Goal: Task Accomplishment & Management: Use online tool/utility

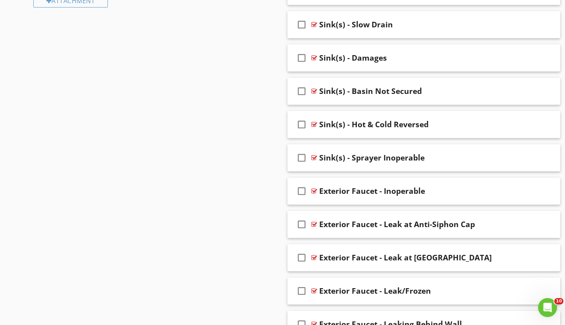
scroll to position [782, 0]
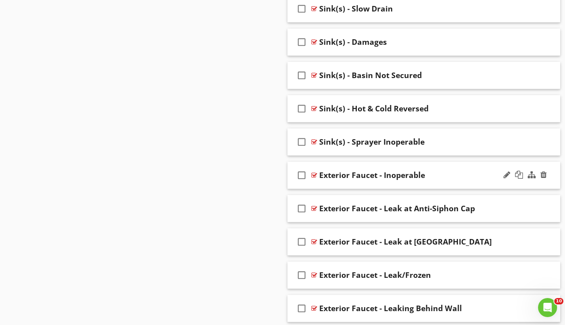
click at [382, 165] on div "check_box_outline_blank Exterior Faucet - Inoperable" at bounding box center [423, 175] width 273 height 27
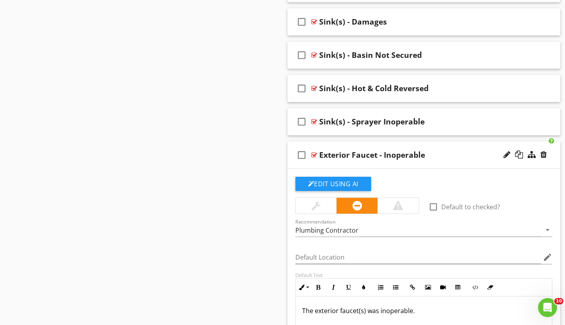
scroll to position [819, 0]
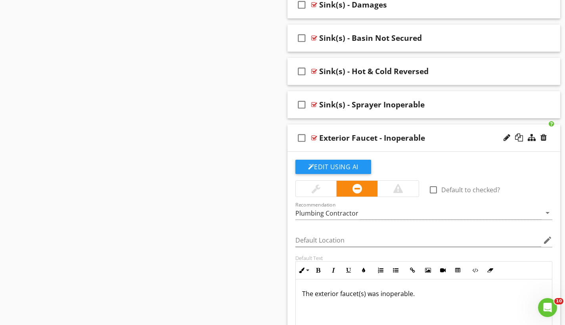
click at [351, 139] on div "Exterior Faucet - Inoperable" at bounding box center [372, 138] width 106 height 10
click at [351, 139] on input "Exterior Faucet - Inoperable" at bounding box center [415, 138] width 193 height 13
click at [352, 137] on input "Exterior Faucet - Inoperable" at bounding box center [415, 138] width 193 height 13
click at [406, 137] on input "Exterior Faucet - Inoperable" at bounding box center [415, 138] width 193 height 13
type input "E"
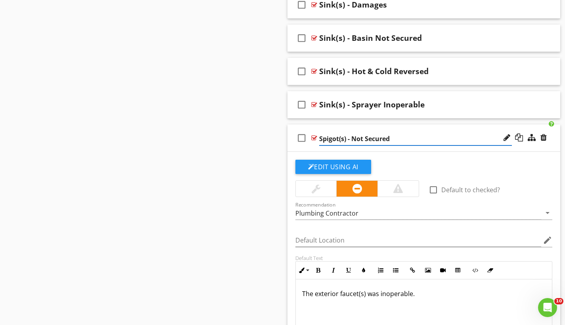
type input "Spigot(s) - Not Secured"
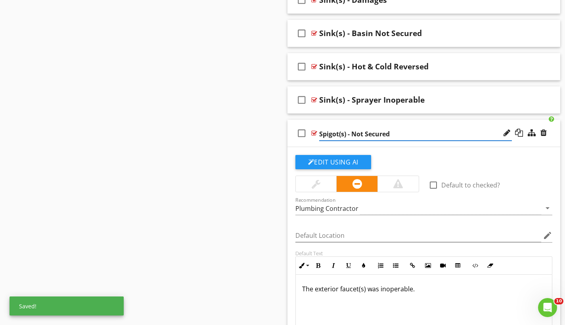
scroll to position [861, 0]
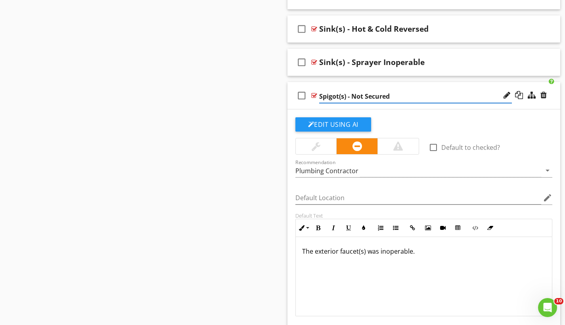
click at [319, 253] on p "The exterior faucet(s) was inoperable." at bounding box center [424, 251] width 244 height 10
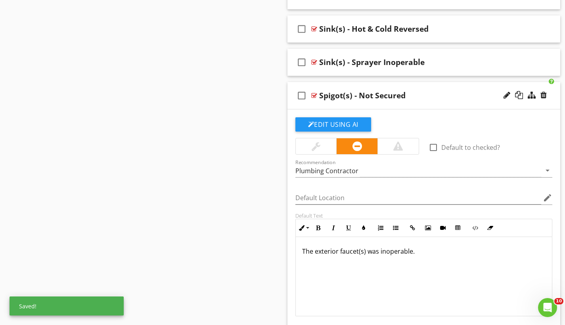
click at [319, 251] on p "The exterior faucet(s) was inoperable." at bounding box center [424, 251] width 244 height 10
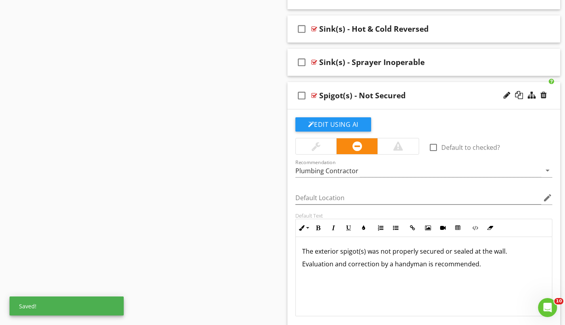
click at [316, 146] on div at bounding box center [315, 146] width 9 height 10
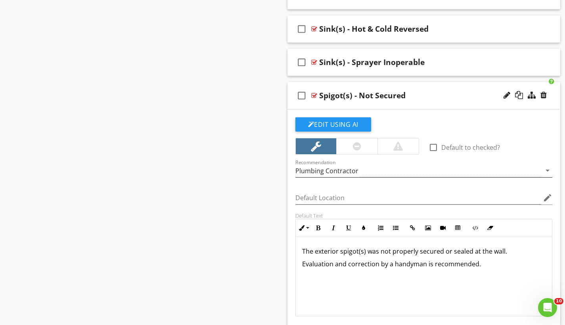
click at [327, 171] on div "Plumbing Contractor" at bounding box center [326, 170] width 63 height 7
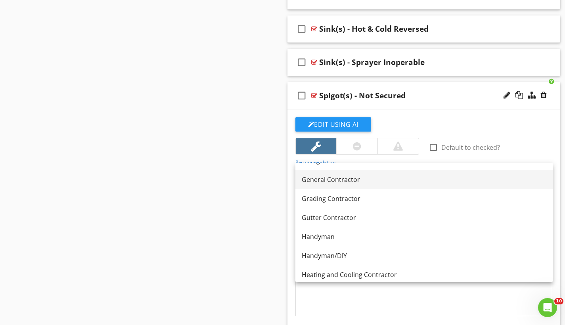
scroll to position [493, 0]
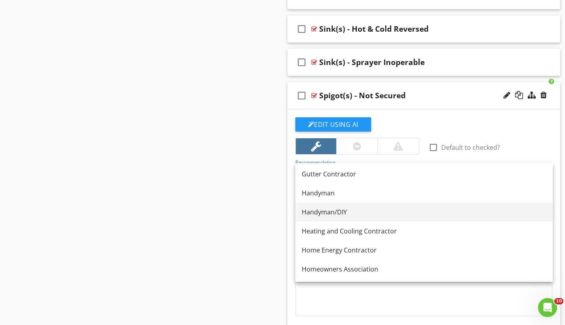
click at [326, 207] on link "Handyman/DIY" at bounding box center [423, 211] width 257 height 19
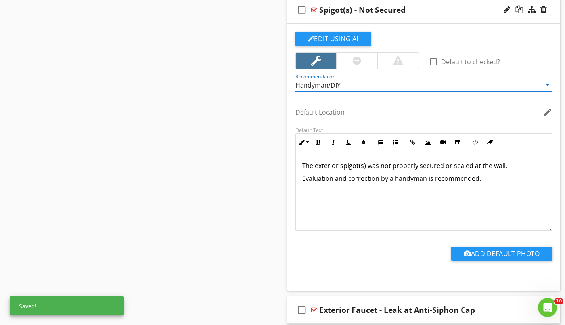
scroll to position [805, 0]
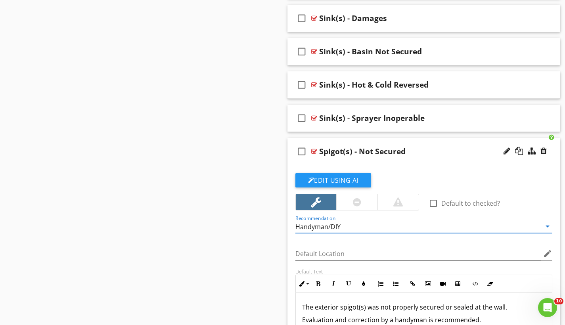
click at [361, 143] on div "check_box_outline_blank Spigot(s) - Not Secured" at bounding box center [423, 151] width 273 height 27
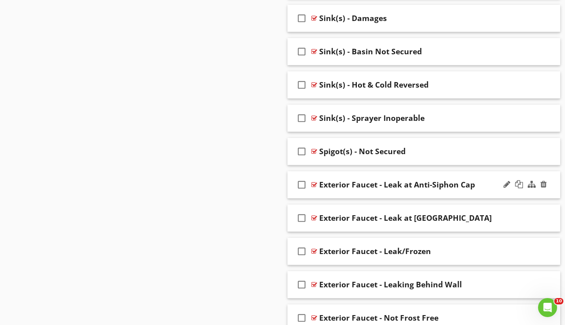
click at [360, 173] on div "check_box_outline_blank Exterior Faucet - Leak at Anti-Siphon Cap" at bounding box center [423, 184] width 273 height 27
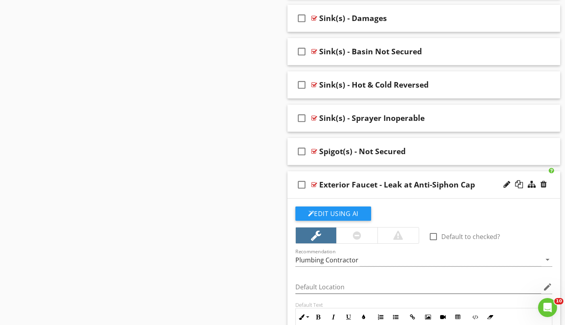
click at [357, 183] on div "Exterior Faucet - Leak at Anti-Siphon Cap" at bounding box center [397, 185] width 156 height 10
click at [367, 183] on input "Exterior Faucet - Leak at Anti-Siphon Cap" at bounding box center [415, 185] width 193 height 13
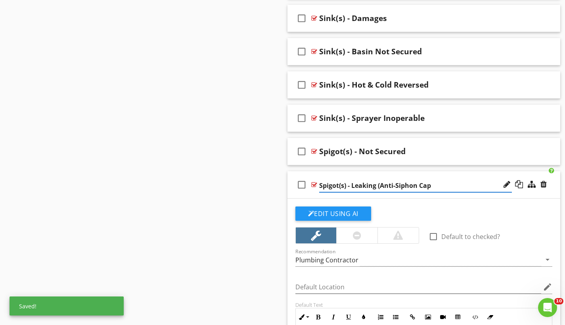
click at [429, 182] on input "Spigot(s) - Leaking (Anti-Siphon Cap" at bounding box center [415, 185] width 193 height 13
type input "Spigot(s) - Leaking (Anti-Siphon Cap)"
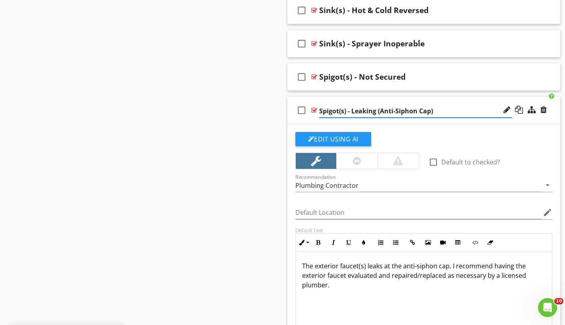
scroll to position [897, 0]
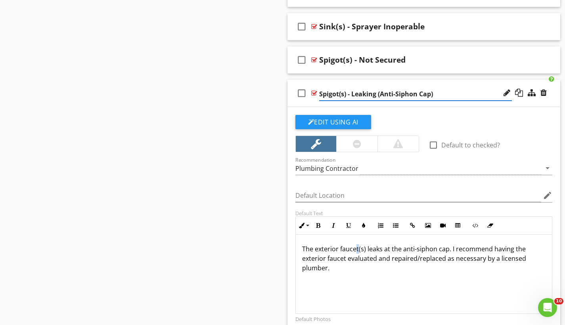
click at [357, 250] on p "The exterior faucet(s) leaks at the anti-siphon cap. I recommend having the ext…" at bounding box center [424, 258] width 244 height 29
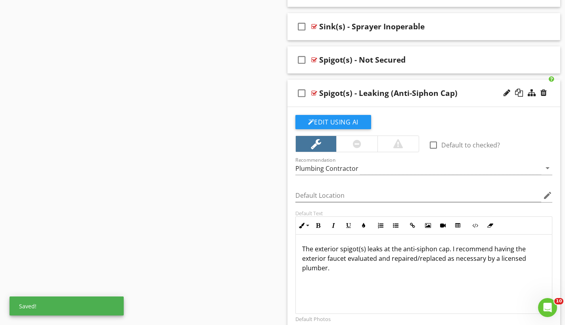
click at [378, 249] on p "The exterior spigot(s) leaks at the anti-siphon cap. I recommend having the ext…" at bounding box center [424, 258] width 244 height 29
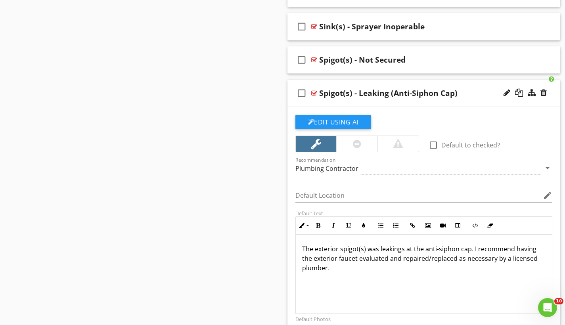
click at [403, 248] on p "The exterior spigot(s) was leakings at the anti-siphon cap. I recommend having …" at bounding box center [424, 258] width 244 height 29
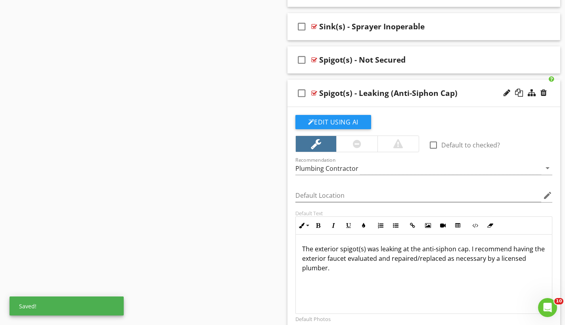
click at [468, 249] on p "The exterior spigot(s) was leaking at the anti-siphon cap. I recommend having t…" at bounding box center [424, 258] width 244 height 29
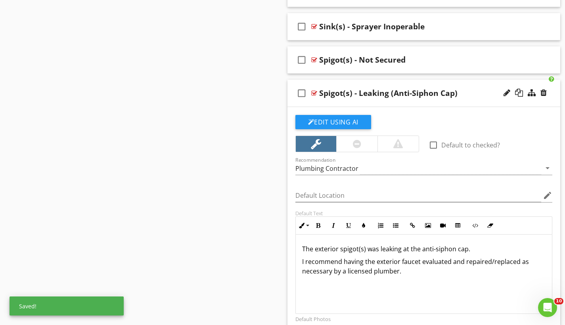
click at [304, 260] on p "I recommend having the exterior faucet evaluated and repaired/replaced as neces…" at bounding box center [424, 266] width 244 height 19
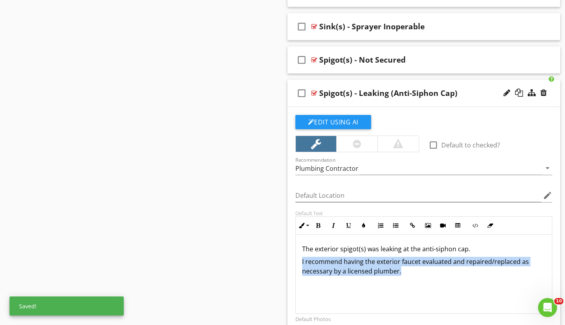
click at [304, 260] on p "I recommend having the exterior faucet evaluated and repaired/replaced as neces…" at bounding box center [424, 266] width 244 height 19
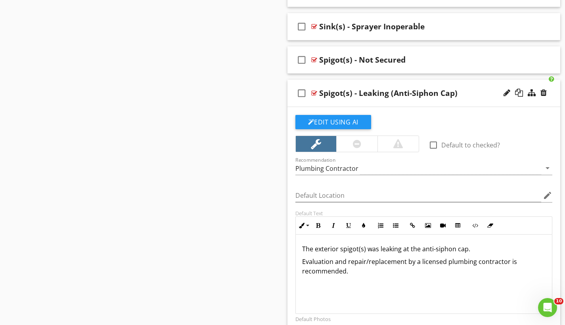
drag, startPoint x: 303, startPoint y: 260, endPoint x: 351, endPoint y: 279, distance: 51.2
click at [351, 279] on div "The exterior spigot(s) was leaking at the anti-siphon cap. Evaluation and repai…" at bounding box center [424, 274] width 256 height 79
copy p "Evaluation and repair/replacement by a licensed plumbing contractor is recommen…"
click at [371, 81] on div "check_box_outline_blank Spigot(s) - Leaking (Anti-Siphon Cap)" at bounding box center [423, 93] width 273 height 27
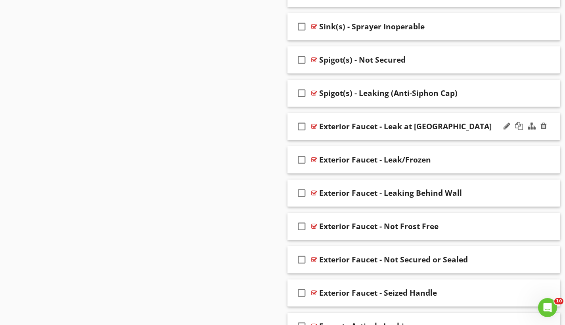
click at [368, 116] on div "check_box_outline_blank Exterior Faucet - Leak at [GEOGRAPHIC_DATA]" at bounding box center [423, 126] width 273 height 27
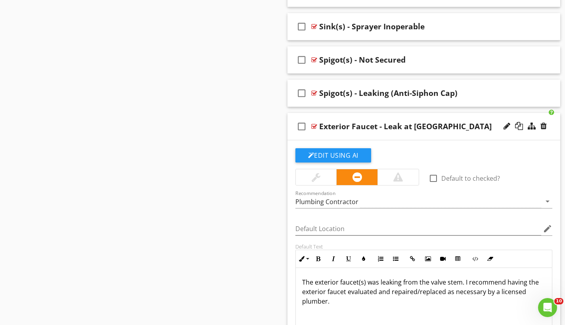
click at [355, 123] on div "Exterior Faucet - Leak at [GEOGRAPHIC_DATA]" at bounding box center [405, 127] width 172 height 10
click at [366, 127] on input "Exterior Faucet - Leak at [GEOGRAPHIC_DATA]" at bounding box center [415, 127] width 193 height 13
click at [410, 126] on input "Spigot(s) - Leak at [GEOGRAPHIC_DATA]" at bounding box center [415, 127] width 193 height 13
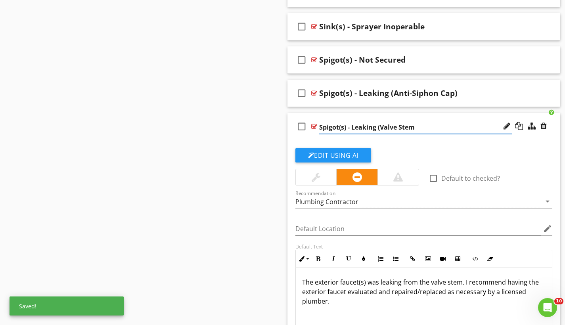
type input "Spigot(s) - Leaking (Valve Stem)"
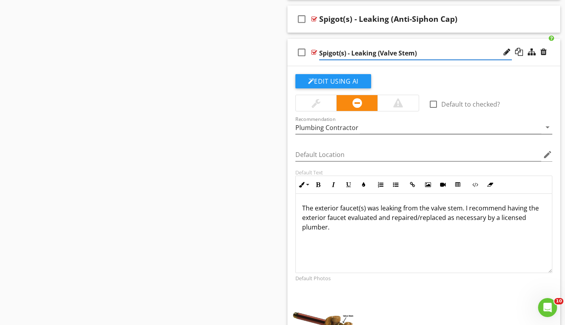
scroll to position [980, 0]
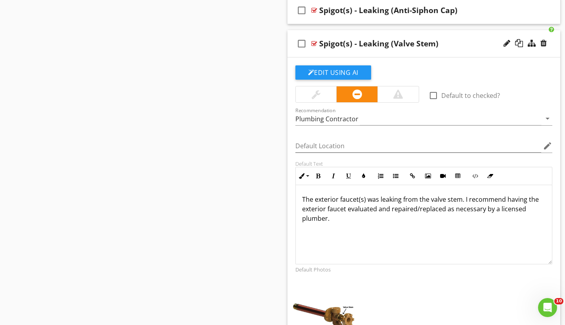
click at [357, 198] on p "The exterior faucet(s) was leaking from the valve stem. I recommend having the …" at bounding box center [424, 209] width 244 height 29
click at [463, 200] on p "The exterior spigot(s) was leaking from the valve stem. I recommend having the …" at bounding box center [424, 209] width 244 height 29
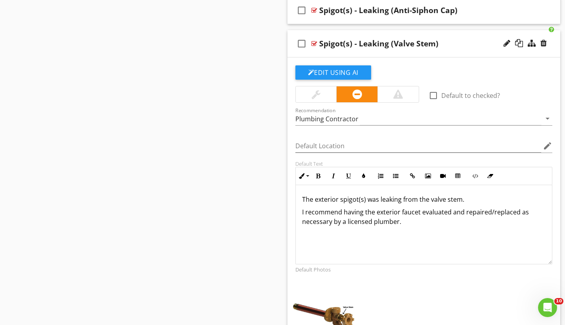
click at [317, 210] on p "I recommend having the exterior faucet evaluated and repaired/replaced as neces…" at bounding box center [424, 216] width 244 height 19
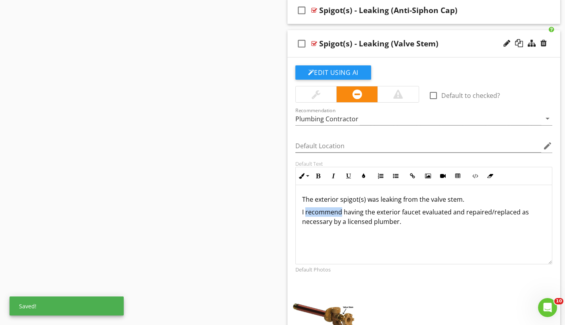
click at [317, 210] on p "I recommend having the exterior faucet evaluated and repaired/replaced as neces…" at bounding box center [424, 216] width 244 height 19
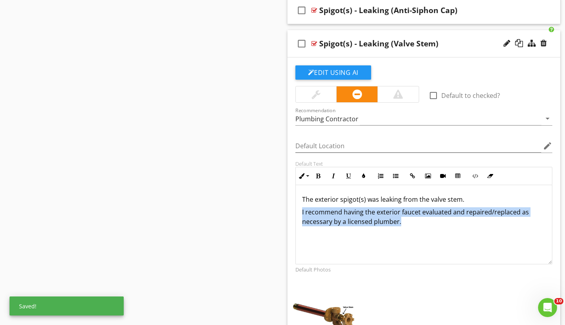
click at [317, 210] on p "I recommend having the exterior faucet evaluated and repaired/replaced as neces…" at bounding box center [424, 216] width 244 height 19
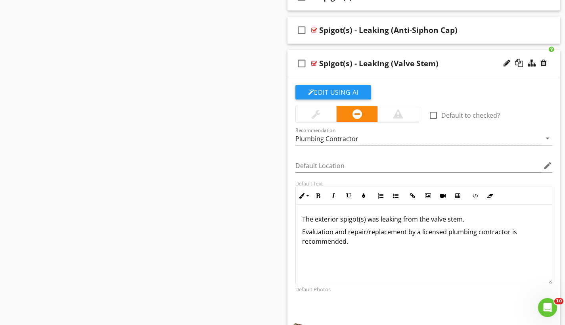
scroll to position [914, 0]
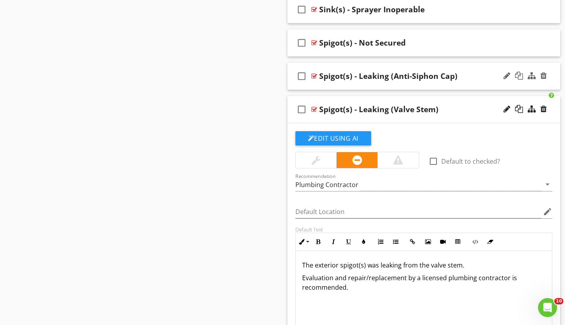
click at [338, 67] on div "check_box_outline_blank Spigot(s) - Leaking (Anti-Siphon Cap)" at bounding box center [423, 76] width 273 height 27
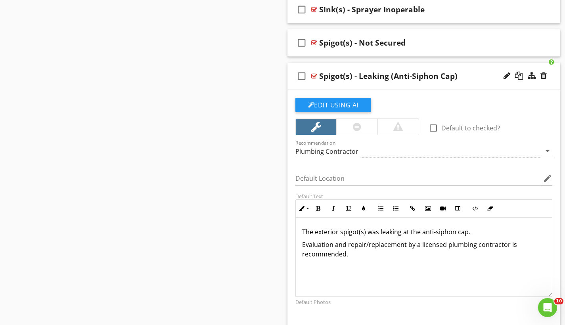
click at [371, 127] on div at bounding box center [356, 127] width 41 height 16
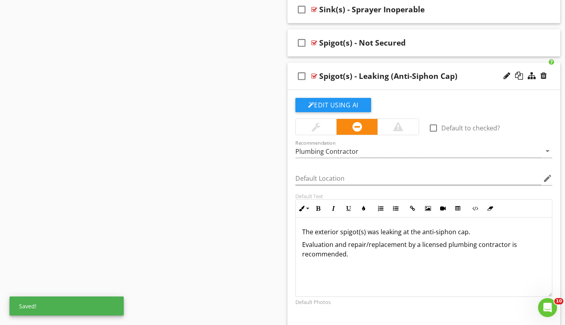
click at [338, 65] on div "check_box_outline_blank Spigot(s) - Leaking (Anti-Siphon Cap)" at bounding box center [423, 76] width 273 height 27
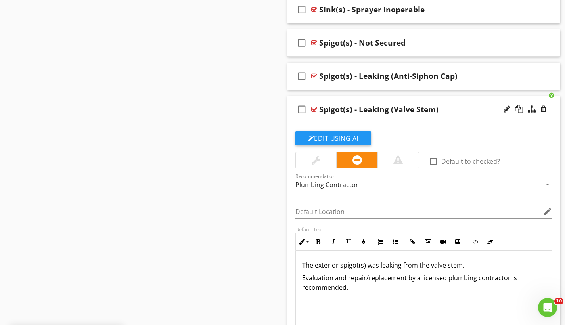
click at [361, 101] on div "check_box_outline_blank Spigot(s) - Leaking (Valve Stem)" at bounding box center [423, 109] width 273 height 27
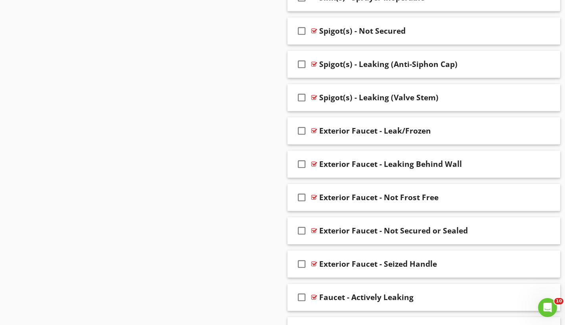
scroll to position [917, 0]
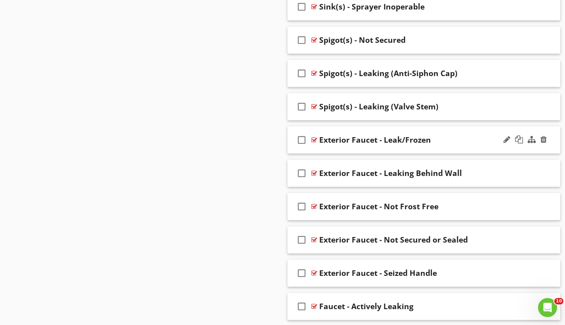
click at [344, 130] on div "check_box_outline_blank Exterior Faucet - Leak/Frozen" at bounding box center [423, 139] width 273 height 27
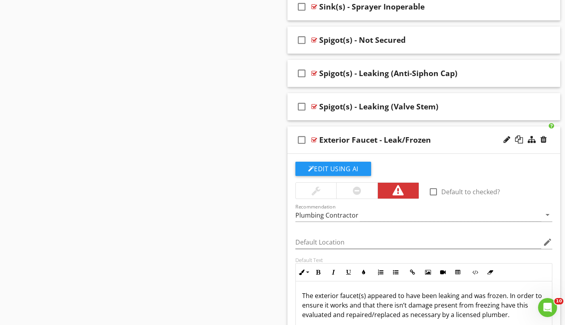
click at [376, 139] on div "Exterior Faucet - Leak/Frozen" at bounding box center [375, 140] width 112 height 10
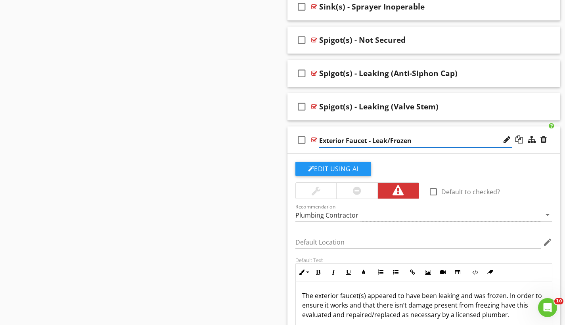
click at [366, 139] on input "Exterior Faucet - Leak/Frozen" at bounding box center [415, 140] width 193 height 13
click at [369, 139] on input "Spigot(s) - Leak/Frozen" at bounding box center [415, 140] width 193 height 13
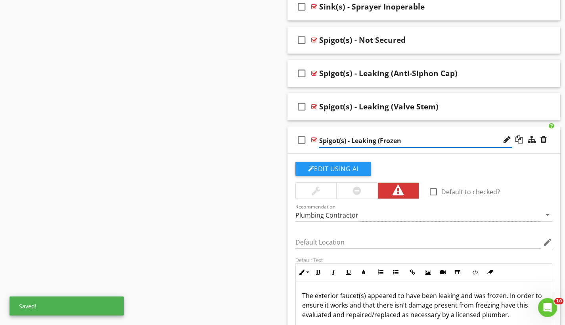
click at [406, 141] on input "Spigot(s) - Leaking (Frozen" at bounding box center [415, 140] width 193 height 13
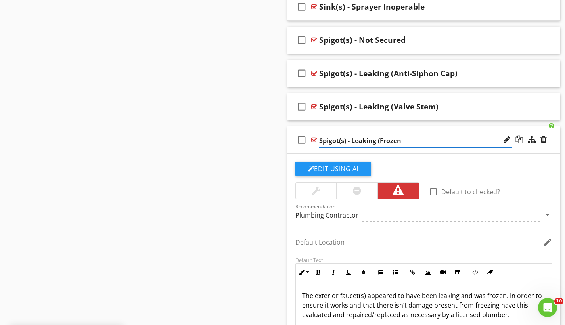
type input "Spigot(s) - Leaking (Frozen)"
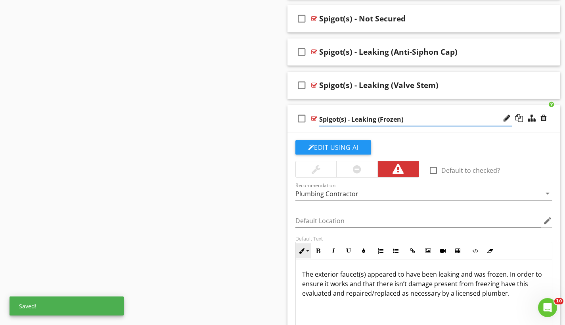
scroll to position [960, 0]
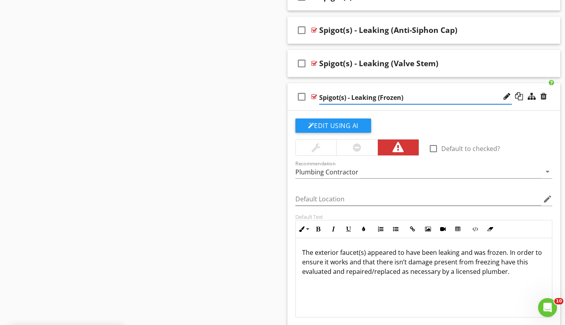
click at [357, 252] on p "The exterior faucet(s) appeared to have been leaking and was frozen. In order t…" at bounding box center [424, 262] width 244 height 29
click at [507, 252] on p "The exterior spigot(s) appeared to have been leaking and was frozen. In order t…" at bounding box center [424, 262] width 244 height 29
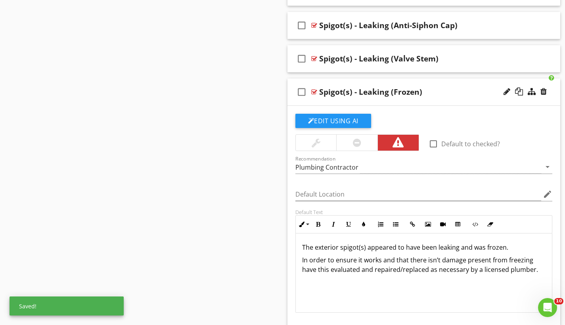
scroll to position [968, 0]
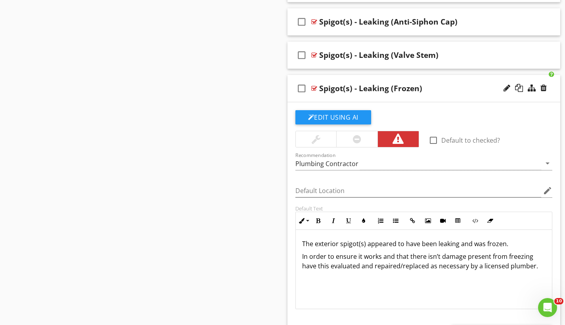
click at [315, 265] on p "In order to ensure it works and that there isn’t damage present from freezing h…" at bounding box center [424, 261] width 244 height 19
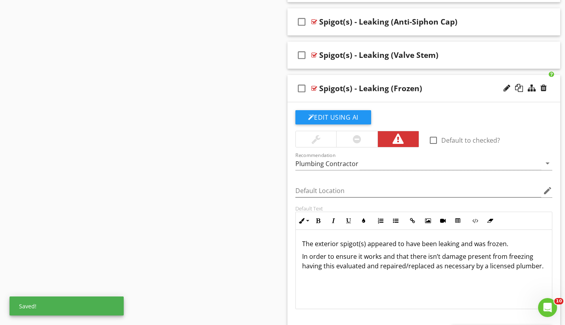
click at [339, 271] on p "In order to ensure it works and that there isn’t damage present from freezing h…" at bounding box center [424, 261] width 244 height 19
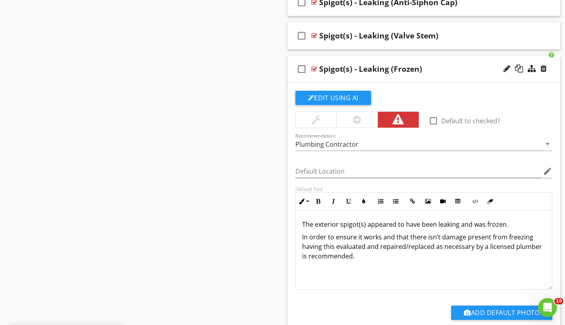
click at [337, 57] on div "check_box_outline_blank Spigot(s) - Leaking (Frozen)" at bounding box center [423, 68] width 273 height 27
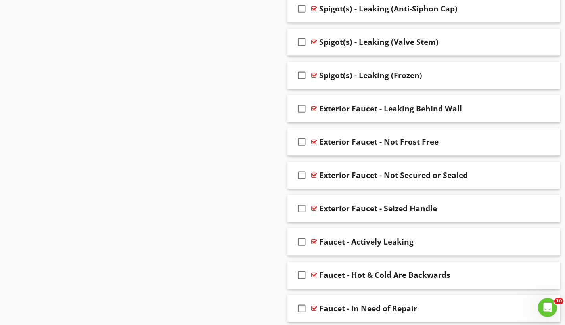
scroll to position [973, 0]
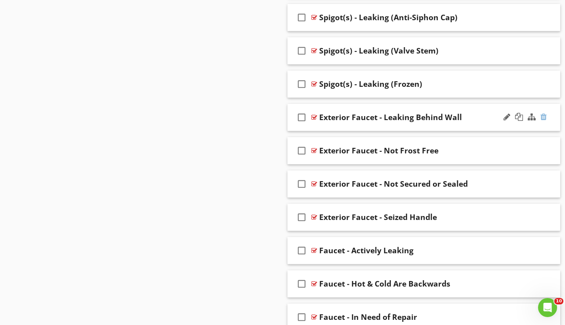
click at [545, 116] on div at bounding box center [543, 117] width 6 height 8
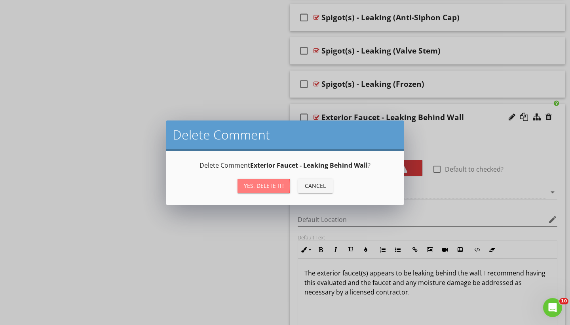
click at [271, 183] on div "Yes, Delete it!" at bounding box center [264, 185] width 40 height 8
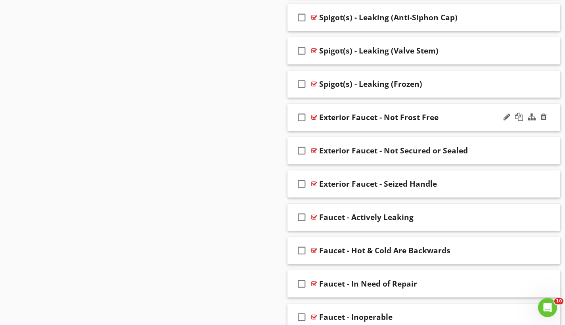
click at [386, 109] on div "check_box_outline_blank Exterior Faucet - Not Frost Free" at bounding box center [423, 117] width 273 height 27
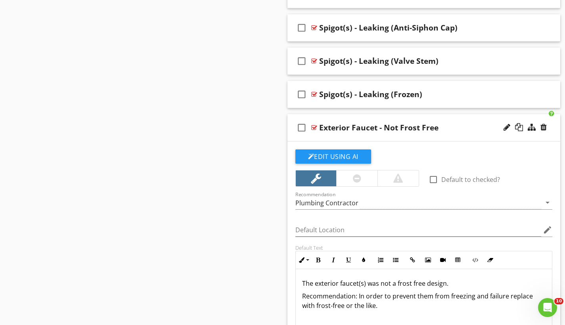
scroll to position [941, 0]
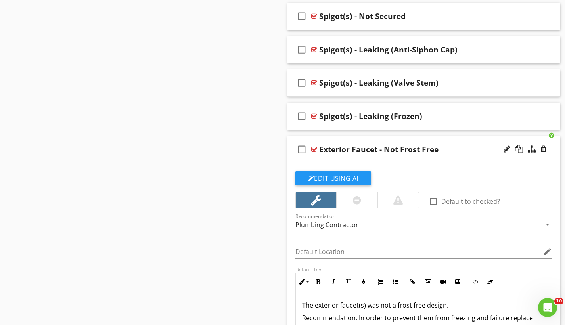
click at [370, 138] on div "check_box_outline_blank Exterior Faucet - Not Frost Free" at bounding box center [423, 149] width 273 height 27
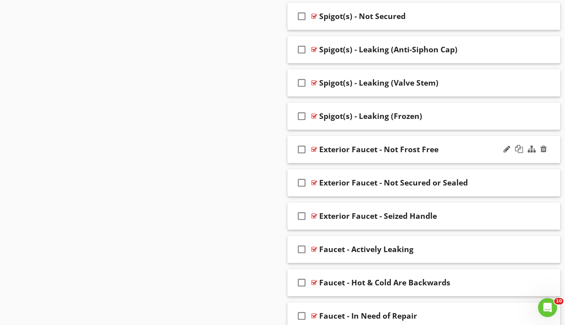
click at [374, 151] on div "Exterior Faucet - Not Frost Free" at bounding box center [378, 150] width 119 height 10
click at [366, 148] on input "Exterior Faucet - Not Frost Free" at bounding box center [415, 150] width 193 height 13
click at [407, 149] on input "Spigot(s) - Not Frost Free" at bounding box center [415, 150] width 193 height 13
type input "Spigot(s) - Not Frost Free Type"
click at [401, 137] on div "check_box_outline_blank Spigot(s) - Not Frost Free Type" at bounding box center [423, 149] width 273 height 27
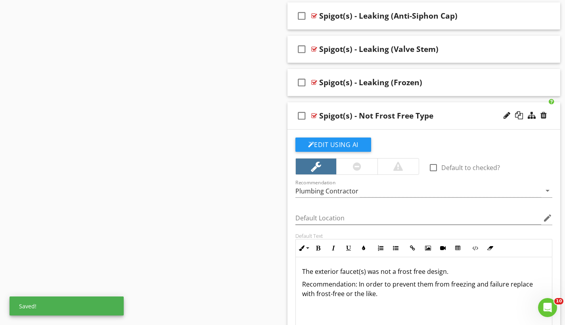
scroll to position [996, 0]
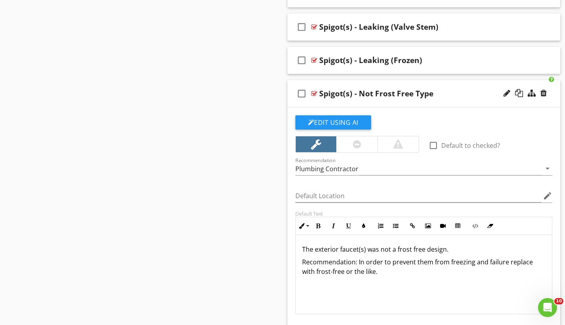
click at [357, 247] on p "The exterior faucet(s) was not a frost free design." at bounding box center [424, 249] width 244 height 10
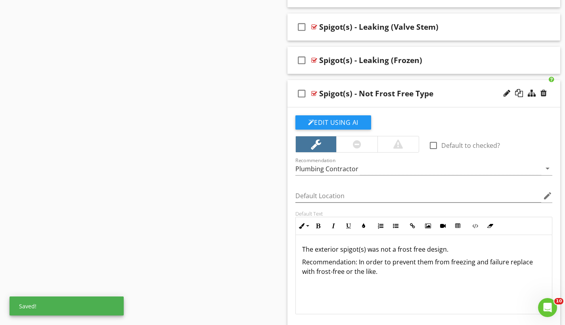
click at [378, 248] on p "The exterior spigot(s) was not a frost free design." at bounding box center [424, 249] width 244 height 10
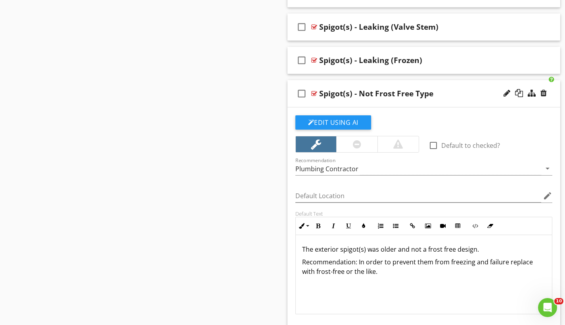
click at [419, 248] on p "The exterior spigot(s) was older and not a frost free design." at bounding box center [424, 249] width 244 height 10
click at [493, 248] on p "The exterior spigot(s) was older and not of a frost free design." at bounding box center [424, 249] width 244 height 10
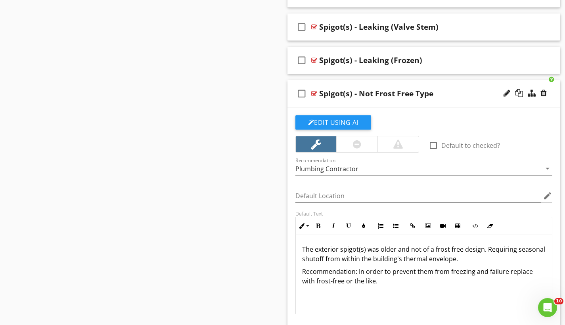
click at [357, 270] on p "Recommendation: In order to prevent them from freezing and failure replace with…" at bounding box center [424, 276] width 244 height 19
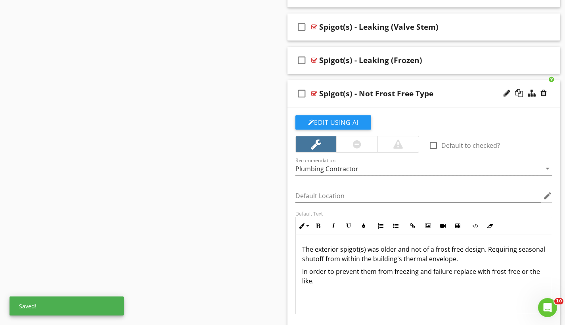
click at [397, 92] on div "Spigot(s) - Not Frost Free Type" at bounding box center [376, 94] width 114 height 10
drag, startPoint x: 382, startPoint y: 93, endPoint x: 387, endPoint y: 95, distance: 5.5
click at [382, 93] on input "Spigot(s) - Not Frost Free Type" at bounding box center [415, 94] width 193 height 13
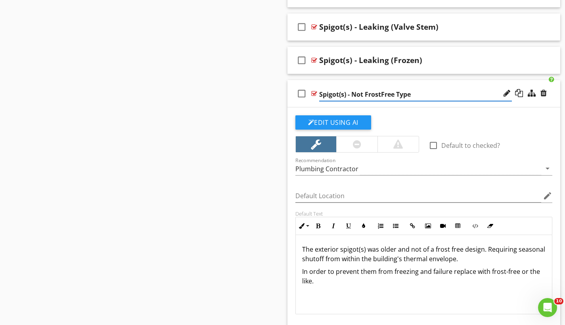
type input "Spigot(s) - Not Frost-Free Type"
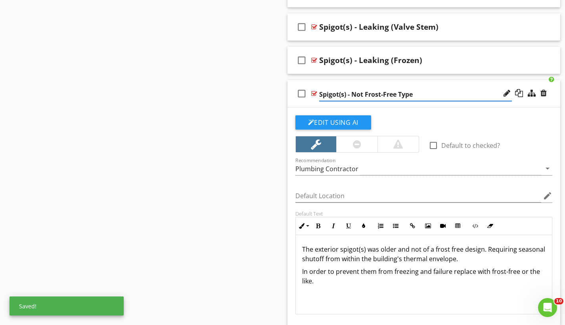
click at [449, 249] on p "The exterior spigot(s) was older and not of a frost free design. Requiring seas…" at bounding box center [424, 253] width 244 height 19
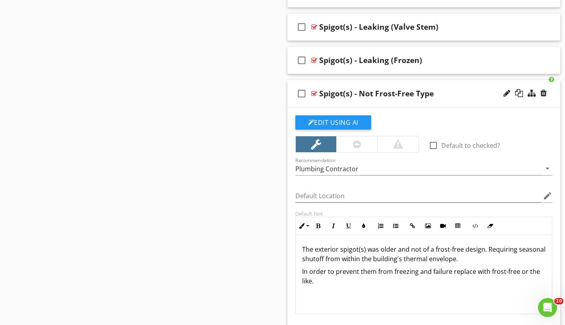
click at [449, 271] on p "In order to prevent them from freezing and failure replace with frost-free or t…" at bounding box center [424, 276] width 244 height 19
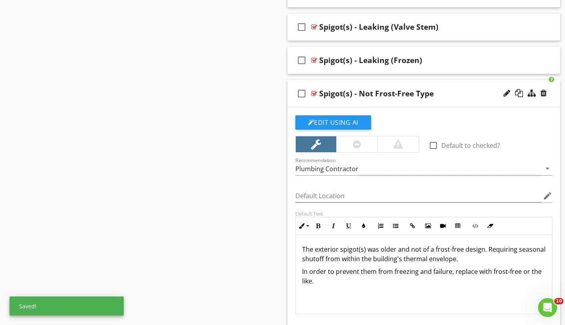
click at [474, 271] on p "In order to prevent them from freezing and failure, replace with frost-free or …" at bounding box center [424, 276] width 244 height 19
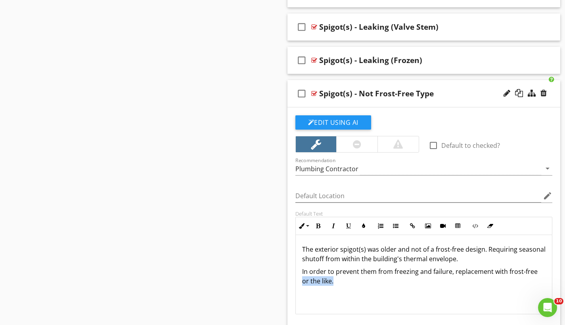
drag, startPoint x: 340, startPoint y: 281, endPoint x: 298, endPoint y: 281, distance: 41.2
click at [298, 281] on div "The exterior spigot(s) was older and not of a frost-free design. Requiring seas…" at bounding box center [424, 274] width 256 height 79
click at [326, 84] on div "check_box_outline_blank Spigot(s) - Not Frost-Free Type" at bounding box center [423, 93] width 273 height 27
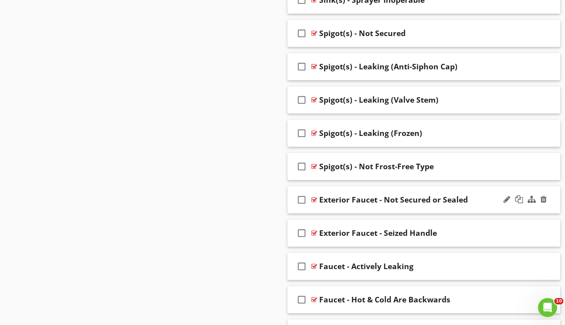
scroll to position [877, 0]
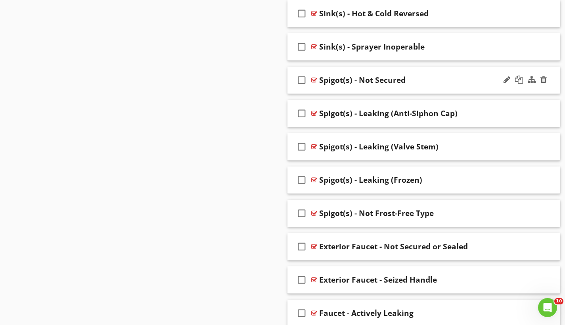
click at [415, 75] on div "Spigot(s) - Not Secured" at bounding box center [415, 80] width 193 height 10
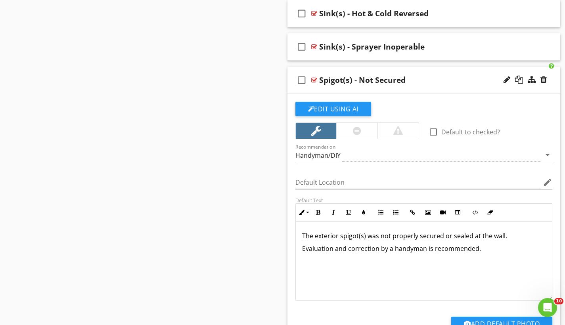
click at [404, 79] on div "Spigot(s) - Not Secured" at bounding box center [415, 80] width 193 height 10
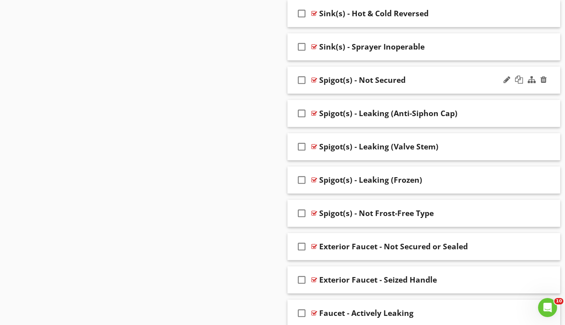
click at [399, 75] on div "Spigot(s) - Not Secured" at bounding box center [362, 80] width 86 height 10
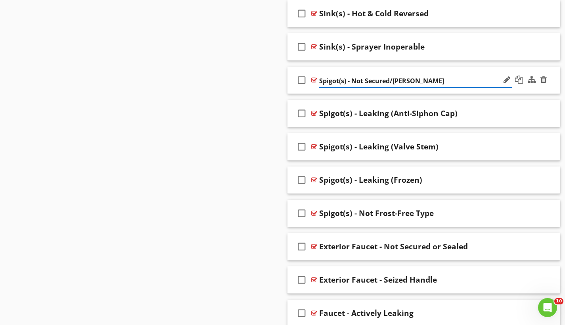
type input "Spigot(s) - Not Secured/Sealed"
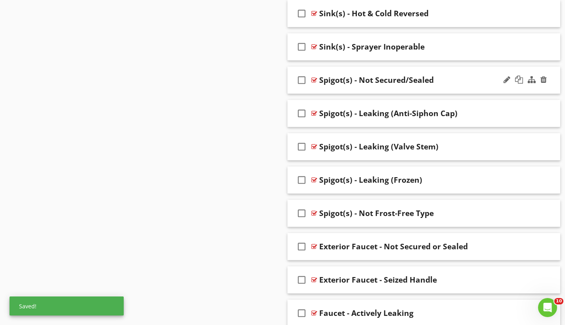
click at [374, 68] on div "check_box_outline_blank Spigot(s) - Not Secured/Sealed" at bounding box center [423, 80] width 273 height 27
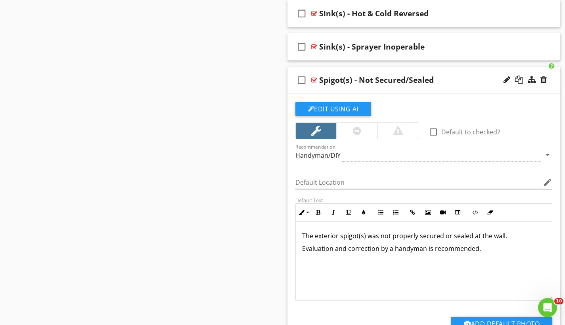
click at [381, 68] on div "check_box_outline_blank Spigot(s) - Not Secured/Sealed" at bounding box center [423, 80] width 273 height 27
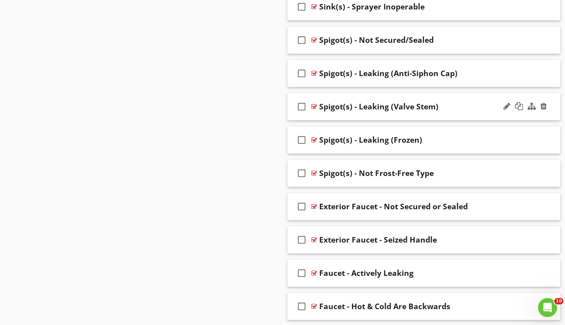
scroll to position [929, 0]
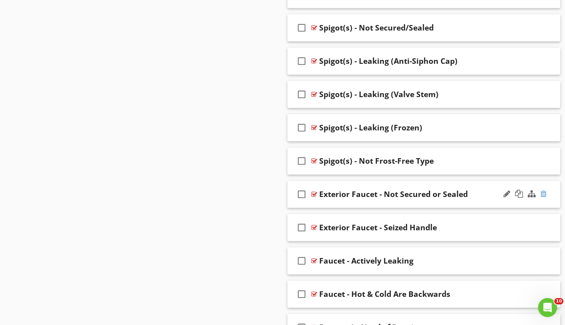
click at [542, 194] on div at bounding box center [543, 194] width 6 height 8
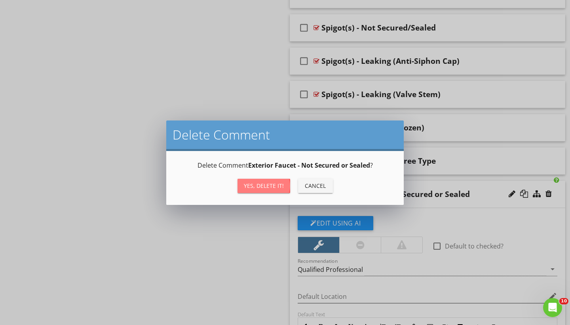
click at [268, 184] on div "Yes, Delete it!" at bounding box center [264, 185] width 40 height 8
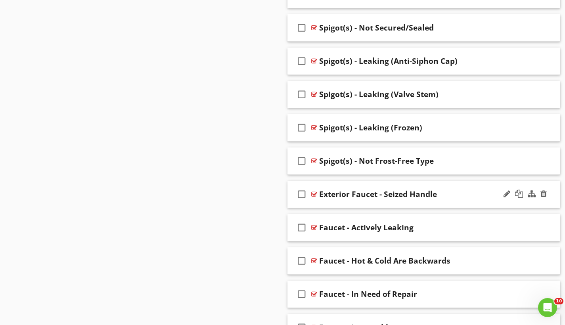
click at [385, 183] on div "check_box_outline_blank Exterior Faucet - Seized Handle" at bounding box center [423, 194] width 273 height 27
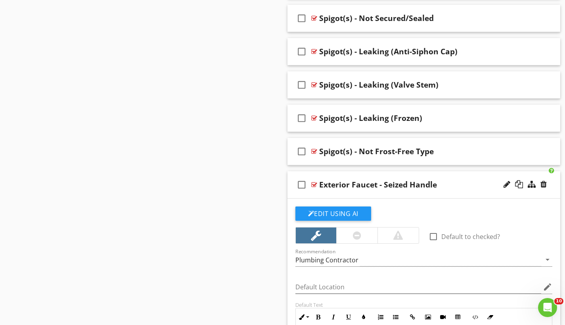
scroll to position [1002, 0]
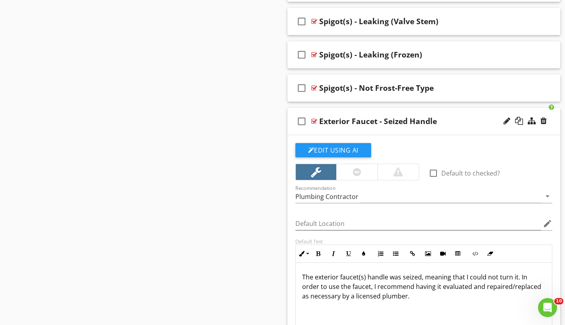
click at [374, 118] on div "Exterior Faucet - Seized Handle" at bounding box center [378, 121] width 118 height 10
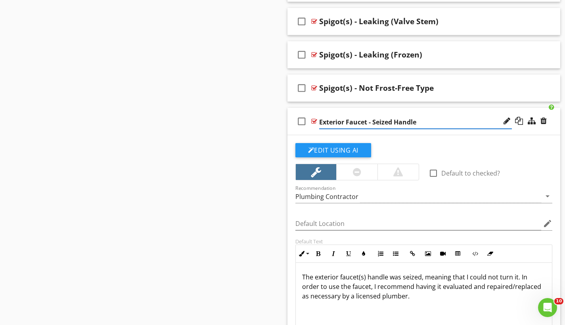
click at [366, 120] on input "Exterior Faucet - Seized Handle" at bounding box center [415, 122] width 193 height 13
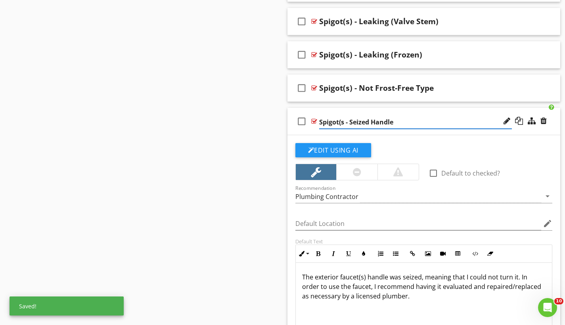
type input "Spigot(s) - Seized Handle"
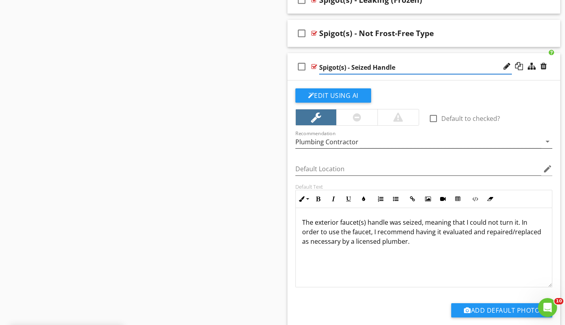
scroll to position [1080, 0]
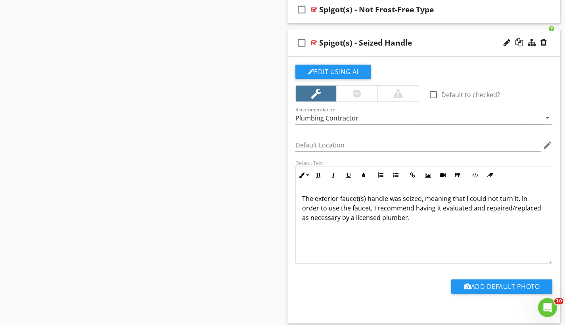
click at [358, 198] on p "The exterior faucet(s) handle was seized, meaning that I could not turn it. In …" at bounding box center [424, 208] width 244 height 29
click at [424, 198] on p "The exterior spigot(s) handle was seized, meaning that I could not turn it. In …" at bounding box center [424, 208] width 244 height 29
drag, startPoint x: 424, startPoint y: 198, endPoint x: 515, endPoint y: 197, distance: 90.3
click at [515, 197] on p "The exterior spigot(s) handle was seized, meaning that I could not turn it. In …" at bounding box center [424, 208] width 244 height 29
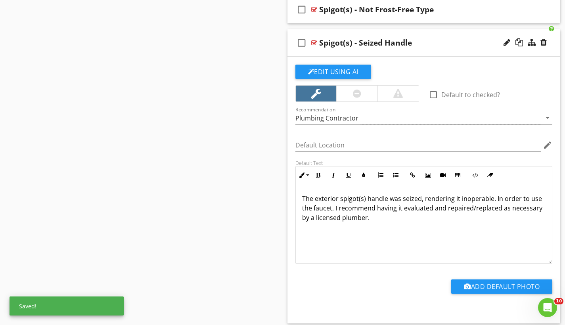
click at [495, 197] on p "The exterior spigot(s) handle was seized, rendering it inoperable. In order to …" at bounding box center [424, 208] width 244 height 29
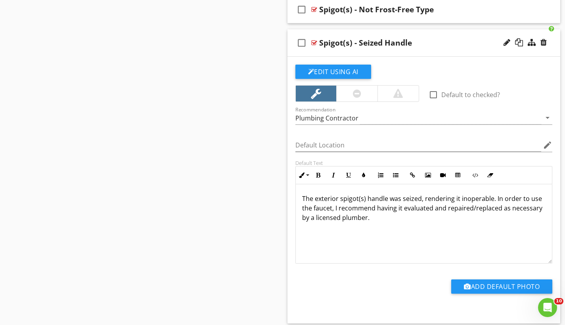
click at [494, 199] on p "The exterior spigot(s) handle was seized, rendering it inoperable. In order to …" at bounding box center [424, 208] width 244 height 29
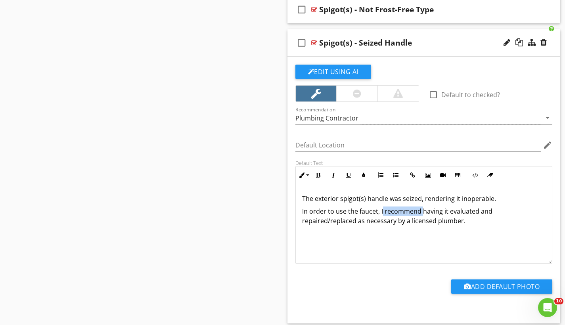
drag, startPoint x: 422, startPoint y: 212, endPoint x: 382, endPoint y: 207, distance: 41.1
click at [382, 207] on p "In order to use the faucet, I recommend having it evaluated and repaired/replac…" at bounding box center [424, 215] width 244 height 19
click at [404, 221] on p "In order to use the faucet, having it evaluated and repaired/replaced as necess…" at bounding box center [424, 215] width 244 height 19
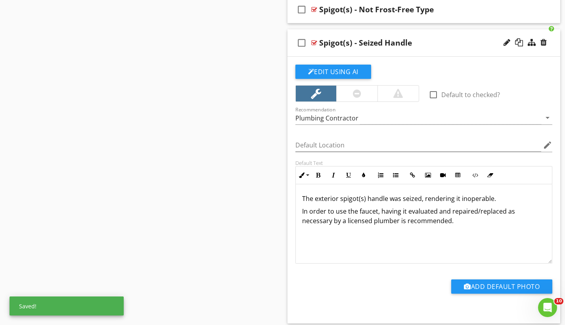
scroll to position [1014, 0]
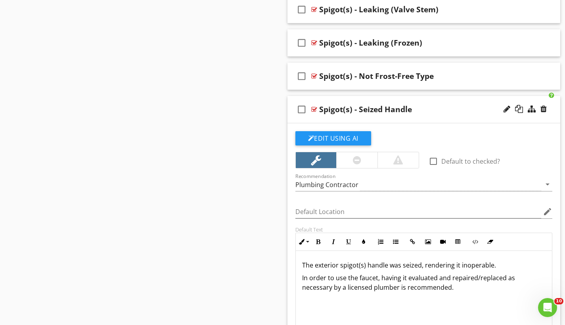
click at [326, 97] on div "check_box_outline_blank Spigot(s) - Seized Handle" at bounding box center [423, 109] width 273 height 27
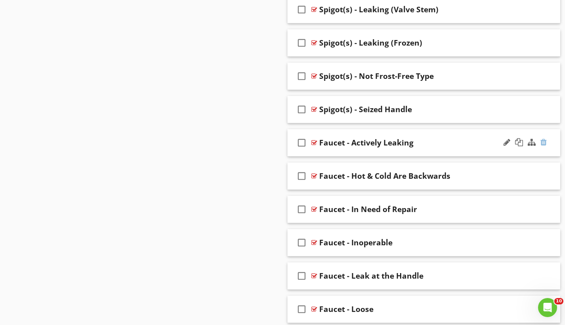
click at [541, 143] on div at bounding box center [543, 142] width 6 height 8
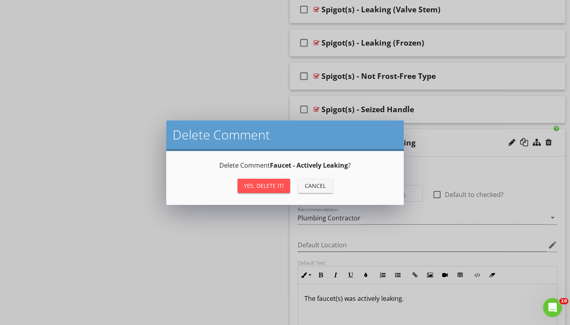
click at [269, 182] on div "Yes, Delete it!" at bounding box center [264, 185] width 40 height 8
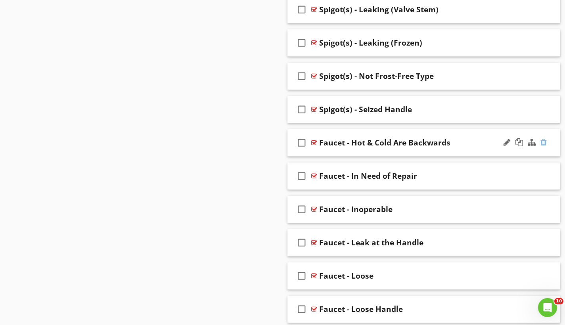
click at [542, 139] on div at bounding box center [543, 142] width 6 height 8
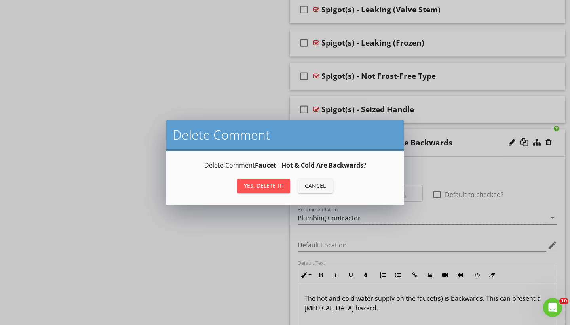
click at [271, 184] on div "Yes, Delete it!" at bounding box center [264, 185] width 40 height 8
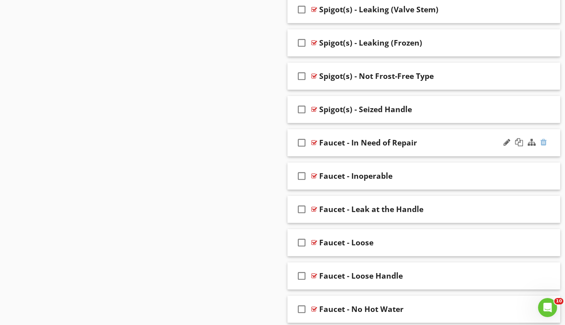
click at [542, 140] on div at bounding box center [543, 142] width 6 height 8
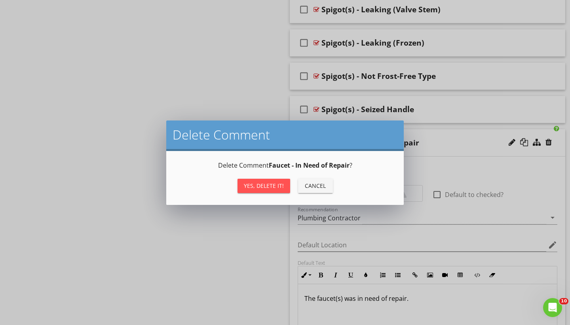
click at [275, 183] on div "Yes, Delete it!" at bounding box center [264, 185] width 40 height 8
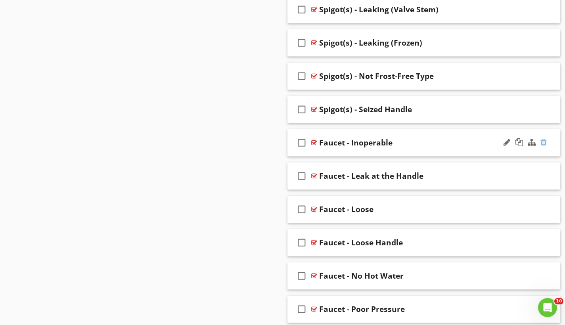
click at [541, 141] on div at bounding box center [543, 142] width 6 height 8
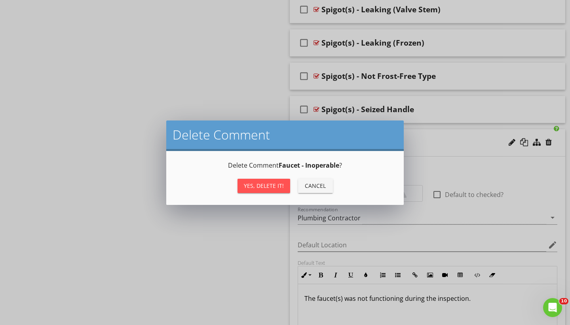
click at [268, 183] on div "Yes, Delete it!" at bounding box center [264, 185] width 40 height 8
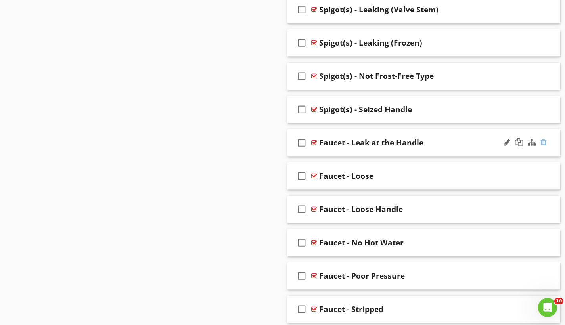
click at [544, 140] on div at bounding box center [543, 142] width 6 height 8
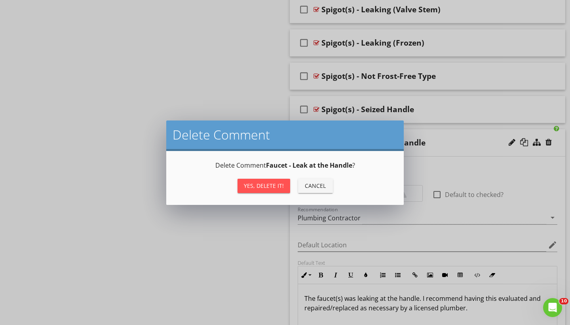
click at [264, 184] on div "Yes, Delete it!" at bounding box center [264, 185] width 40 height 8
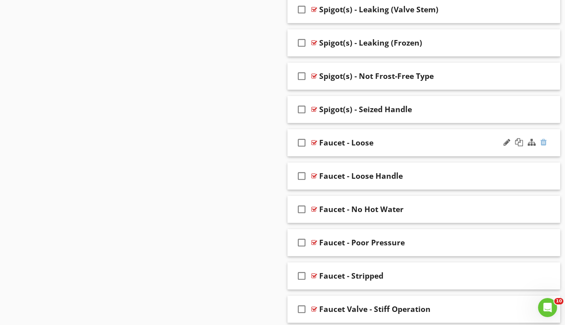
click at [544, 142] on div at bounding box center [543, 142] width 6 height 8
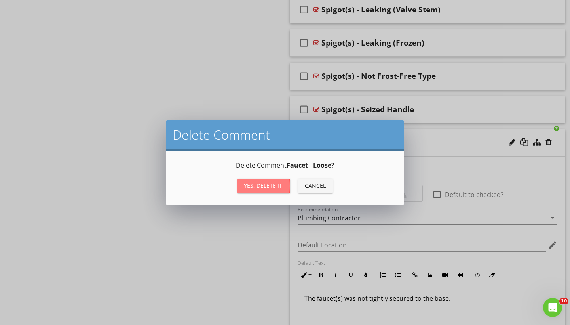
click at [267, 185] on div "Yes, Delete it!" at bounding box center [264, 185] width 40 height 8
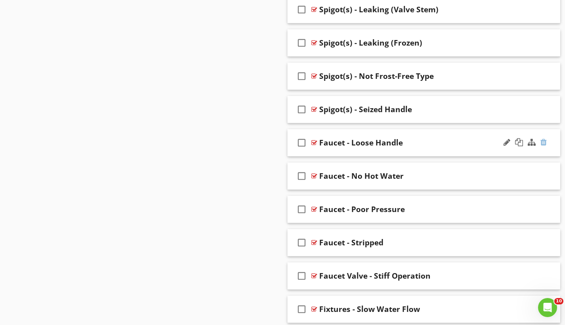
click at [545, 142] on div at bounding box center [543, 142] width 6 height 8
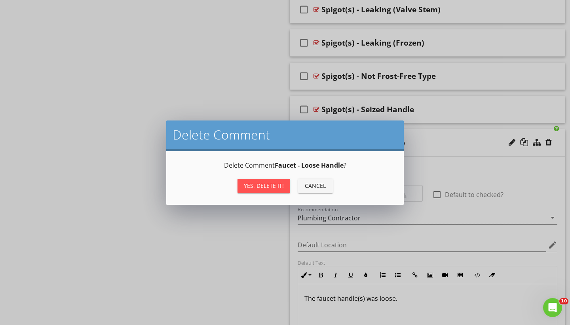
click at [263, 188] on div "Yes, Delete it!" at bounding box center [264, 185] width 40 height 8
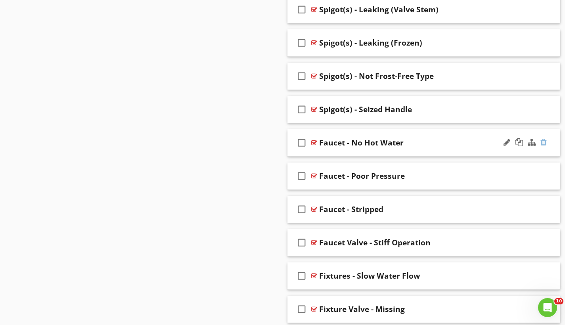
click at [545, 139] on div at bounding box center [543, 142] width 6 height 8
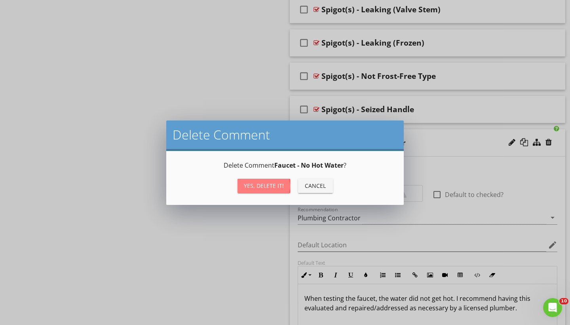
click at [271, 186] on div "Yes, Delete it!" at bounding box center [264, 185] width 40 height 8
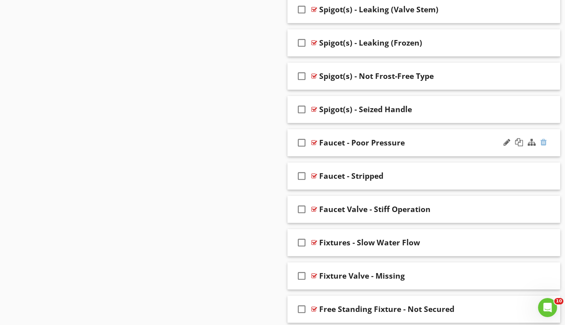
click at [543, 142] on div at bounding box center [543, 142] width 6 height 8
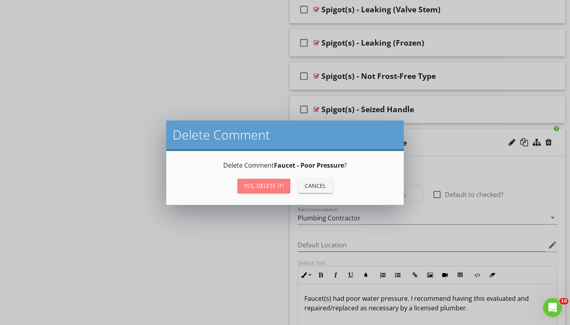
click at [268, 184] on div "Yes, Delete it!" at bounding box center [264, 185] width 40 height 8
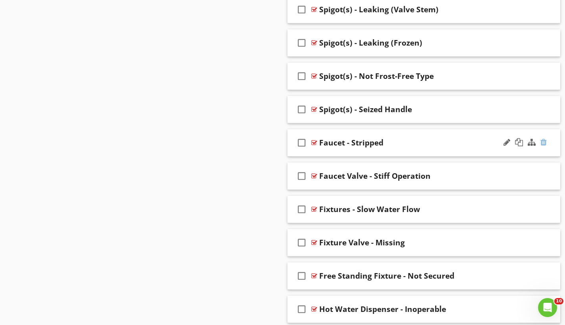
click at [544, 141] on div at bounding box center [543, 142] width 6 height 8
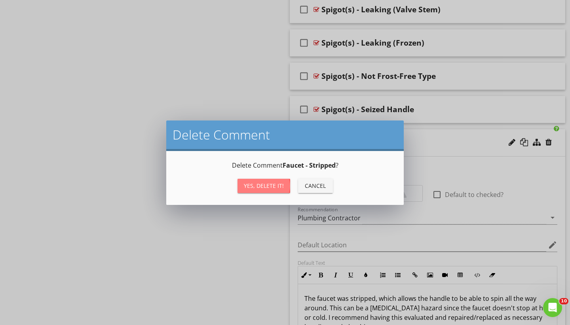
click at [266, 186] on div "Yes, Delete it!" at bounding box center [264, 185] width 40 height 8
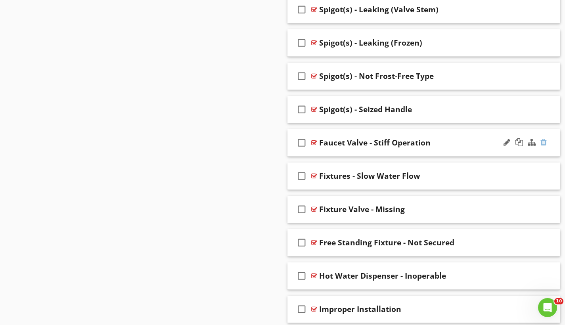
click at [543, 141] on div at bounding box center [543, 142] width 6 height 8
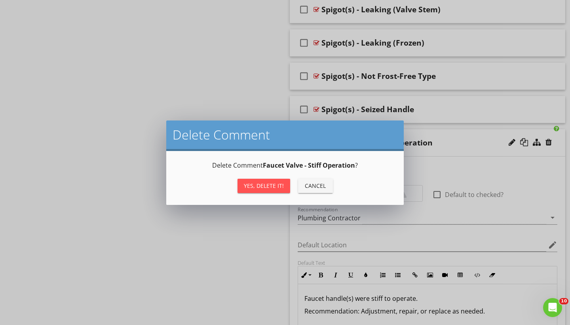
click at [261, 187] on div "Yes, Delete it!" at bounding box center [264, 185] width 40 height 8
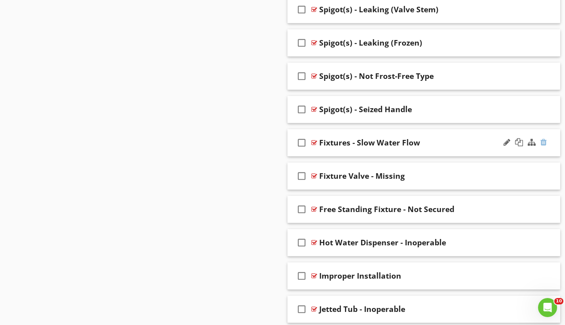
click at [541, 144] on div at bounding box center [543, 142] width 6 height 8
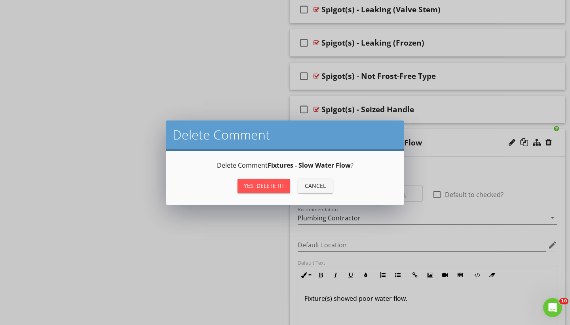
click at [274, 182] on div "Yes, Delete it!" at bounding box center [264, 185] width 40 height 8
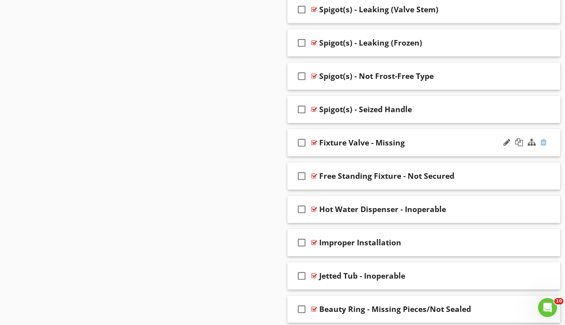
click at [546, 143] on div at bounding box center [543, 142] width 6 height 8
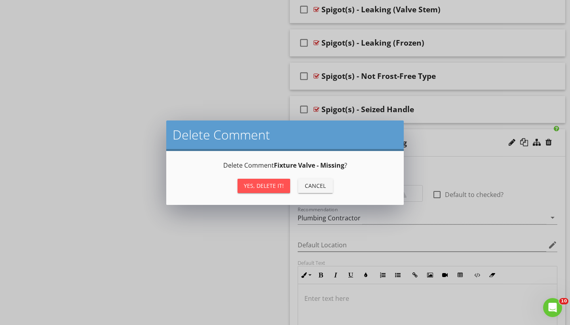
click at [275, 185] on div "Yes, Delete it!" at bounding box center [264, 185] width 40 height 8
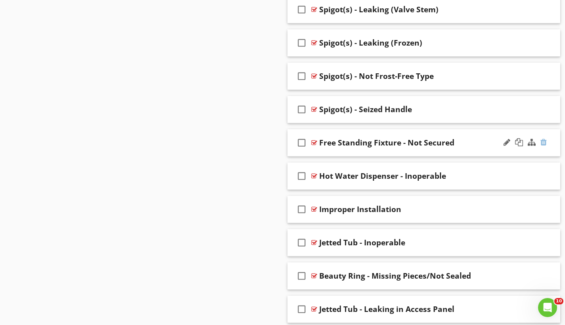
click at [540, 140] on div at bounding box center [543, 142] width 6 height 8
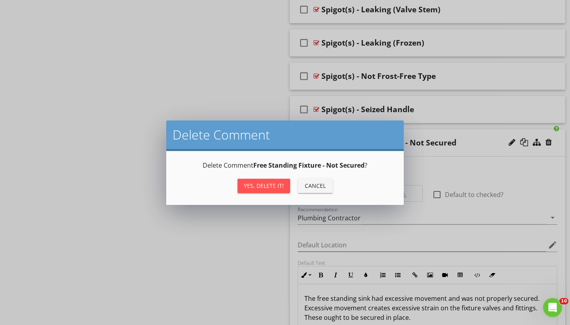
click at [273, 183] on div "Yes, Delete it!" at bounding box center [264, 185] width 40 height 8
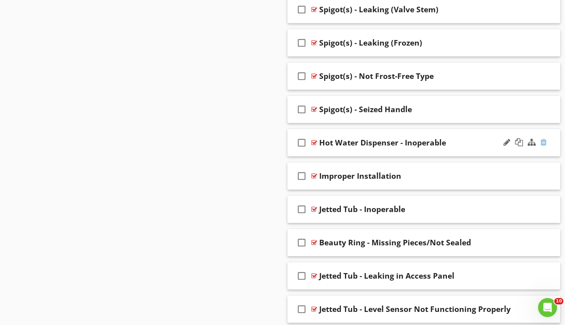
click at [544, 143] on div at bounding box center [543, 142] width 6 height 8
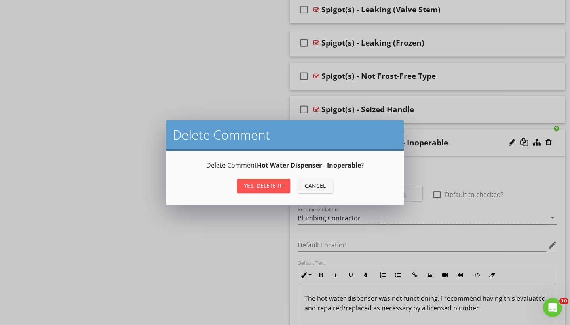
click at [275, 184] on div "Yes, Delete it!" at bounding box center [264, 185] width 40 height 8
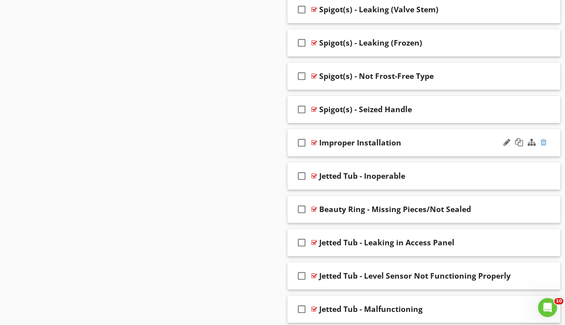
click at [544, 138] on div at bounding box center [543, 142] width 6 height 8
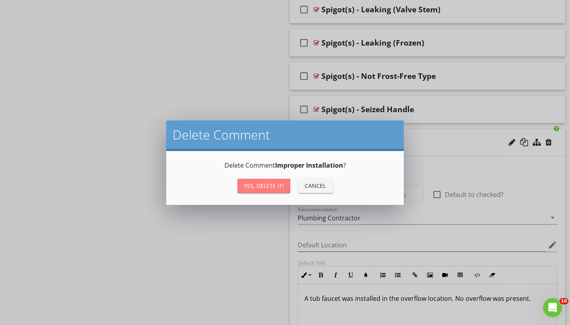
click at [278, 184] on div "Yes, Delete it!" at bounding box center [264, 185] width 40 height 8
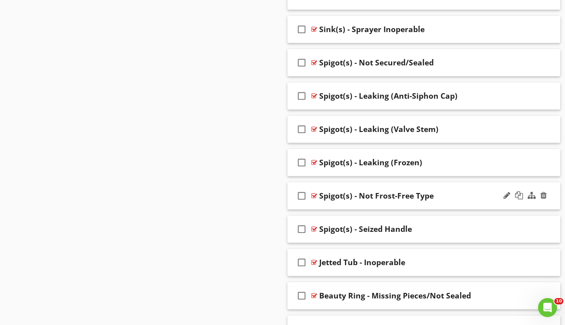
scroll to position [941, 0]
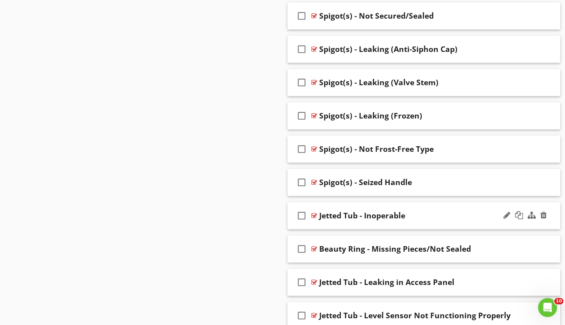
click at [408, 206] on div "check_box_outline_blank Jetted Tub - Inoperable" at bounding box center [423, 215] width 273 height 27
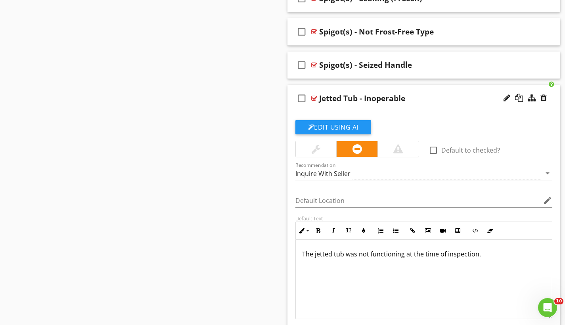
scroll to position [1071, 0]
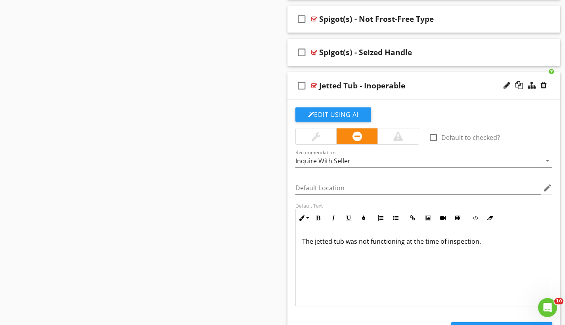
click at [344, 242] on p "The jetted tub was not functioning at the time of inspection." at bounding box center [424, 242] width 244 height 10
click at [529, 240] on p "The jetted tub pump assembly was not functioning at the time of inspection." at bounding box center [424, 242] width 244 height 10
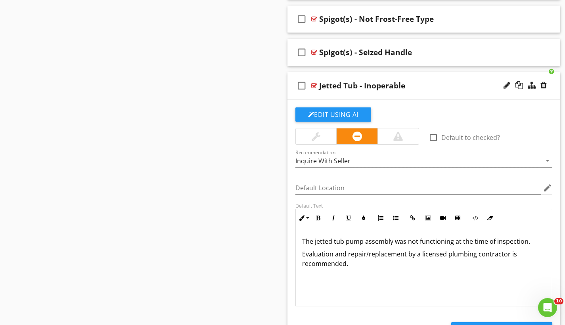
click at [452, 243] on p "The jetted tub pump assembly was not functioning at the time of inspection." at bounding box center [424, 242] width 244 height 10
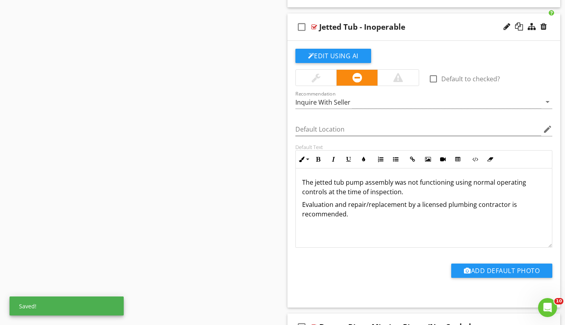
scroll to position [1103, 0]
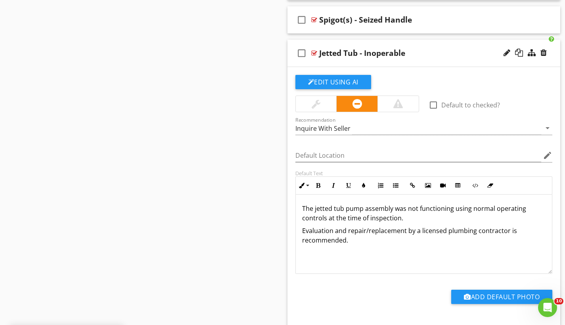
click at [374, 42] on div "check_box_outline_blank Jetted Tub - Inoperable" at bounding box center [423, 53] width 273 height 27
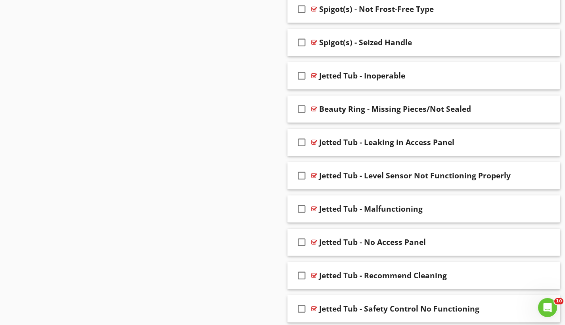
scroll to position [1052, 0]
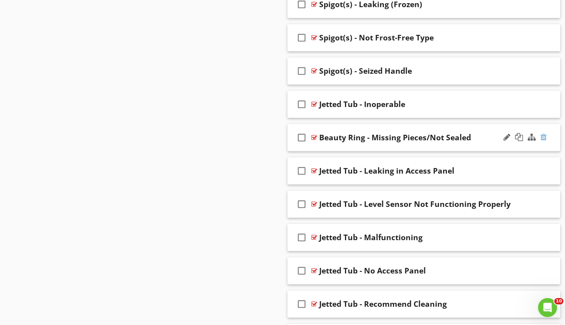
click at [542, 137] on div at bounding box center [543, 137] width 6 height 8
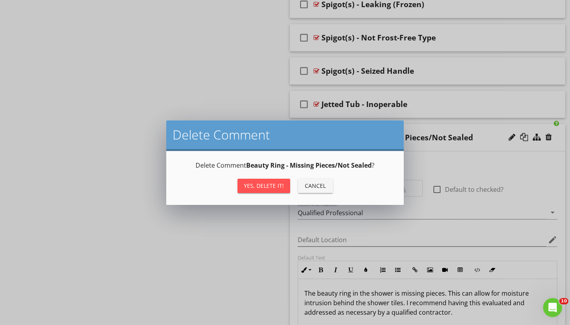
click at [277, 188] on div "Yes, Delete it!" at bounding box center [264, 185] width 40 height 8
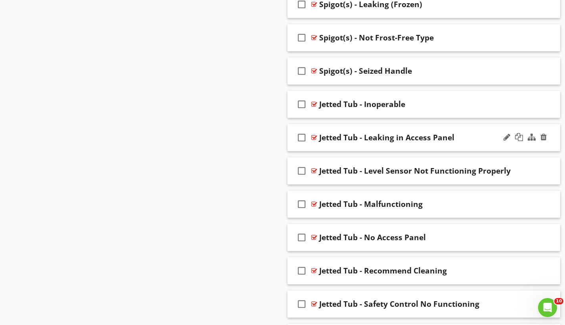
click at [361, 129] on div "check_box_outline_blank Jetted Tub - Leaking in Access Panel" at bounding box center [423, 137] width 273 height 27
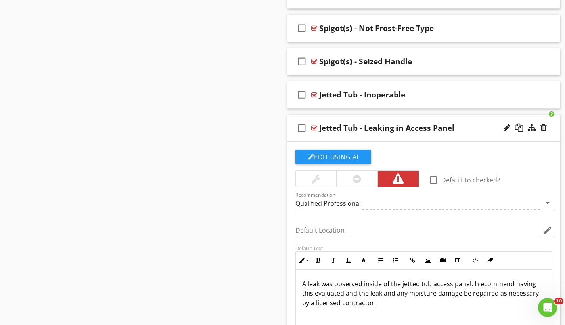
scroll to position [1076, 0]
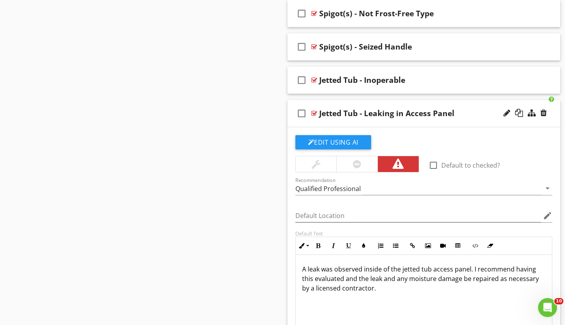
click at [392, 112] on div "Jetted Tub - Leaking in Access Panel" at bounding box center [386, 114] width 135 height 10
type input "Jetted Tub - Leaking Pump Components"
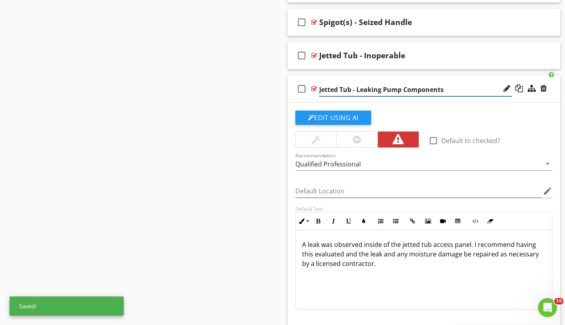
scroll to position [1129, 0]
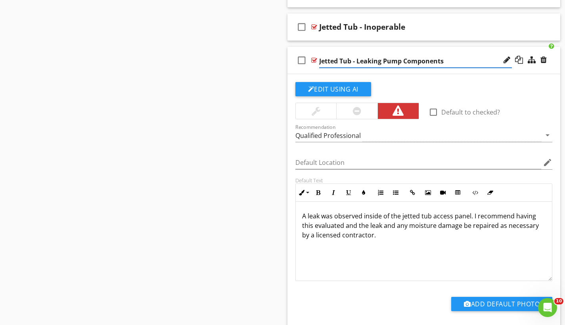
click at [319, 216] on p "A leak was observed inside of the jetted tub access panel. I recommend having t…" at bounding box center [424, 225] width 244 height 29
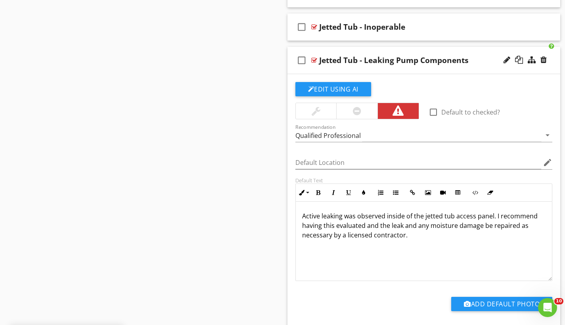
click at [384, 216] on p "Active leaking was observed inside of the jetted tub access panel. I recommend …" at bounding box center [424, 225] width 244 height 29
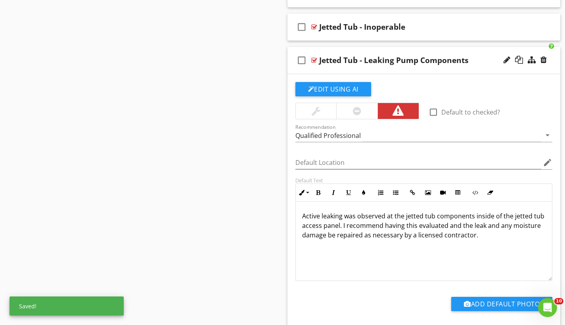
click at [315, 226] on p "Active leaking was observed at the jetted tub components inside of the jetted t…" at bounding box center [424, 225] width 244 height 29
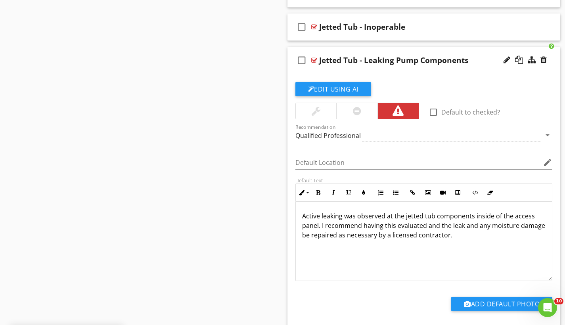
click at [435, 217] on p "Active leaking was observed at the jetted tub components inside of the access p…" at bounding box center [424, 225] width 244 height 29
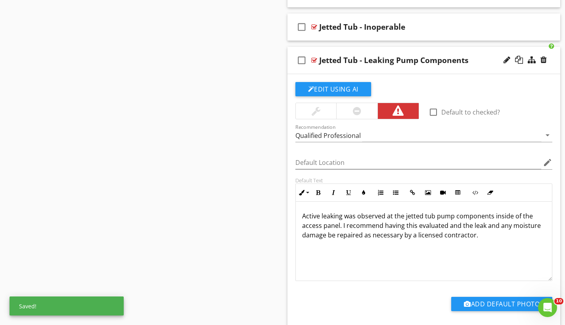
click at [343, 226] on p "Active leaking was observed at the jetted tub pump components inside of the acc…" at bounding box center [424, 225] width 244 height 29
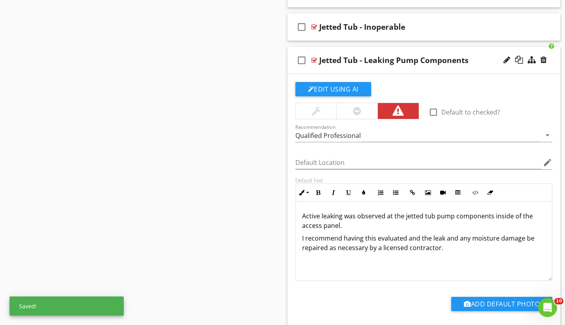
click at [305, 242] on p "I recommend having this evaluated and the leak and any moisture damage be repai…" at bounding box center [424, 242] width 244 height 19
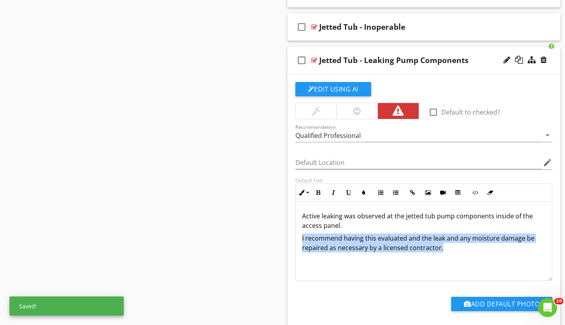
click at [305, 242] on p "I recommend having this evaluated and the leak and any moisture damage be repai…" at bounding box center [424, 242] width 244 height 19
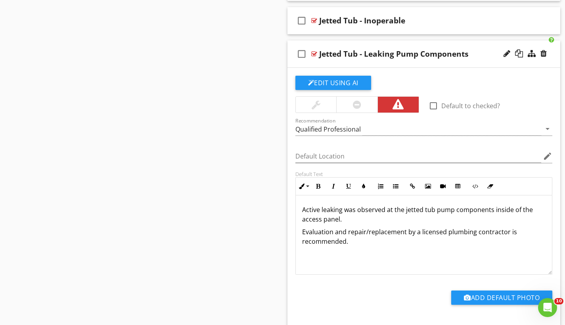
scroll to position [1134, 0]
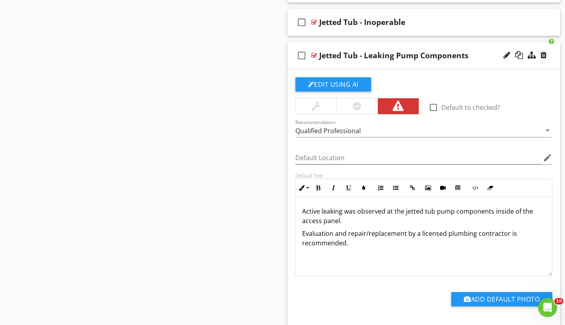
click at [338, 221] on p "Active leaking was observed at the jetted tub pump components inside of the acc…" at bounding box center [424, 215] width 244 height 19
click at [340, 221] on p "Active leaking was observed at the jetted tub pump components inside of the acc…" at bounding box center [424, 215] width 244 height 19
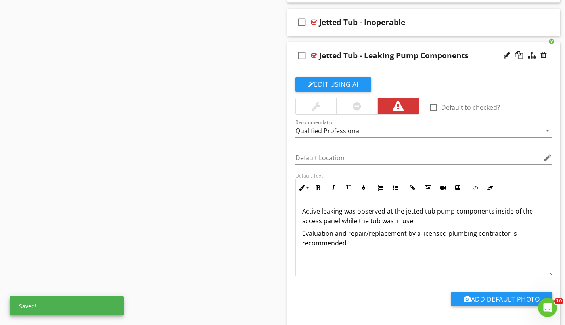
click at [366, 43] on div "check_box_outline_blank Jetted Tub - Leaking Pump Components" at bounding box center [423, 55] width 273 height 27
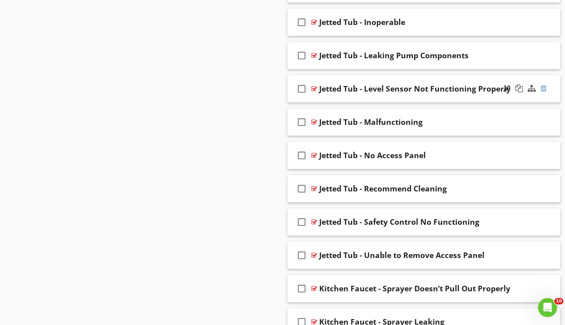
click at [542, 90] on div at bounding box center [543, 88] width 6 height 8
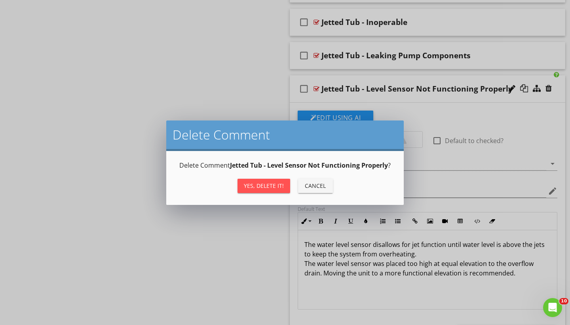
click at [274, 183] on div "Yes, Delete it!" at bounding box center [264, 185] width 40 height 8
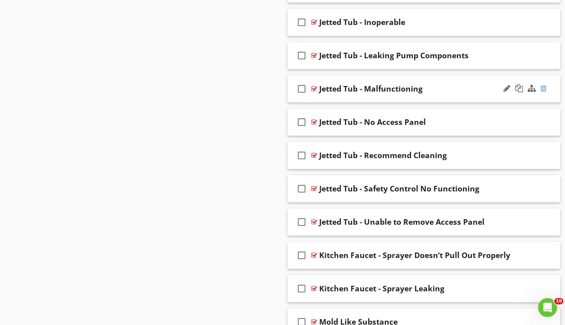
click at [544, 89] on div at bounding box center [543, 88] width 6 height 8
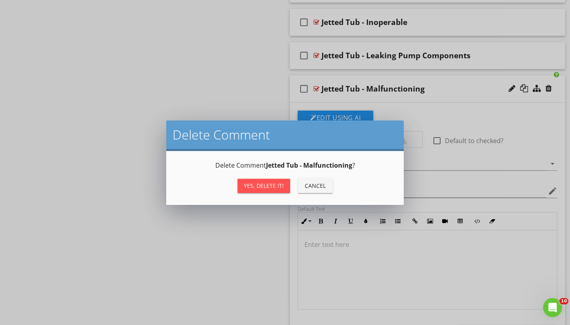
click at [272, 186] on div "Yes, Delete it!" at bounding box center [264, 185] width 40 height 8
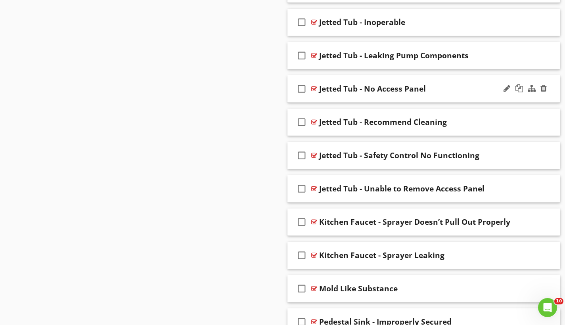
click at [373, 79] on div "check_box_outline_blank Jetted Tub - No Access Panel" at bounding box center [423, 88] width 273 height 27
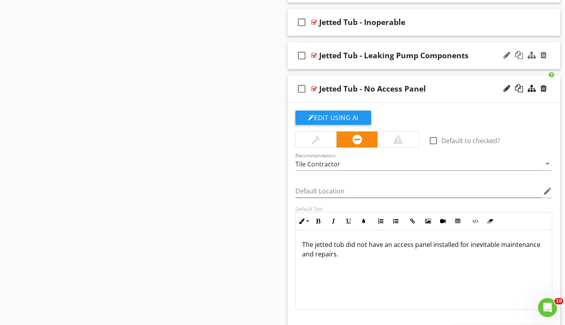
click at [342, 44] on div "check_box_outline_blank Jetted Tub - Leaking Pump Components" at bounding box center [423, 55] width 273 height 27
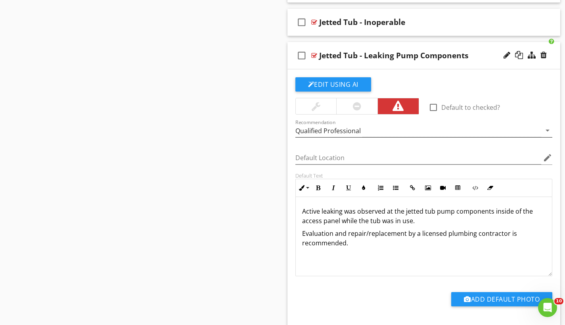
click at [361, 128] on div "Qualified Professional" at bounding box center [418, 130] width 246 height 13
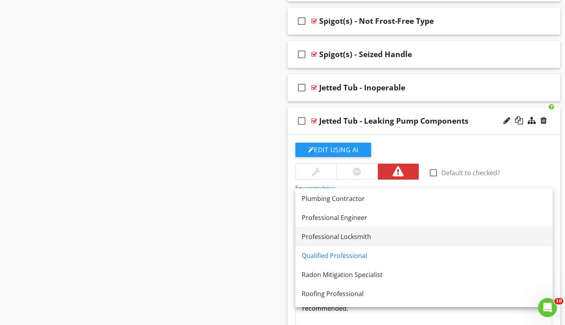
scroll to position [853, 0]
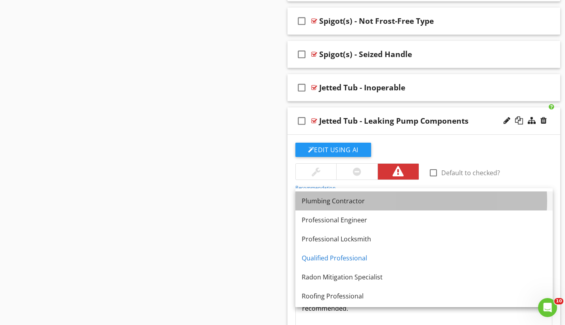
click at [328, 207] on link "Plumbing Contractor" at bounding box center [423, 200] width 257 height 19
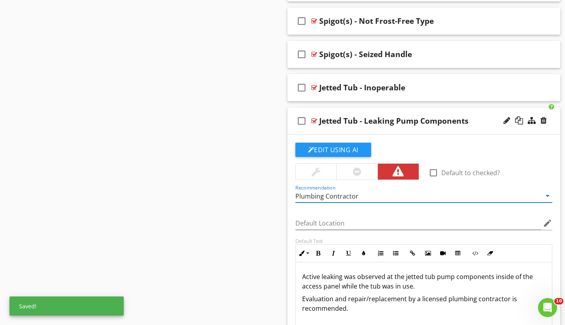
click at [313, 111] on div "check_box_outline_blank Jetted Tub - Leaking Pump Components" at bounding box center [423, 120] width 273 height 27
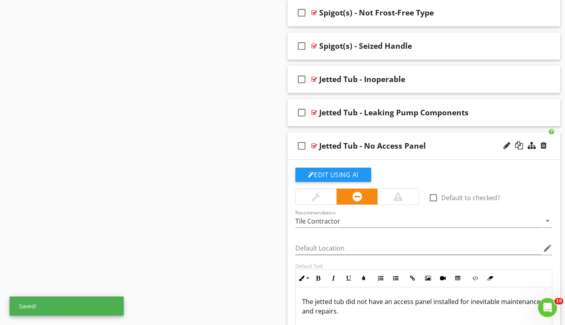
scroll to position [1126, 0]
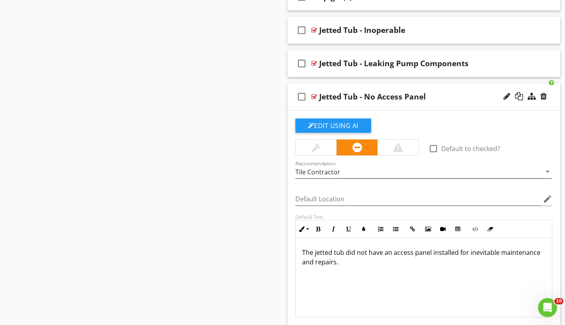
click at [344, 174] on div "Tile Contractor" at bounding box center [418, 171] width 246 height 13
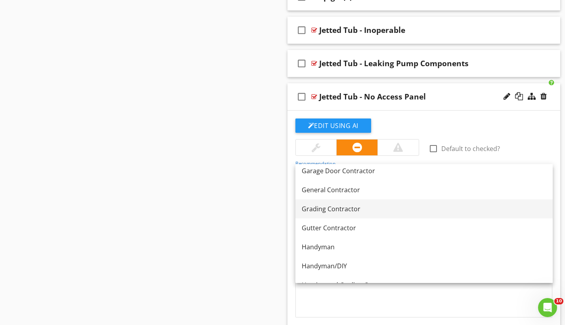
scroll to position [429, 0]
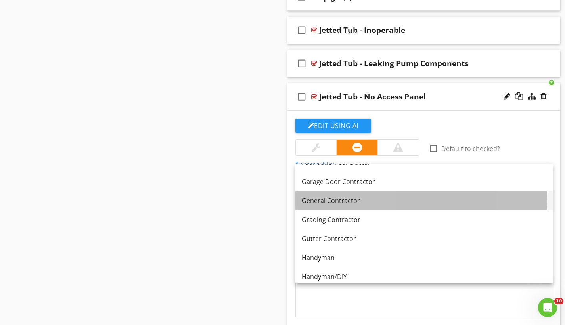
click at [332, 202] on div "General Contractor" at bounding box center [423, 201] width 244 height 10
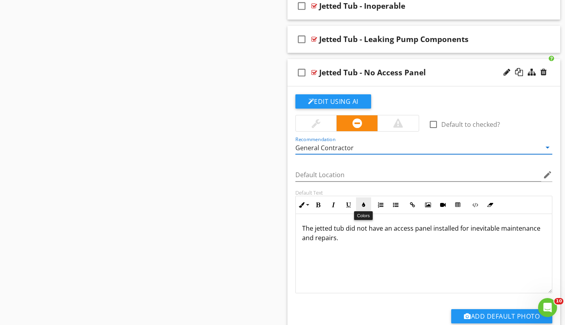
scroll to position [0, 0]
click at [466, 227] on p "The jetted tub did not have an access panel installed for inevitable maintenanc…" at bounding box center [424, 232] width 244 height 19
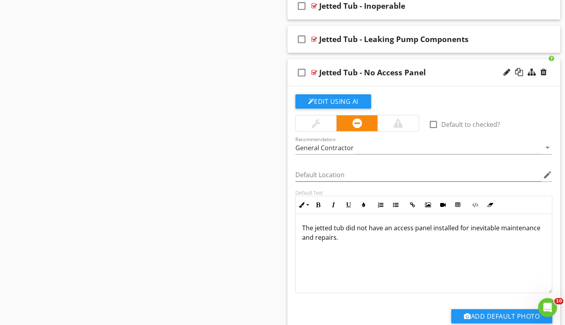
click at [497, 227] on p "The jetted tub did not have an access panel installed for inevitable maintenanc…" at bounding box center [424, 232] width 244 height 19
click at [359, 235] on p "The jetted tub did not have an access panel installed for pump maintenance and …" at bounding box center [424, 232] width 244 height 19
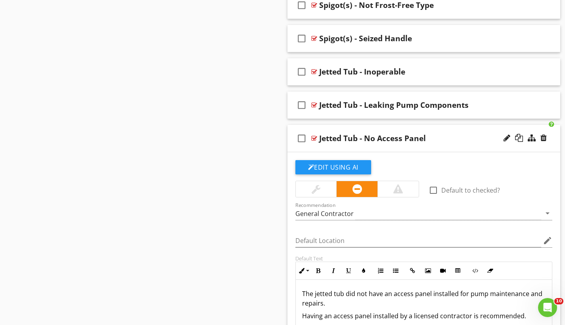
scroll to position [1145, 0]
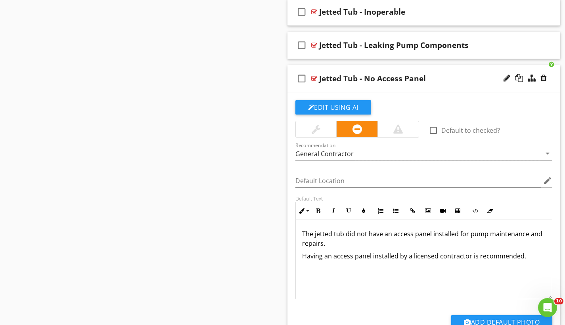
click at [358, 68] on div "check_box_outline_blank Jetted Tub - No Access Panel" at bounding box center [423, 78] width 273 height 27
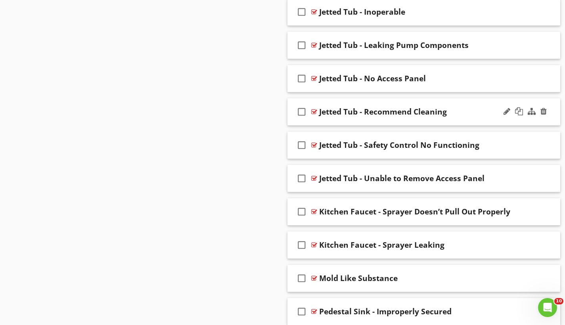
click at [358, 103] on div "check_box_outline_blank Jetted Tub - Recommend Cleaning" at bounding box center [423, 111] width 273 height 27
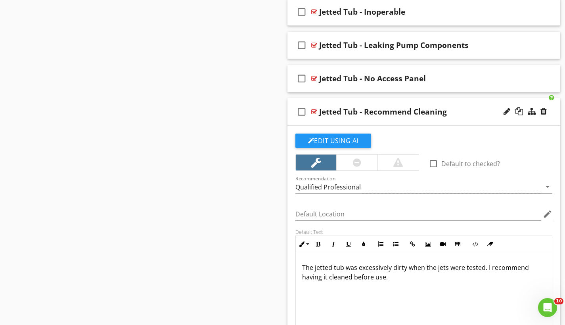
click at [445, 111] on div "Jetted Tub - Recommend Cleaning" at bounding box center [383, 112] width 128 height 10
click at [398, 110] on input "Jetted Tub - Recommend Cleaning" at bounding box center [415, 112] width 193 height 13
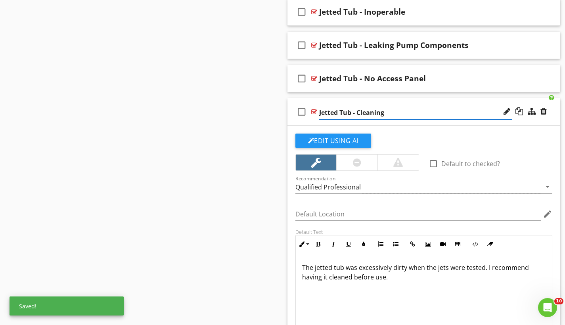
click at [396, 110] on input "Jetted Tub - Cleaning" at bounding box center [415, 112] width 193 height 13
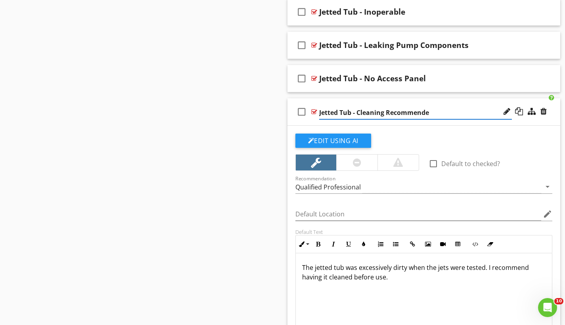
type input "Jetted Tub - Cleaning Recommended"
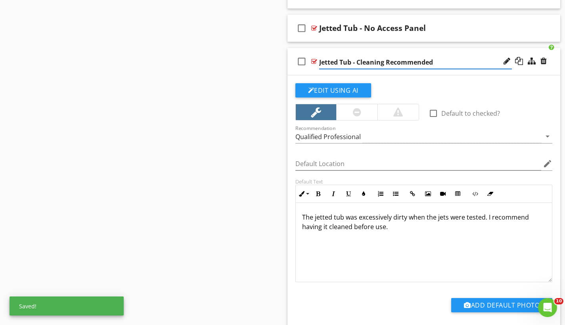
scroll to position [1217, 0]
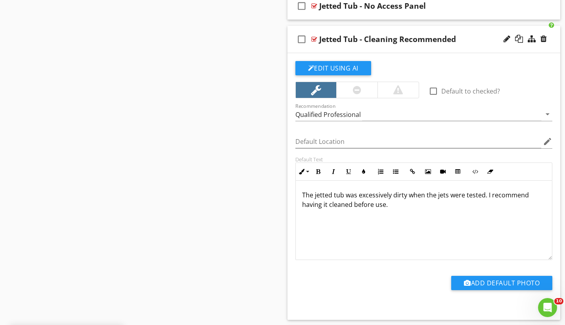
click at [483, 195] on p "The jetted tub was excessively dirty when the jets were tested. I recommend hav…" at bounding box center [424, 199] width 244 height 19
click at [413, 193] on p "The jetted tub was excessively dirty when the . I recommend having it cleaned b…" at bounding box center [424, 199] width 244 height 19
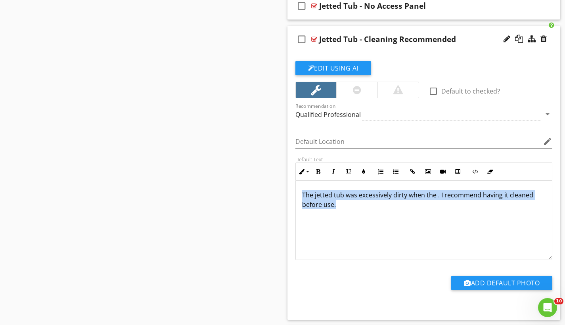
click at [413, 193] on p "The jetted tub was excessively dirty when the . I recommend having it cleaned b…" at bounding box center [424, 199] width 244 height 19
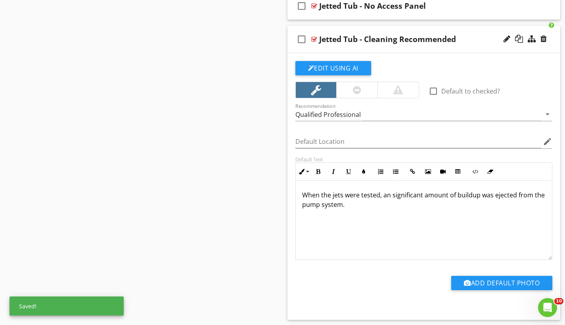
click at [388, 194] on p "When the jets were tested, an significant amount of buildup was ejected from th…" at bounding box center [424, 199] width 244 height 19
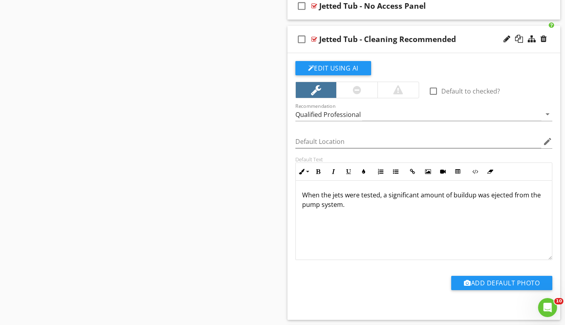
click at [396, 198] on p "When the jets were tested, a significant amount of buildup was ejected from the…" at bounding box center [424, 199] width 244 height 19
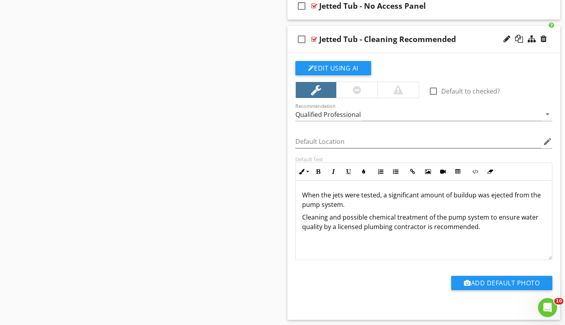
click at [354, 92] on div at bounding box center [357, 90] width 8 height 10
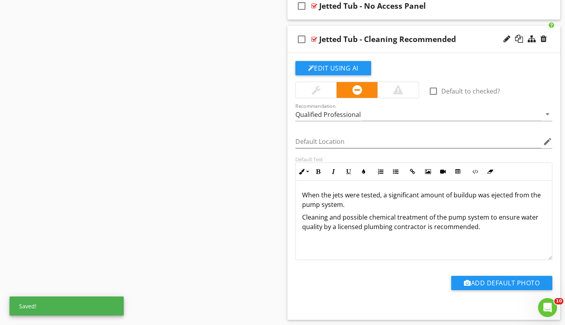
click at [343, 29] on div "check_box_outline_blank Jetted Tub - Cleaning Recommended" at bounding box center [423, 39] width 273 height 27
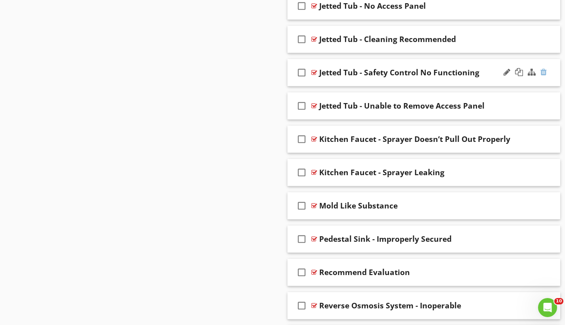
click at [544, 72] on div at bounding box center [543, 72] width 6 height 8
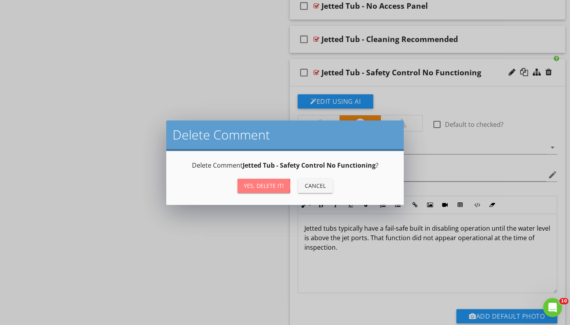
click at [273, 184] on div "Yes, Delete it!" at bounding box center [264, 185] width 40 height 8
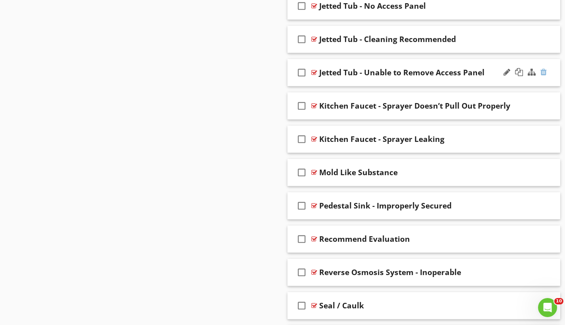
click at [540, 70] on div at bounding box center [543, 72] width 6 height 8
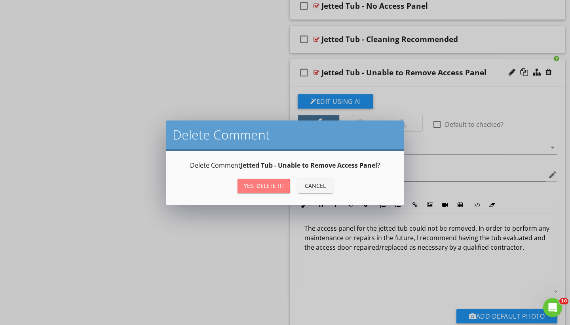
click at [284, 186] on button "Yes, Delete it!" at bounding box center [264, 186] width 53 height 14
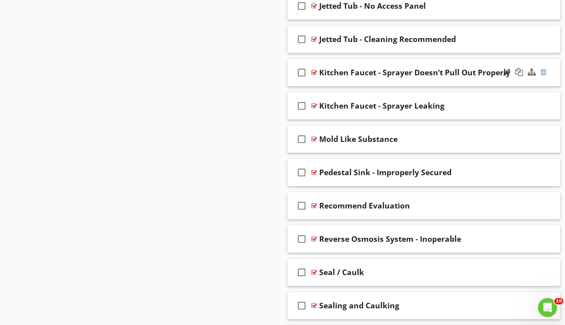
click at [543, 71] on div at bounding box center [543, 72] width 6 height 8
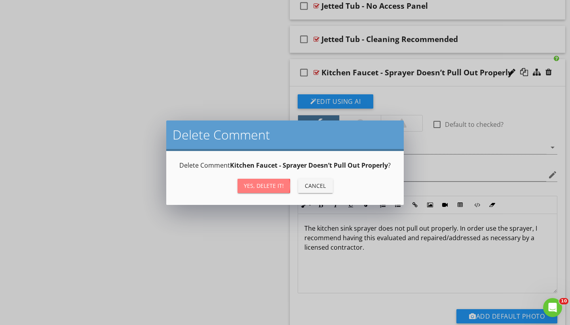
click at [274, 189] on div "Yes, Delete it!" at bounding box center [264, 185] width 40 height 8
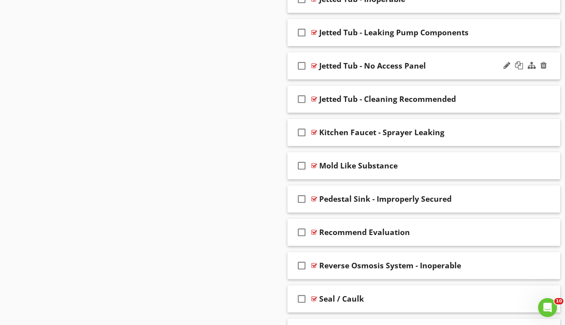
scroll to position [1087, 0]
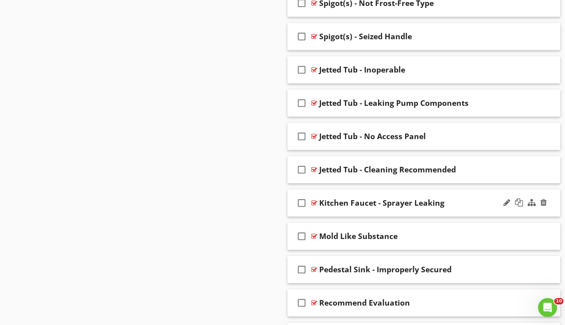
click at [360, 193] on div "check_box_outline_blank Kitchen Faucet - Sprayer Leaking" at bounding box center [423, 202] width 273 height 27
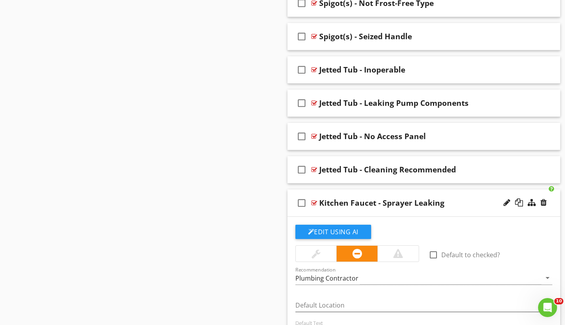
click at [361, 202] on div "Kitchen Faucet - Sprayer Leaking" at bounding box center [381, 203] width 125 height 10
click at [361, 202] on input "Kitchen Faucet - Sprayer Leaking" at bounding box center [415, 203] width 193 height 13
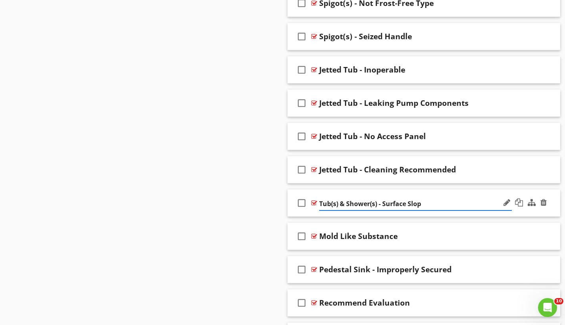
type input "Tub(s) & Shower(s) - Surface Slope"
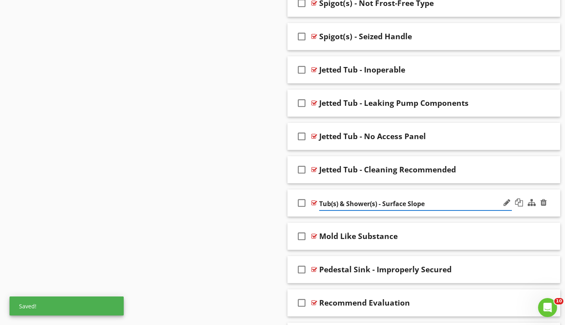
click at [365, 194] on div "check_box_outline_blank Tub(s) & Shower(s) - Surface Slope" at bounding box center [423, 202] width 273 height 27
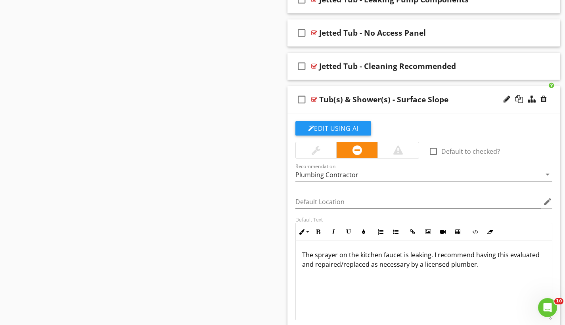
scroll to position [1194, 0]
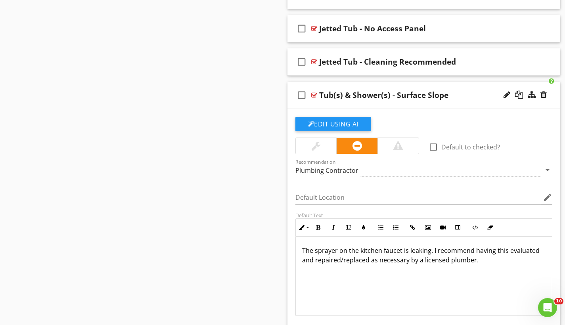
click at [309, 250] on p "The sprayer on the kitchen faucet is leaking. I recommend having this evaluated…" at bounding box center [424, 255] width 244 height 19
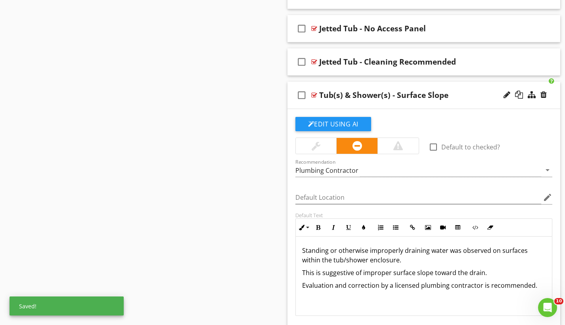
click at [376, 87] on div "check_box_outline_blank Tub(s) & Shower(s) - Surface Slope" at bounding box center [423, 95] width 273 height 27
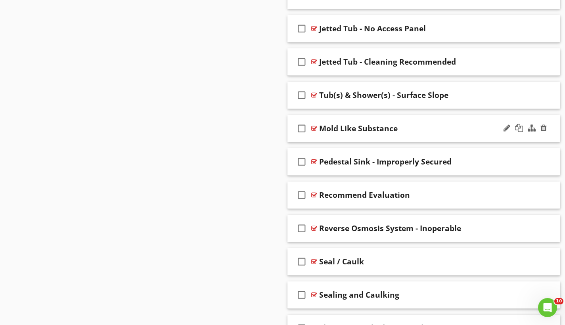
click at [382, 119] on div "check_box_outline_blank Mold Like Substance" at bounding box center [423, 128] width 273 height 27
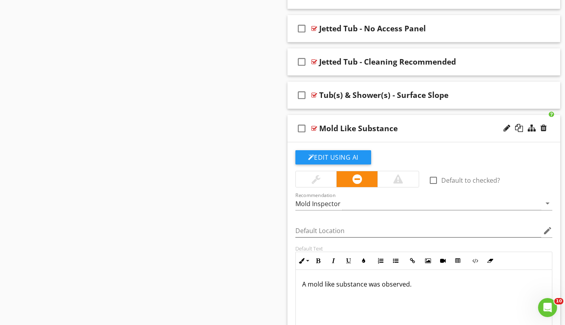
click at [382, 127] on div "Mold Like Substance" at bounding box center [358, 129] width 78 height 10
click at [382, 127] on input "Mold Like Substance" at bounding box center [415, 129] width 193 height 13
click at [361, 128] on input "Mold Like Substance" at bounding box center [415, 129] width 193 height 13
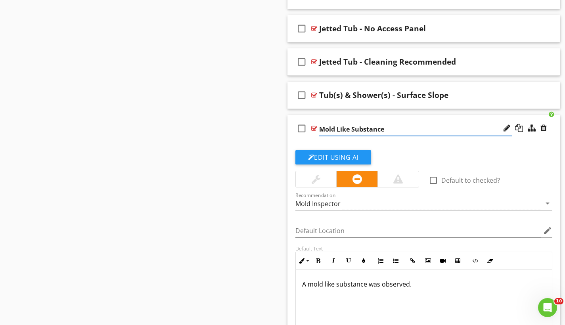
click at [361, 128] on input "Mold Like Substance" at bounding box center [415, 129] width 193 height 13
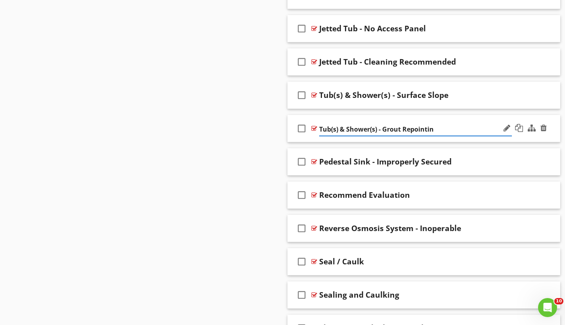
type input "Tub(s) & Shower(s) - Grout Repointing"
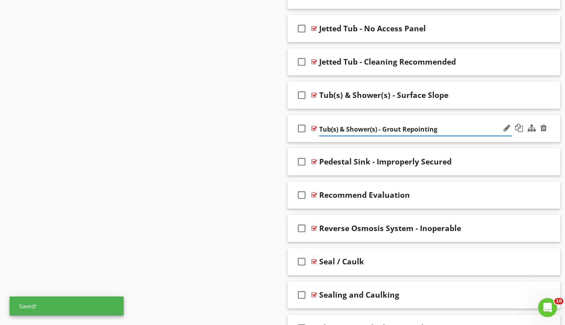
click at [366, 118] on div "check_box_outline_blank Tub(s) & Shower(s) - Grout Repointing" at bounding box center [423, 128] width 273 height 27
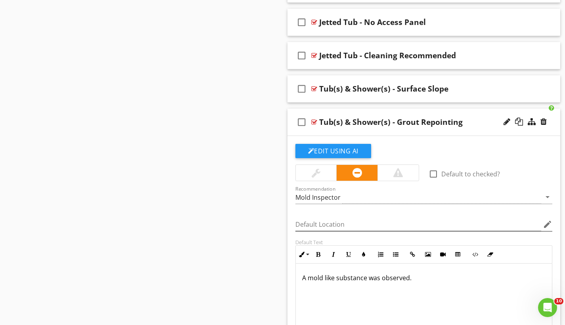
scroll to position [1214, 0]
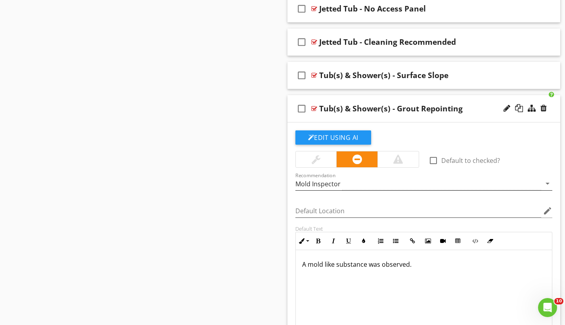
click at [343, 186] on div "Mold Inspector" at bounding box center [418, 183] width 246 height 13
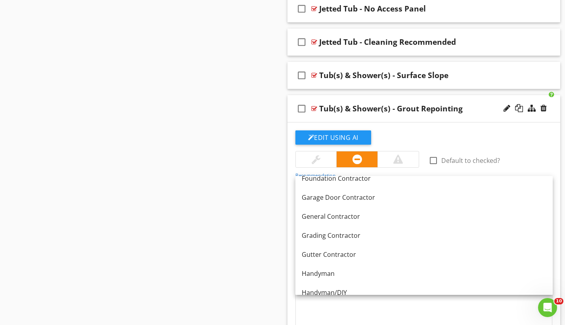
scroll to position [483, 0]
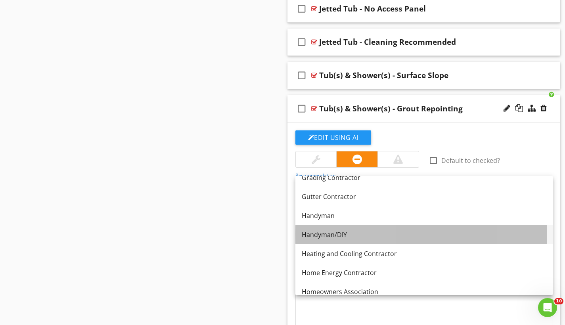
click at [331, 237] on div "Handyman/DIY" at bounding box center [423, 235] width 244 height 10
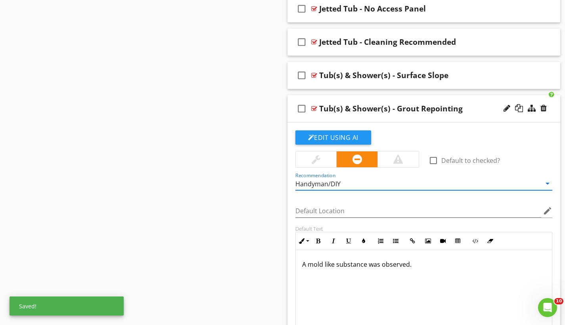
click at [303, 263] on p "A mold like substance was observed." at bounding box center [424, 264] width 244 height 10
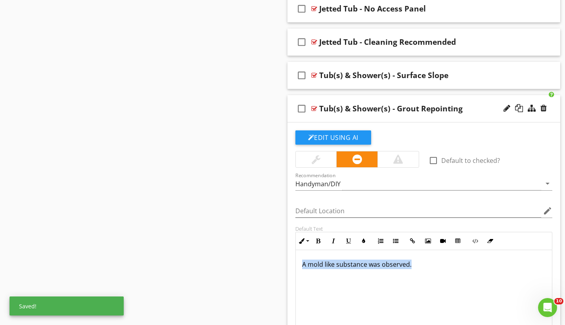
click at [303, 263] on p "A mold like substance was observed." at bounding box center [424, 264] width 244 height 10
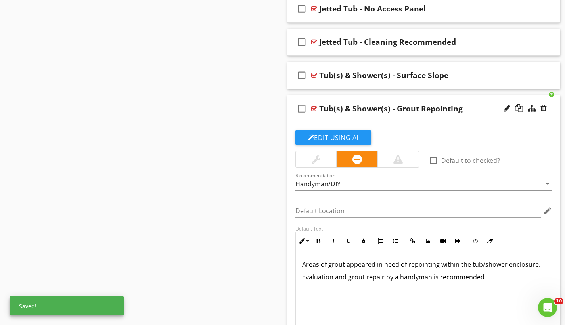
click at [370, 98] on div "check_box_outline_blank Tub(s) & Shower(s) - Grout Repointing" at bounding box center [423, 108] width 273 height 27
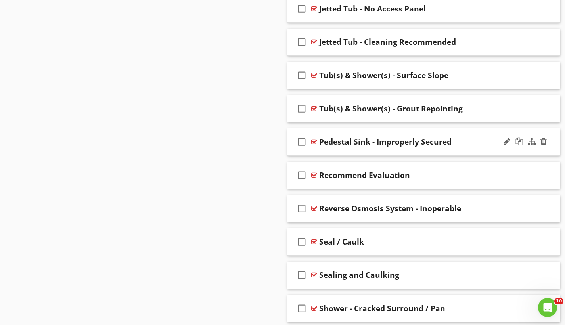
click at [348, 131] on div "check_box_outline_blank Pedestal Sink - Improperly Secured" at bounding box center [423, 141] width 273 height 27
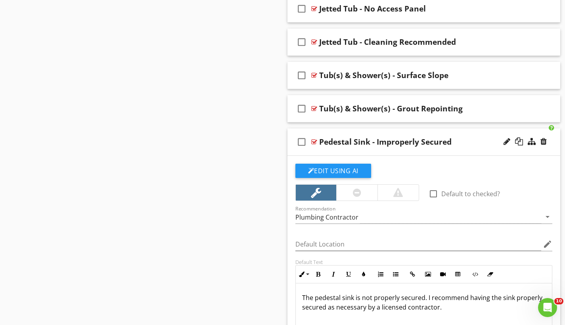
click at [374, 141] on div "Pedestal Sink - Improperly Secured" at bounding box center [385, 142] width 132 height 10
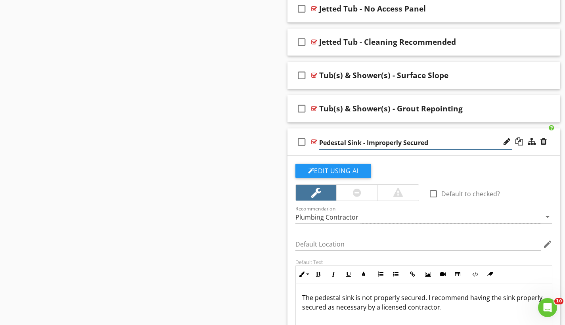
click at [374, 141] on input "Pedestal Sink - Improperly Secured" at bounding box center [415, 142] width 193 height 13
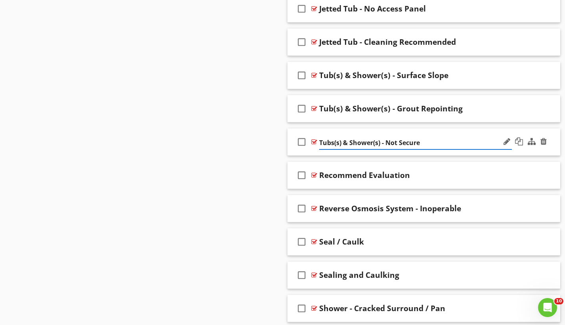
type input "Tubs(s) & Shower(s) - Not Secured"
click at [385, 130] on div "check_box_outline_blank Tubs(s) & Shower(s) - Not Secured" at bounding box center [423, 141] width 273 height 27
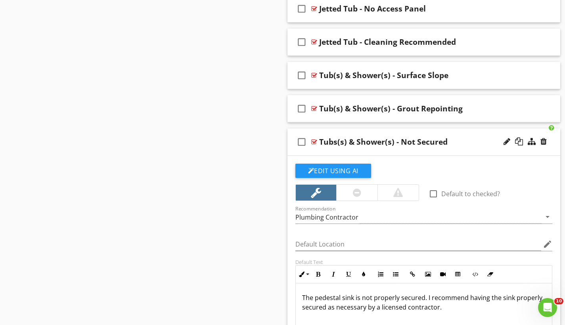
click at [359, 191] on div at bounding box center [357, 193] width 8 height 10
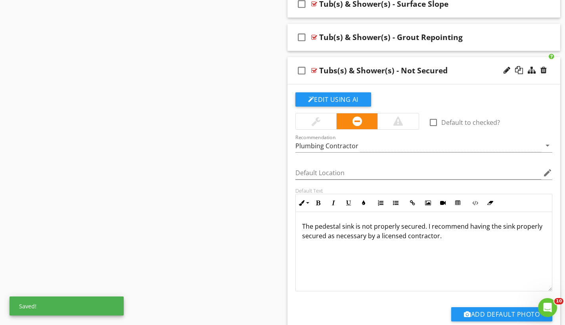
scroll to position [1295, 0]
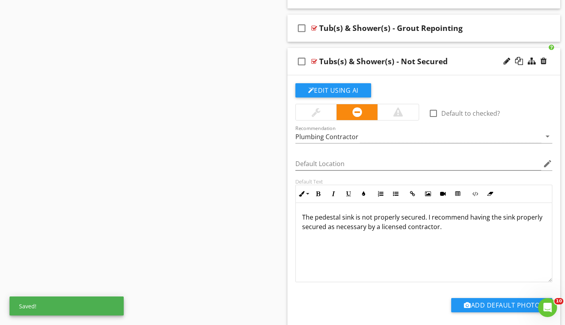
click at [336, 215] on p "The pedestal sink is not properly secured. I recommend having the sink properly…" at bounding box center [424, 221] width 244 height 19
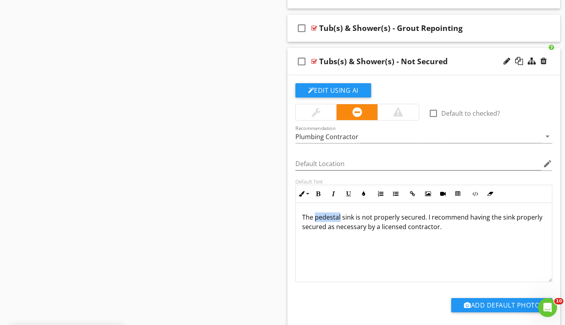
click at [336, 215] on p "The pedestal sink is not properly secured. I recommend having the sink properly…" at bounding box center [424, 221] width 244 height 19
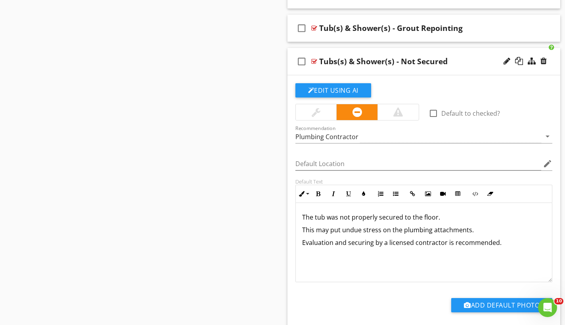
click at [329, 52] on div "check_box_outline_blank Tubs(s) & Shower(s) - Not Secured" at bounding box center [423, 61] width 273 height 27
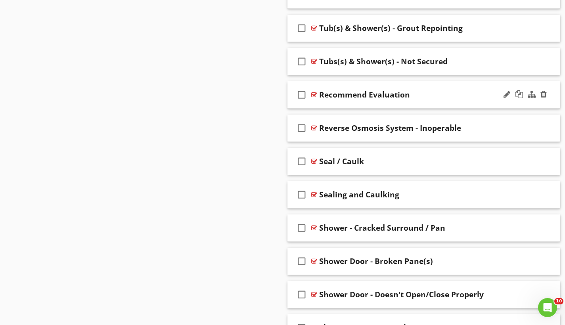
click at [355, 84] on div "check_box_outline_blank Recommend Evaluation" at bounding box center [423, 94] width 273 height 27
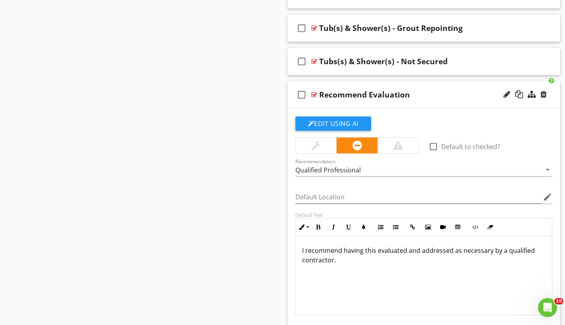
click at [358, 92] on div "Recommend Evaluation" at bounding box center [364, 95] width 91 height 10
click at [358, 92] on input "Recommend Evaluation" at bounding box center [415, 95] width 193 height 13
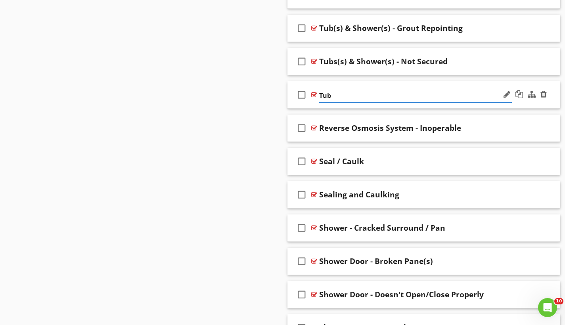
type input "Tub("
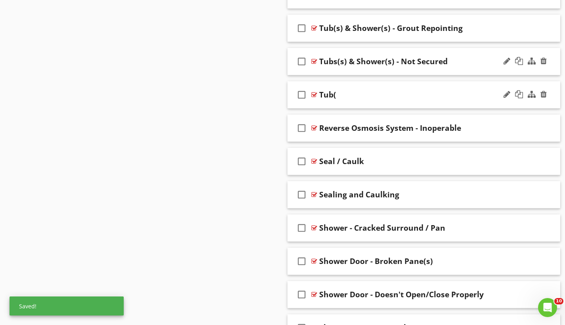
click at [336, 61] on div "Tubs(s) & Shower(s) - Not Secured" at bounding box center [383, 62] width 128 height 10
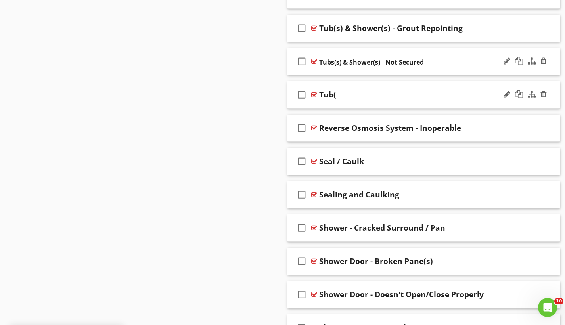
click at [332, 61] on input "Tubs(s) & Shower(s) - Not Secured" at bounding box center [415, 62] width 193 height 13
click at [333, 61] on input "Tubs(s) & Shower(s) - Not Secured" at bounding box center [415, 62] width 193 height 13
type input "Tub(s) & Shower(s) - Not Secured"
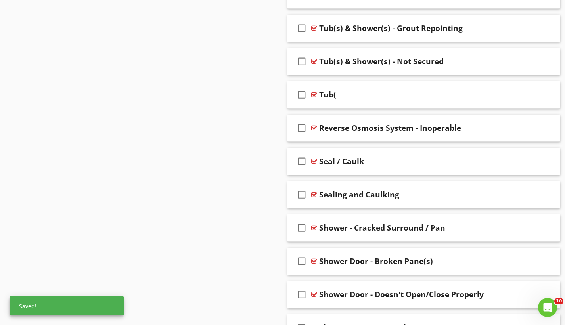
click at [334, 95] on div "Tub(" at bounding box center [327, 95] width 17 height 10
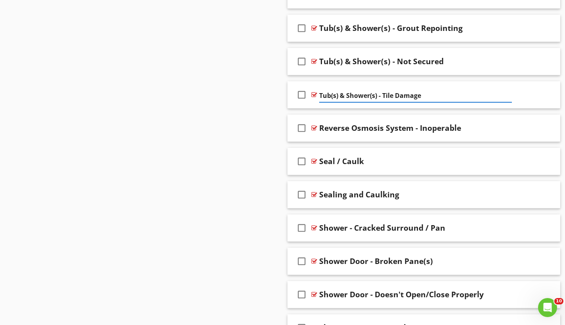
type input "Tub(s) & Shower(s) - Tile Damaged"
click at [380, 86] on div "check_box_outline_blank Tub(s) & Shower(s) - Tile Damaged" at bounding box center [423, 94] width 273 height 27
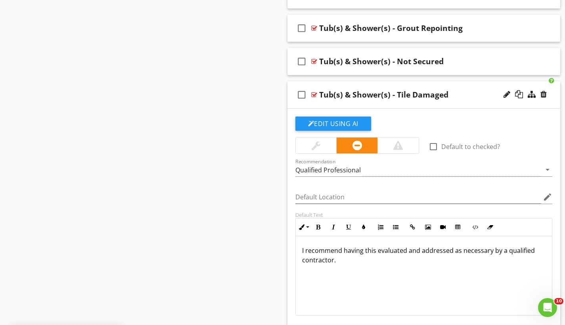
click at [351, 250] on p "I recommend having this evaluated and addressed as necessary by a qualified con…" at bounding box center [424, 255] width 244 height 19
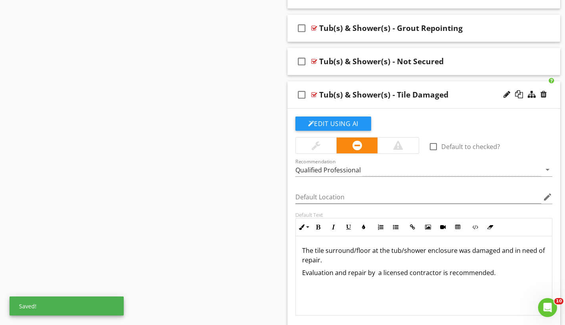
click at [371, 86] on div "check_box_outline_blank Tub(s) & Shower(s) - Tile Damaged" at bounding box center [423, 94] width 273 height 27
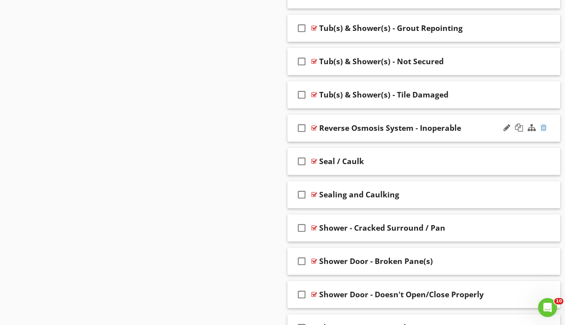
click at [543, 127] on div at bounding box center [543, 128] width 6 height 8
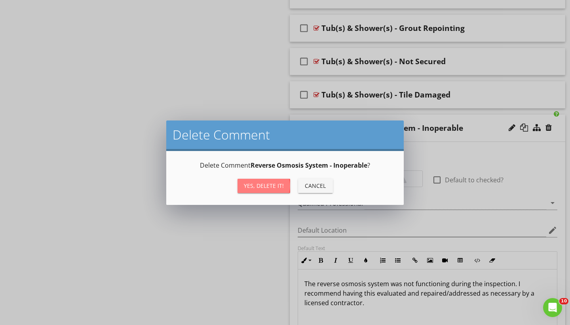
click at [272, 187] on div "Yes, Delete it!" at bounding box center [264, 185] width 40 height 8
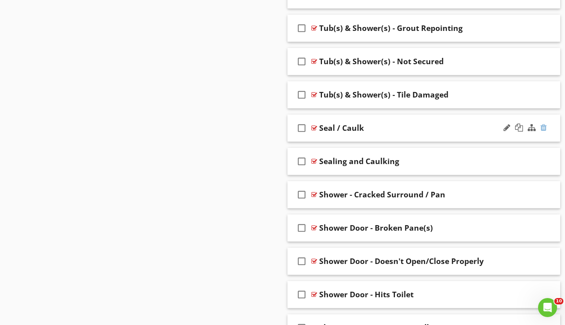
click at [544, 124] on div at bounding box center [543, 128] width 6 height 8
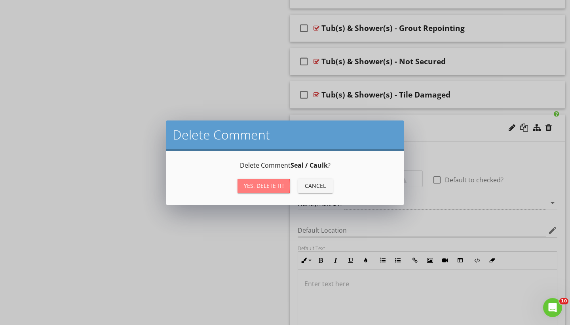
click at [262, 187] on div "Yes, Delete it!" at bounding box center [264, 185] width 40 height 8
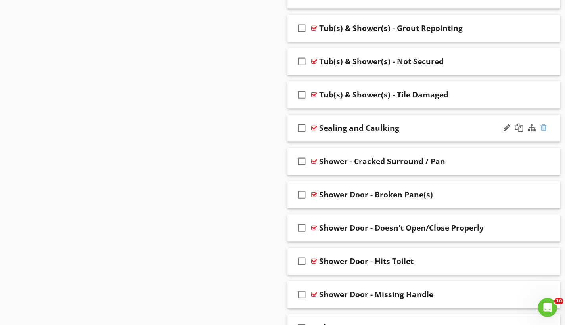
click at [546, 128] on div at bounding box center [543, 128] width 6 height 8
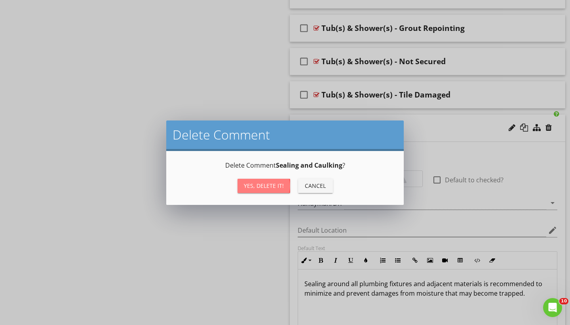
click at [269, 181] on button "Yes, Delete it!" at bounding box center [264, 186] width 53 height 14
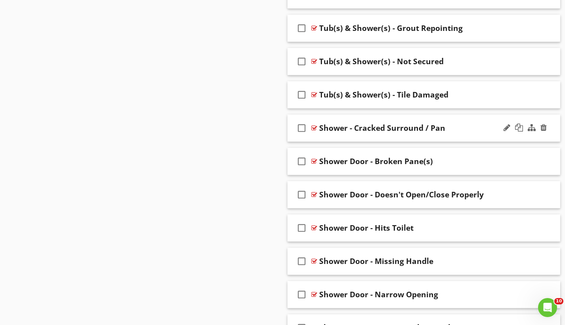
click at [380, 116] on div "check_box_outline_blank Shower - Cracked Surround / Pan" at bounding box center [423, 127] width 273 height 27
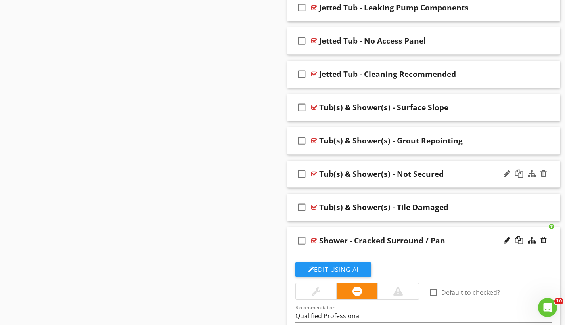
scroll to position [1197, 0]
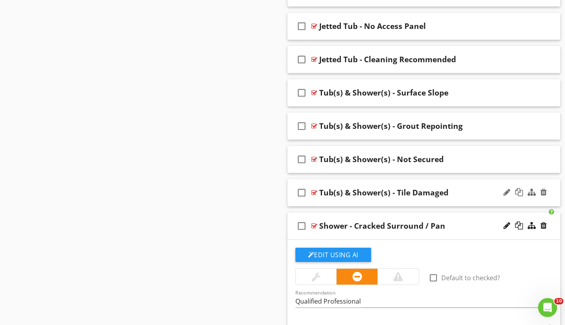
click at [406, 189] on div "Tub(s) & Shower(s) - Tile Damaged" at bounding box center [383, 193] width 129 height 10
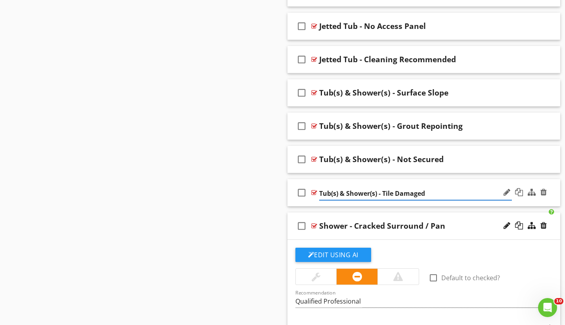
click at [393, 191] on input "Tub(s) & Shower(s) - Tile Damaged" at bounding box center [415, 193] width 193 height 13
click at [419, 191] on input "Tub(s) & Shower(s) - Damaged" at bounding box center [415, 193] width 193 height 13
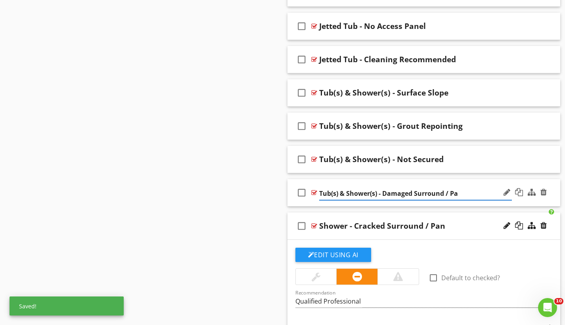
type input "Tub(s) & Shower(s) - Damaged Surround / Pan"
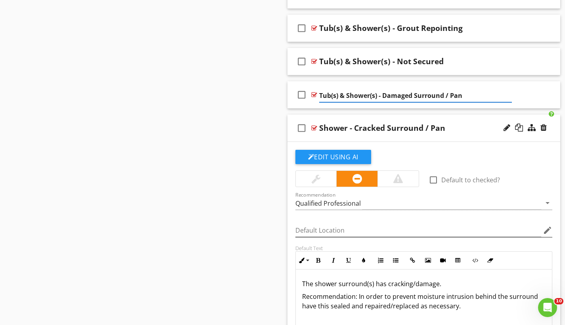
scroll to position [1281, 0]
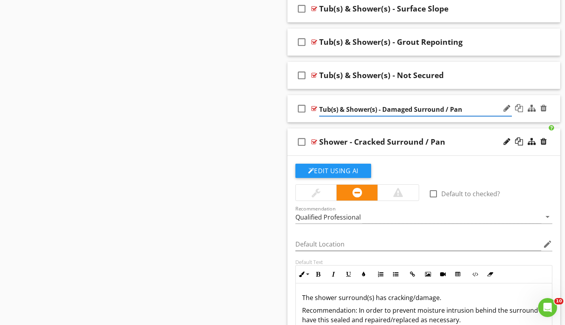
click at [443, 99] on div "check_box_outline_blank Tub(s) & Shower(s) - Damaged Surround / Pan" at bounding box center [423, 108] width 273 height 27
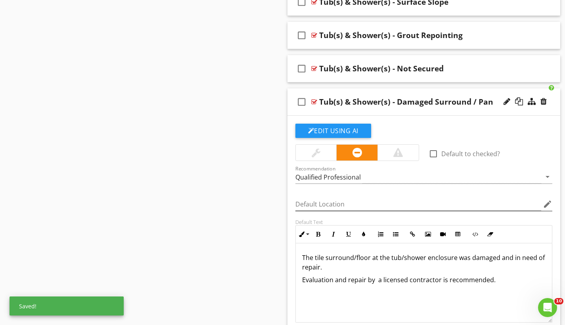
scroll to position [1321, 0]
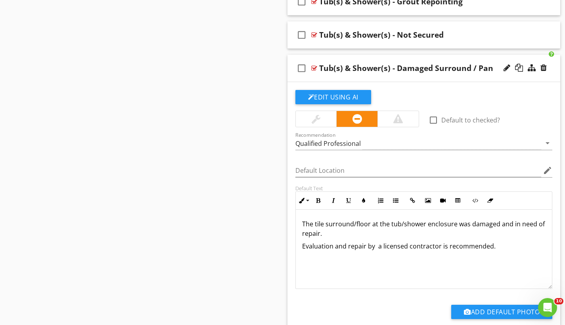
click at [323, 222] on p "The tile surround/floor at the tub/shower enclosure was damaged and in need of …" at bounding box center [424, 228] width 244 height 19
click at [326, 234] on p "The surround/floor at the tub/shower enclosure was damaged and in need of repai…" at bounding box center [424, 228] width 244 height 19
click at [360, 223] on p "The surround/floor at the tub/shower enclosure was damaged and in need of repai…" at bounding box center [424, 228] width 244 height 19
click at [347, 224] on p "The surround/floor at the tub/shower enclosure was damaged and in need of repai…" at bounding box center [424, 228] width 244 height 19
click at [319, 224] on p "The surround/floor at the tub/shower enclosure was damaged and in need of repai…" at bounding box center [424, 228] width 244 height 19
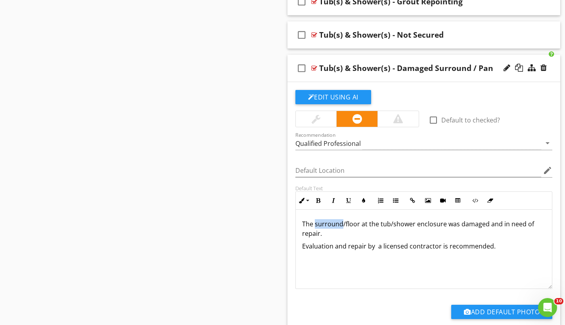
click at [319, 224] on p "The surround/floor at the tub/shower enclosure was damaged and in need of repai…" at bounding box center [424, 228] width 244 height 19
click at [358, 222] on p "The surround/floor at the tub/shower enclosure was damaged and in need of repai…" at bounding box center [424, 228] width 244 height 19
click at [407, 60] on div "check_box_outline_blank Tub(s) & Shower(s) - Damaged Surround / Pan" at bounding box center [423, 68] width 273 height 27
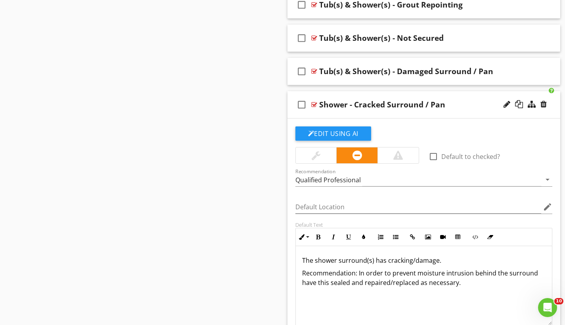
scroll to position [1314, 0]
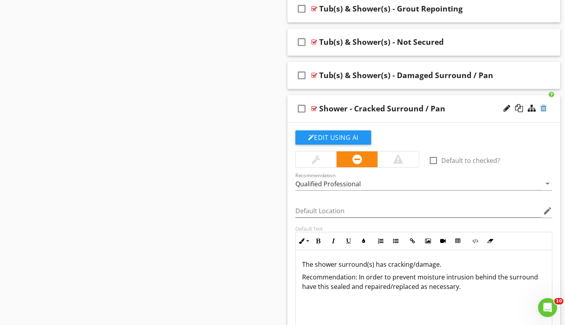
click at [543, 110] on div at bounding box center [543, 108] width 6 height 8
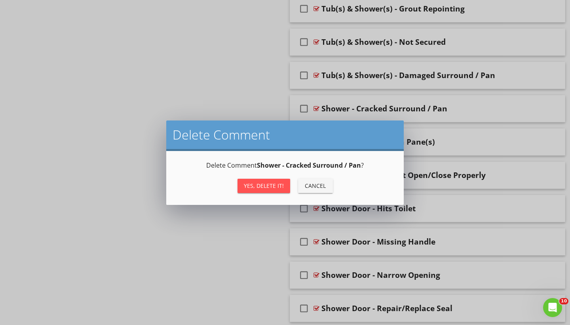
click at [270, 186] on div "Yes, Delete it!" at bounding box center [264, 185] width 40 height 8
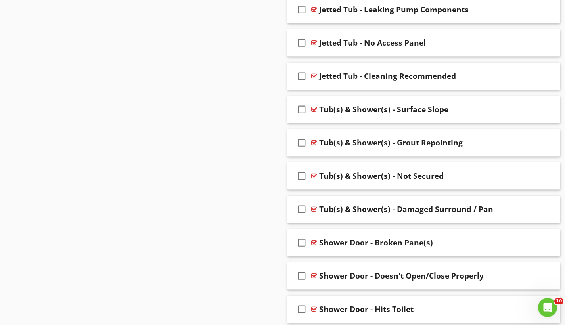
scroll to position [1245, 0]
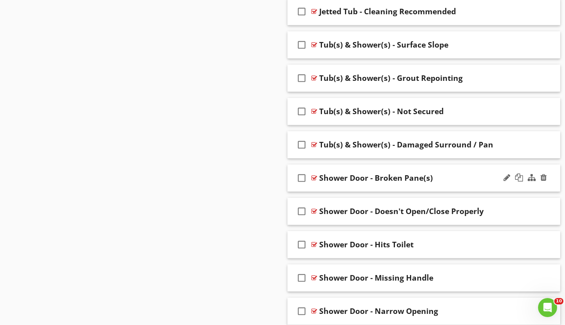
click at [395, 168] on div "check_box_outline_blank Shower Door - Broken Pane(s)" at bounding box center [423, 177] width 273 height 27
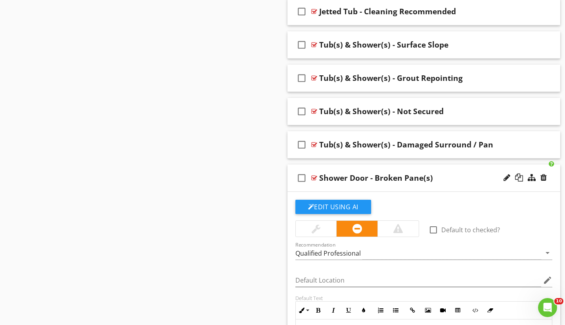
click at [387, 177] on div "Shower Door - Broken Pane(s)" at bounding box center [376, 178] width 114 height 10
click at [387, 177] on input "Shower Door - Broken Pane(s)" at bounding box center [415, 178] width 193 height 13
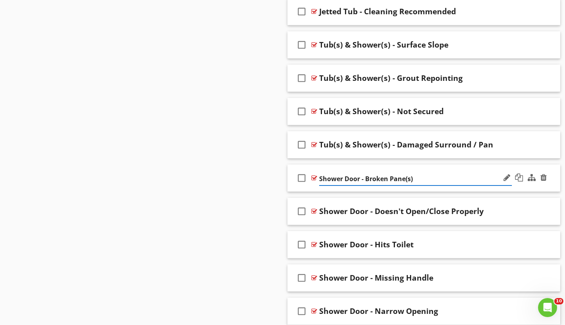
click at [387, 174] on input "Shower Door - Broken Pane(s)" at bounding box center [415, 178] width 193 height 13
click at [411, 174] on input "Shower Door - Broken Pane(s)" at bounding box center [415, 178] width 193 height 13
click at [415, 177] on input "Shower Door - Broken Pane(s)" at bounding box center [415, 178] width 193 height 13
type input "S"
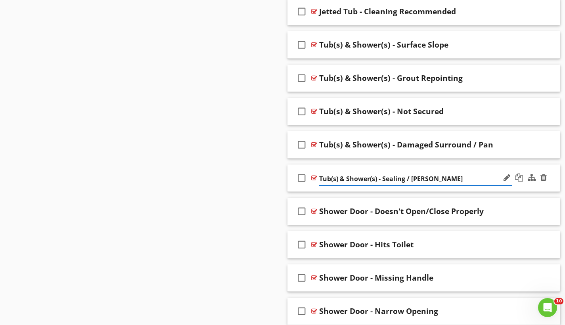
type input "Tub(s) & Shower(s) - Sealing / Caulking"
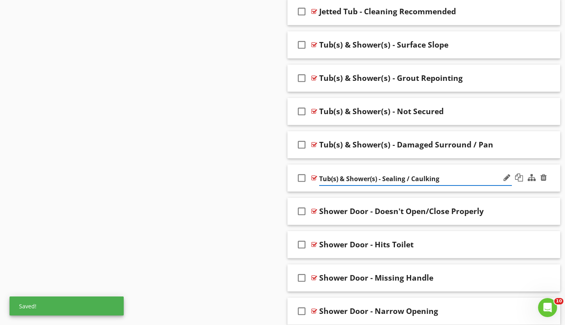
click at [368, 168] on div "check_box_outline_blank Tub(s) & Shower(s) - Sealing / Caulking" at bounding box center [423, 177] width 273 height 27
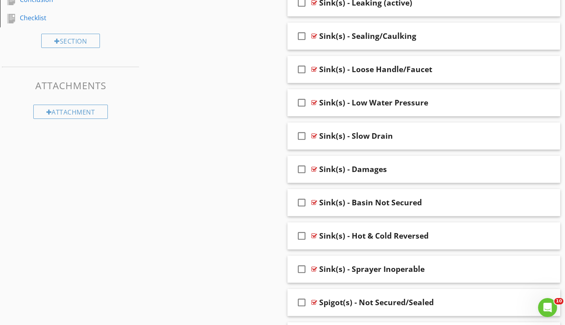
scroll to position [653, 0]
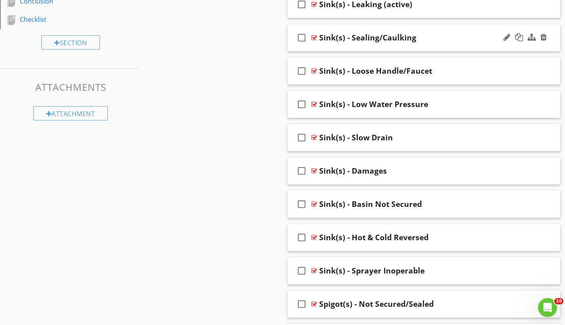
click at [430, 27] on div "check_box_outline_blank Sink(s) - Sealing/Caulking" at bounding box center [423, 37] width 273 height 27
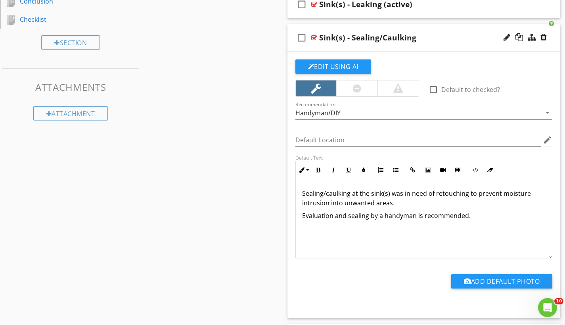
drag, startPoint x: 303, startPoint y: 191, endPoint x: 470, endPoint y: 214, distance: 169.0
click at [470, 214] on div "Sealing/caulking at the sink(s) was in need of retouching to prevent moisture i…" at bounding box center [424, 218] width 256 height 79
copy div "Sealing/caulking at the sink(s) was in need of retouching to prevent moisture i…"
click at [337, 26] on div "check_box_outline_blank Sink(s) - Sealing/Caulking" at bounding box center [423, 37] width 273 height 27
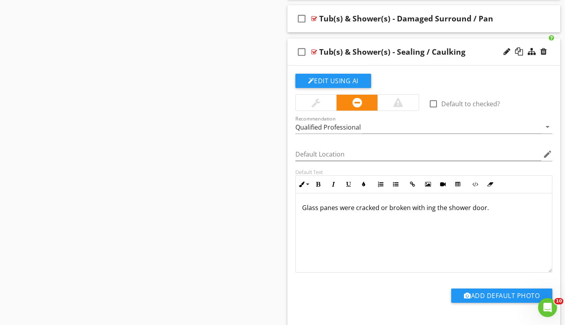
scroll to position [1415, 0]
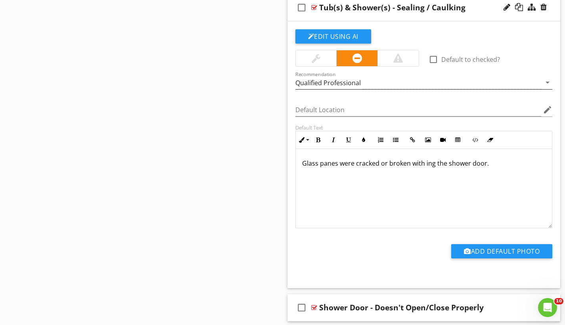
click at [368, 82] on div "Qualified Professional" at bounding box center [418, 82] width 246 height 13
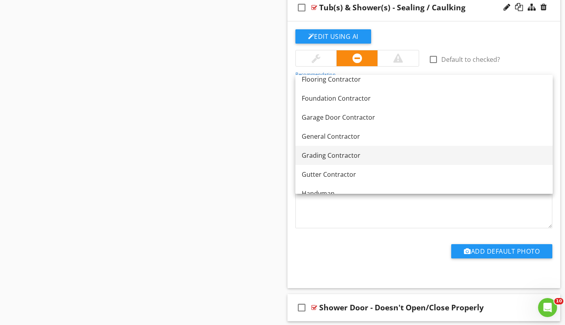
scroll to position [449, 0]
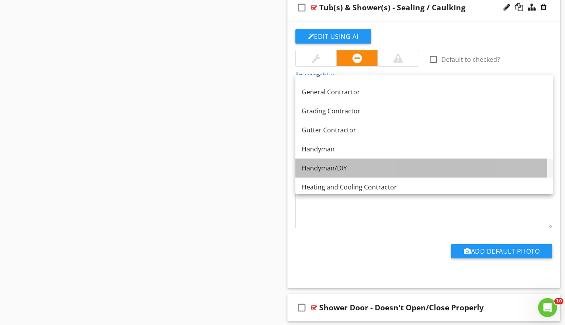
click at [333, 168] on div "Handyman/DIY" at bounding box center [423, 168] width 244 height 10
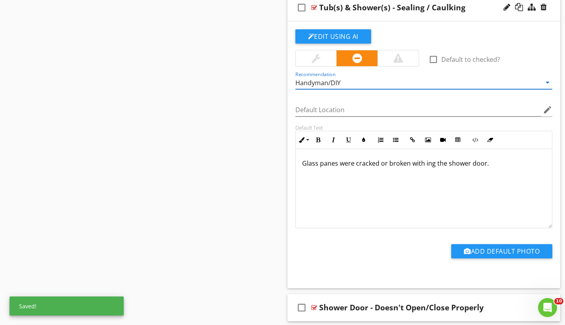
click at [304, 163] on p "Glass panes were cracked or broken with ing the shower door." at bounding box center [424, 163] width 244 height 10
click at [337, 161] on p "Glass panes were cracked or broken with ing the shower door." at bounding box center [424, 163] width 244 height 10
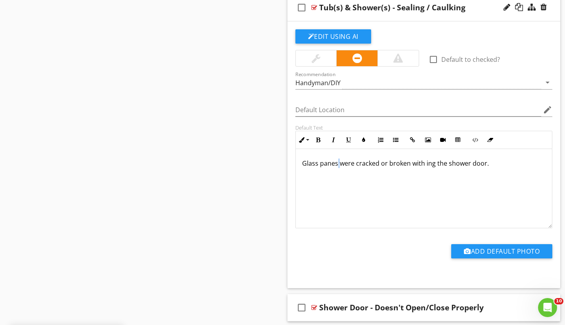
click at [337, 161] on p "Glass panes were cracked or broken with ing the shower door." at bounding box center [424, 163] width 244 height 10
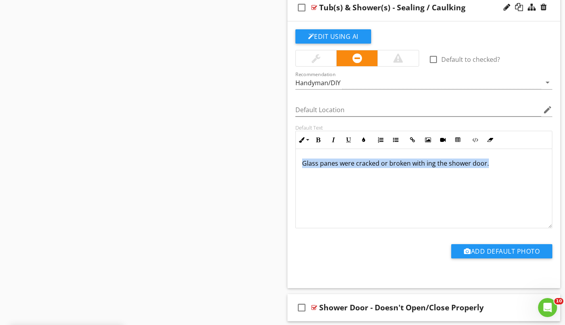
click at [337, 161] on p "Glass panes were cracked or broken with ing the shower door." at bounding box center [424, 163] width 244 height 10
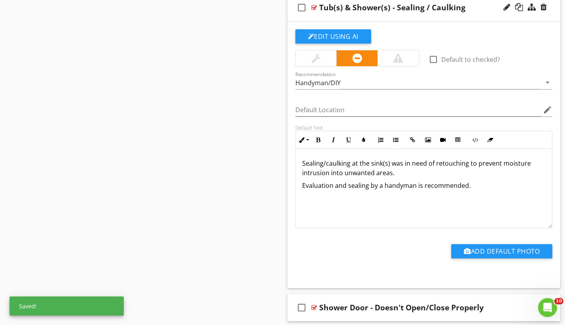
click at [388, 164] on p "Sealing/caulking at the sink(s) was in need of retouching to prevent moisture i…" at bounding box center [424, 167] width 244 height 19
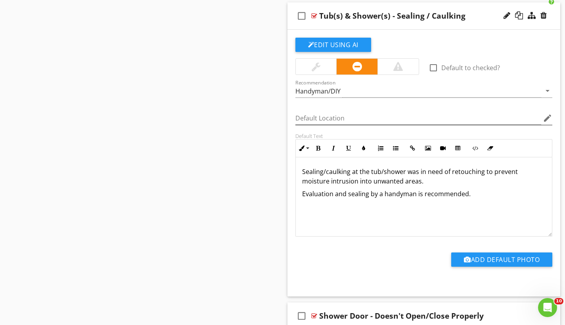
scroll to position [1395, 0]
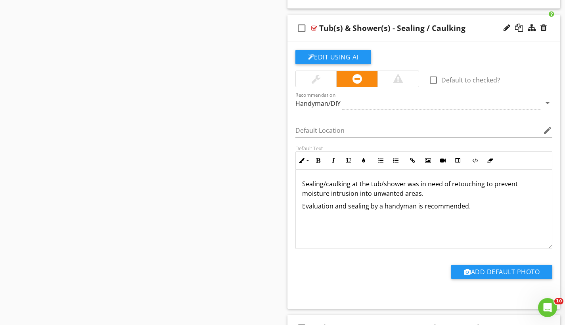
click at [378, 19] on div "check_box_outline_blank Tub(s) & Shower(s) - Sealing / Caulking" at bounding box center [423, 28] width 273 height 27
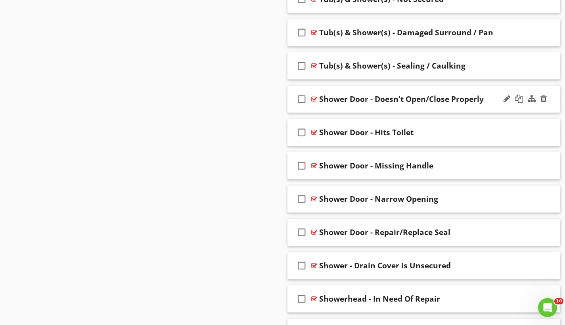
scroll to position [1341, 0]
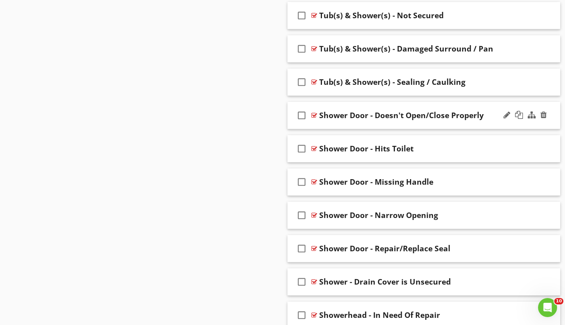
click at [365, 103] on div "check_box_outline_blank Shower Door - Doesn't Open/Close Properly" at bounding box center [423, 115] width 273 height 27
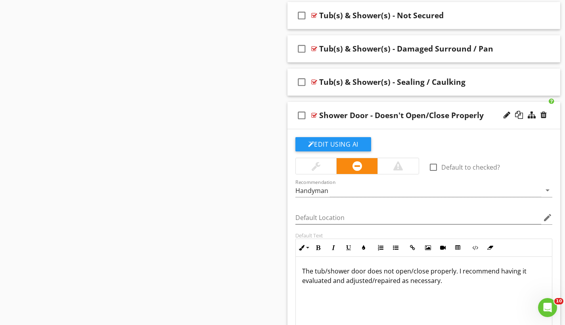
click at [356, 116] on div "Shower Door - Doesn't Open/Close Properly" at bounding box center [401, 116] width 164 height 10
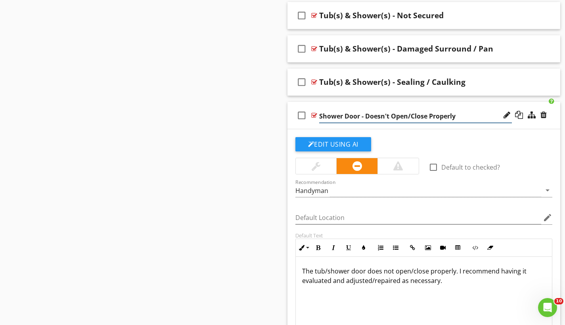
click at [356, 116] on input "Shower Door - Doesn't Open/Close Properly" at bounding box center [415, 116] width 193 height 13
click at [364, 112] on input "Shower Door - Doesn't Open/Close Properly" at bounding box center [415, 116] width 193 height 13
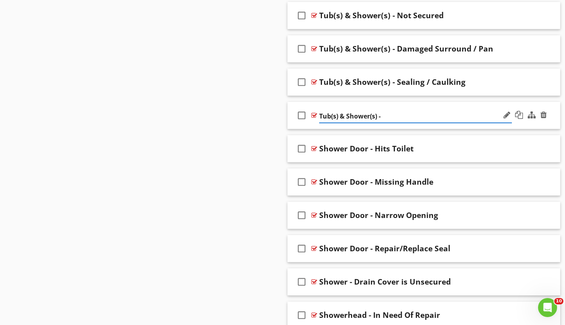
type input "Tub(s) & Shower(s) -"
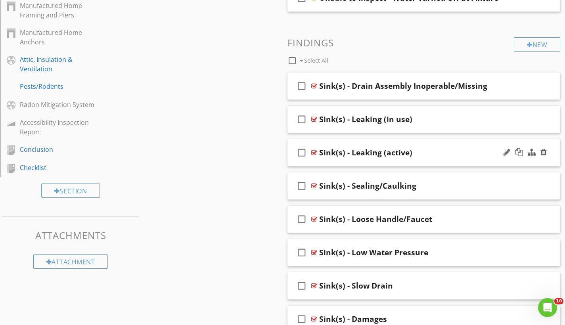
scroll to position [488, 0]
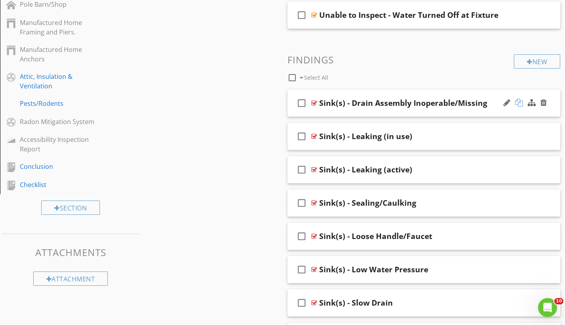
click at [515, 100] on div at bounding box center [519, 103] width 8 height 8
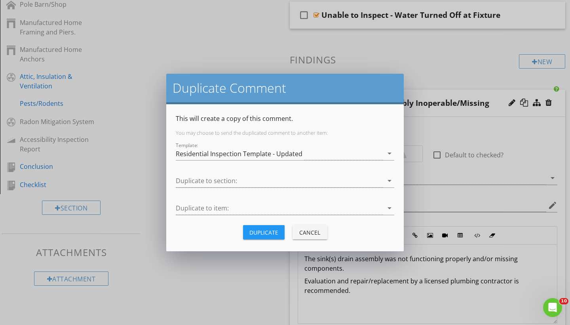
click at [308, 234] on div "Cancel" at bounding box center [310, 232] width 22 height 8
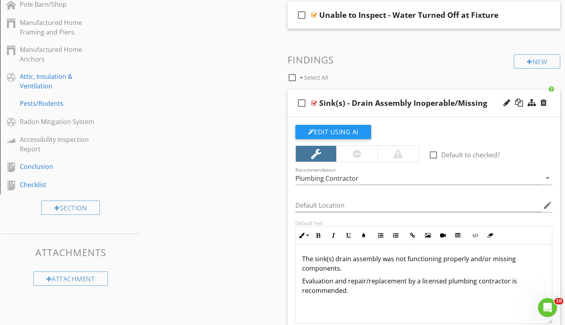
click at [330, 92] on div "check_box_outline_blank Sink(s) - Drain Assembly Inoperable/Missing" at bounding box center [423, 103] width 273 height 27
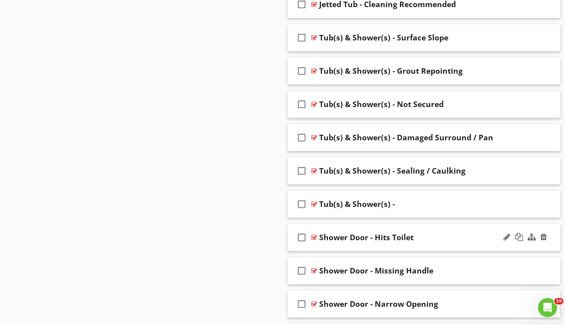
scroll to position [1242, 0]
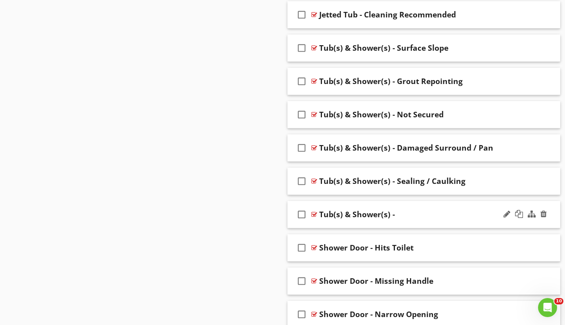
click at [402, 206] on div "check_box_outline_blank Tub(s) & Shower(s) -" at bounding box center [423, 214] width 273 height 27
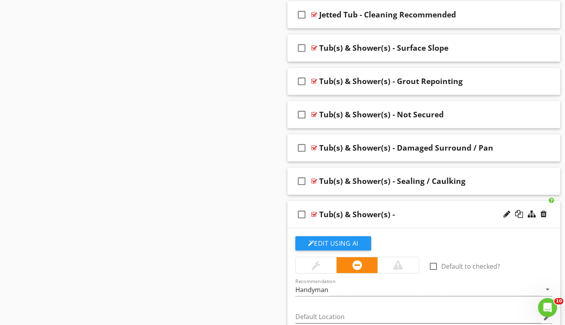
click at [397, 214] on div "Tub(s) & Shower(s) -" at bounding box center [415, 215] width 193 height 10
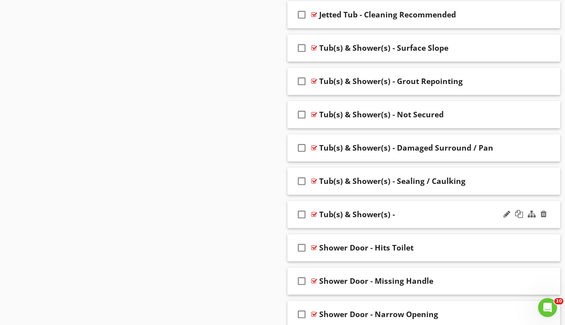
click at [397, 214] on div "Tub(s) & Shower(s) -" at bounding box center [415, 215] width 193 height 10
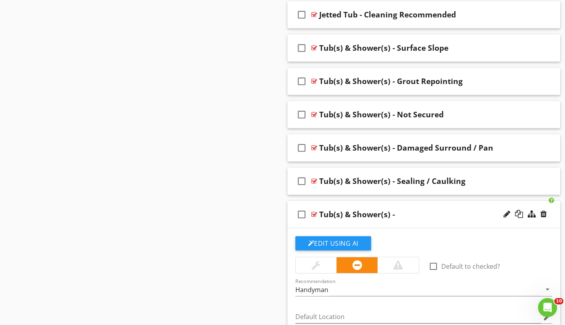
click at [397, 214] on div "Tub(s) & Shower(s) -" at bounding box center [415, 215] width 193 height 10
click at [372, 214] on div "Tub(s) & Shower(s) -" at bounding box center [357, 215] width 76 height 10
click at [384, 213] on input "Tub(s) & Shower(s) -" at bounding box center [415, 215] width 193 height 13
type input "Tub(s) & Shower(s) - Loose Handle / Faucet"
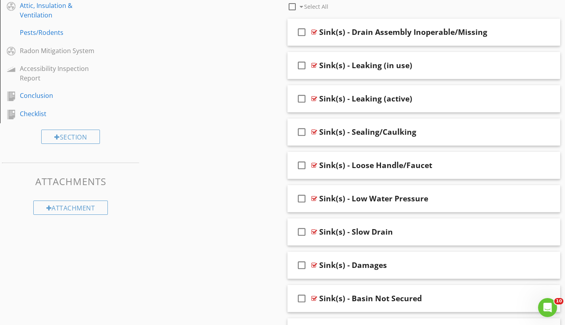
scroll to position [581, 0]
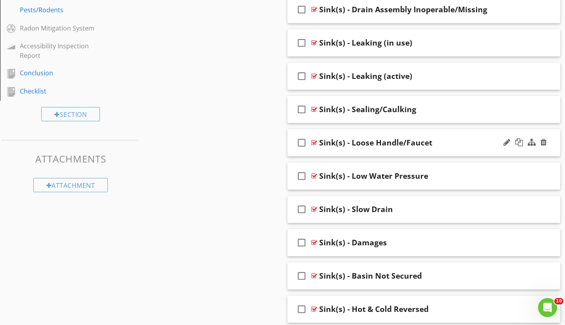
click at [418, 132] on div "check_box_outline_blank Sink(s) - Loose Handle/Faucet" at bounding box center [423, 142] width 273 height 27
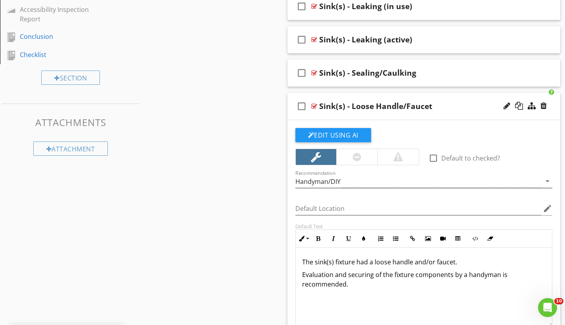
scroll to position [645, 0]
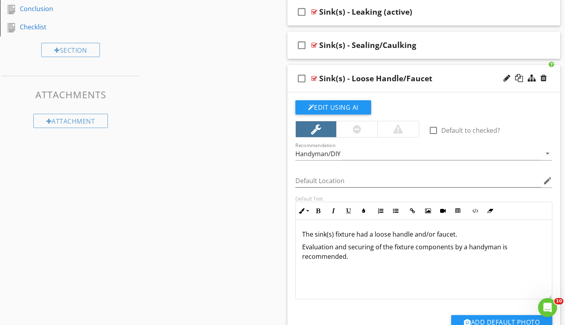
drag, startPoint x: 303, startPoint y: 232, endPoint x: 351, endPoint y: 256, distance: 53.0
click at [351, 256] on div "The sink(s) fixture had a loose handle and/or faucet. Evaluation and securing o…" at bounding box center [424, 259] width 256 height 79
copy div "The sink(s) fixture had a loose handle and/or faucet. Evaluation and securing o…"
click at [414, 67] on div "check_box_outline_blank Sink(s) - Loose Handle/Faucet" at bounding box center [423, 78] width 273 height 27
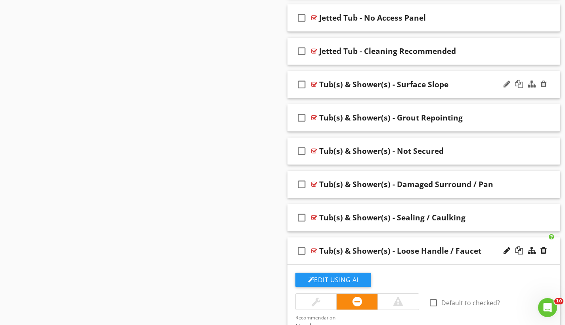
scroll to position [1350, 0]
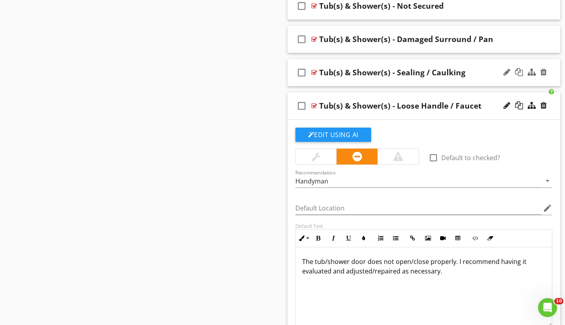
click at [438, 61] on div "check_box_outline_blank Tub(s) & Shower(s) - Sealing / Caulking" at bounding box center [423, 72] width 273 height 27
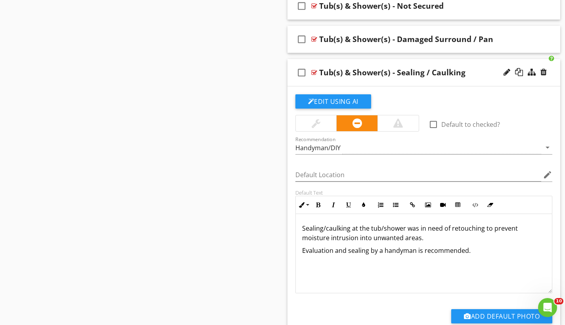
click at [427, 71] on div "Tub(s) & Shower(s) - Sealing / Caulking" at bounding box center [392, 73] width 146 height 10
click at [412, 72] on input "Tub(s) & Shower(s) - Sealing / Caulking" at bounding box center [415, 73] width 193 height 13
click at [408, 71] on input "Tub(s) & Shower(s) - Sealing /Caulking" at bounding box center [415, 73] width 193 height 13
type input "Tub(s) & Shower(s) - Sealing/Caulking"
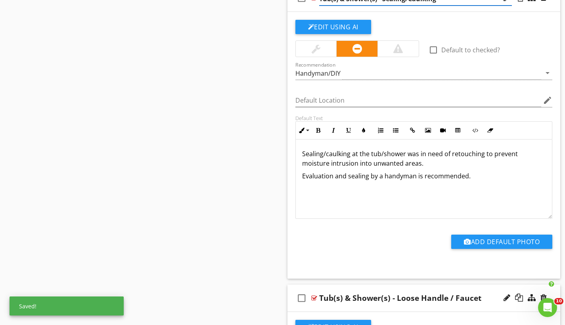
scroll to position [1373, 0]
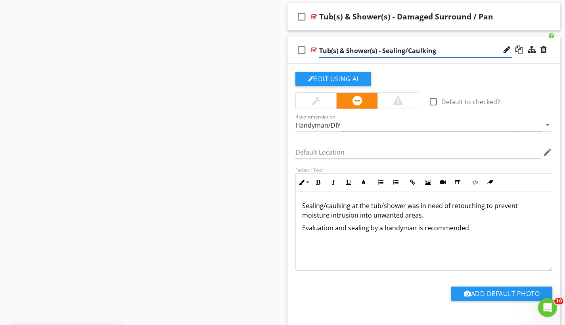
click at [385, 38] on div "check_box_outline_blank Tub(s) & Shower(s) - Sealing/Caulking" at bounding box center [423, 49] width 273 height 27
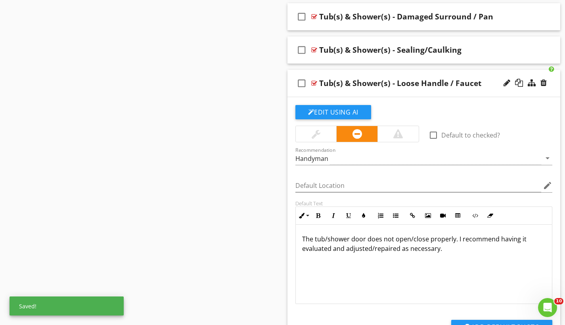
click at [416, 81] on div "Tub(s) & Shower(s) - Loose Handle / Faucet" at bounding box center [400, 83] width 162 height 10
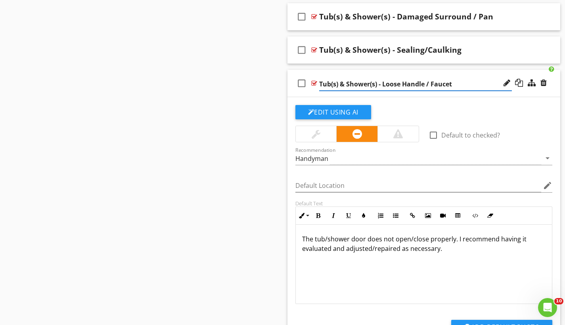
click at [432, 82] on input "Tub(s) & Shower(s) - Loose Handle / Faucet" at bounding box center [415, 84] width 193 height 13
click at [427, 82] on input "Tub(s) & Shower(s) - Loose Handle /Faucet" at bounding box center [415, 84] width 193 height 13
type input "Tub(s) & Shower(s) - Loose Handle/Faucet"
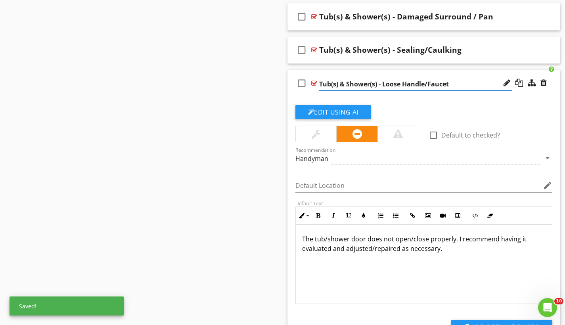
scroll to position [1438, 0]
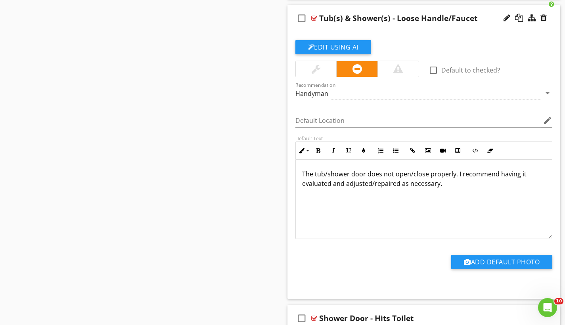
click at [303, 174] on p "The tub/shower door does not open/close properly. I recommend having it evaluat…" at bounding box center [424, 178] width 244 height 19
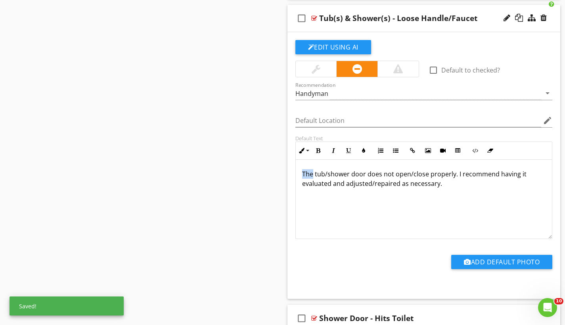
click at [303, 174] on p "The tub/shower door does not open/close properly. I recommend having it evaluat…" at bounding box center [424, 178] width 244 height 19
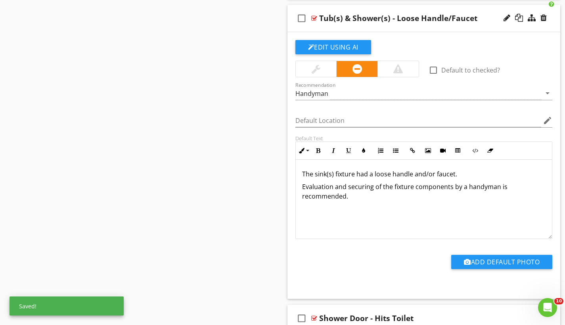
click at [333, 174] on p "The sink(s) fixture had a loose handle and/or faucet." at bounding box center [424, 174] width 244 height 10
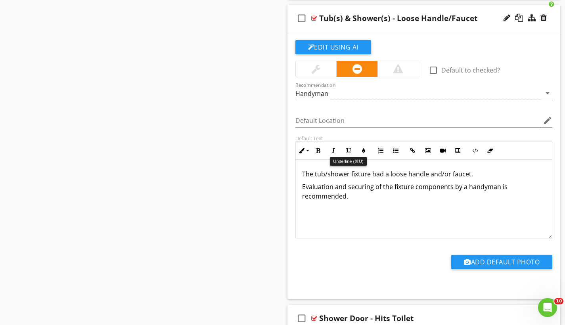
scroll to position [1383, 0]
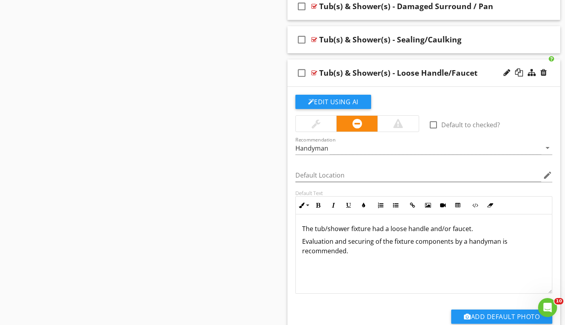
click at [386, 62] on div "check_box_outline_blank Tub(s) & Shower(s) - Loose Handle/Faucet" at bounding box center [423, 72] width 273 height 27
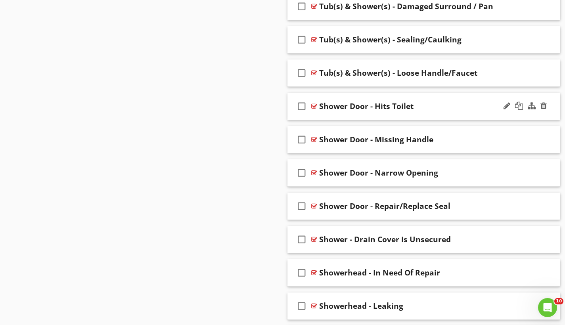
click at [383, 104] on div "Shower Door - Hits Toilet" at bounding box center [366, 106] width 94 height 10
click at [322, 103] on input "Shower Door - Hits Toilet" at bounding box center [415, 107] width 193 height 13
click at [347, 103] on input "Shower Door - Hits Toilet" at bounding box center [415, 107] width 193 height 13
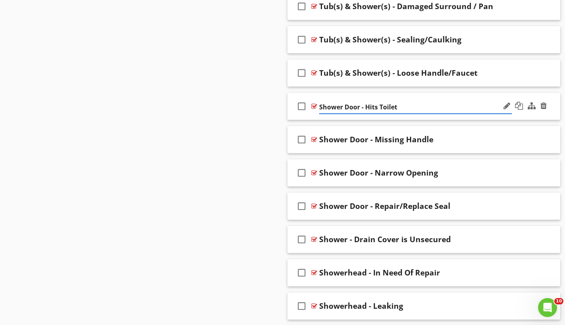
click at [347, 103] on input "Shower Door - Hits Toilet" at bounding box center [415, 107] width 193 height 13
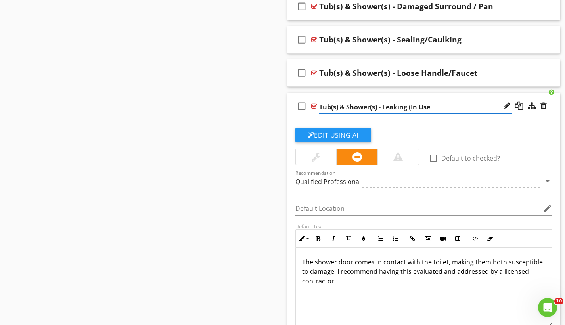
type input "Tub(s) & Shower(s) - Leaking (In Use)"
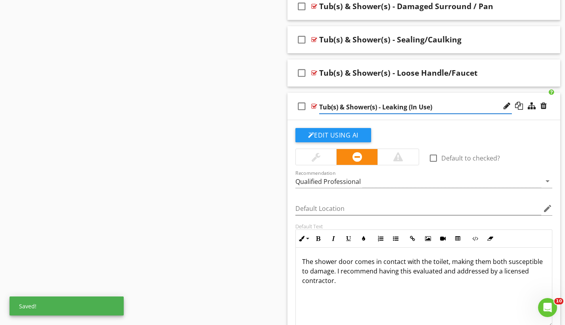
scroll to position [1412, 0]
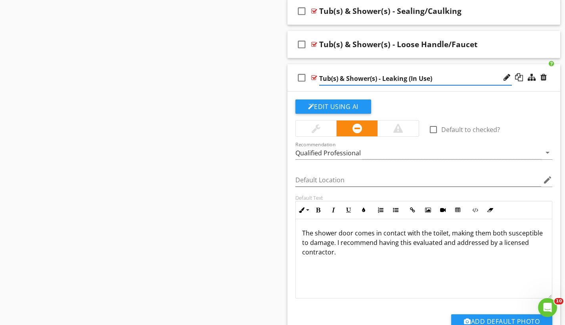
click at [307, 233] on p "The shower door comes in contact with the toilet, making them both susceptible …" at bounding box center [424, 242] width 244 height 29
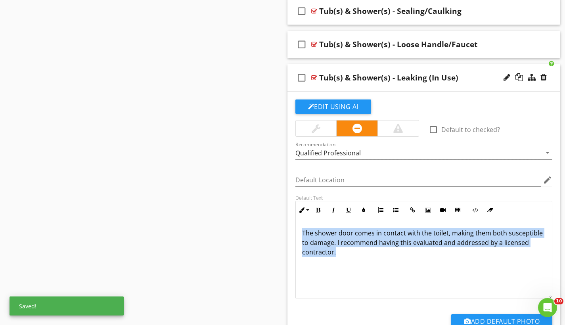
click at [307, 233] on p "The shower door comes in contact with the toilet, making them both susceptible …" at bounding box center [424, 242] width 244 height 29
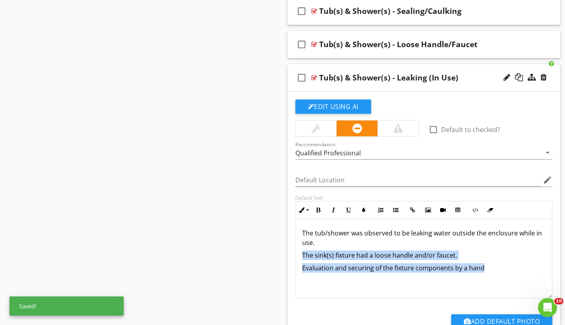
drag, startPoint x: 481, startPoint y: 266, endPoint x: 302, endPoint y: 255, distance: 179.4
click at [302, 255] on div "The tub/shower was observed to be leaking water outside the enclosure while in …" at bounding box center [424, 258] width 256 height 79
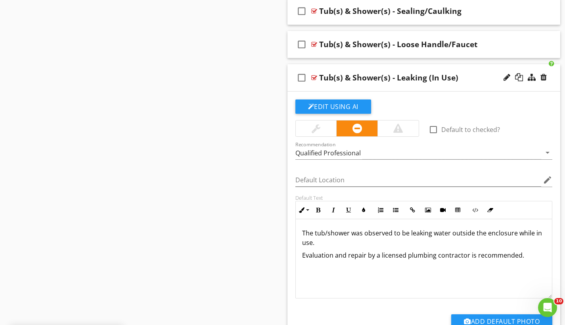
click at [445, 69] on div "check_box_outline_blank Tub(s) & Shower(s) - Leaking (In Use)" at bounding box center [423, 77] width 273 height 27
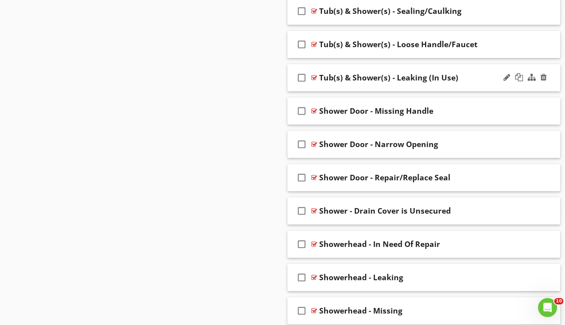
click at [445, 69] on div "check_box_outline_blank Tub(s) & Shower(s) - Leaking (In Use)" at bounding box center [423, 77] width 273 height 27
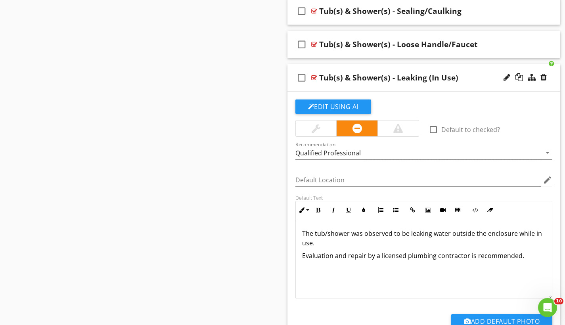
click at [452, 77] on div "Tub(s) & Shower(s) - Leaking (In Use)" at bounding box center [388, 78] width 139 height 10
click at [431, 76] on input "Tub(s) & Shower(s) - Leaking (In Use)" at bounding box center [415, 78] width 193 height 13
click at [418, 79] on input "Tub(s) & Shower(s) - Leaking ()" at bounding box center [415, 78] width 193 height 13
click at [410, 77] on input "Tub(s) & Shower(s) - Leaking ()" at bounding box center [415, 78] width 193 height 13
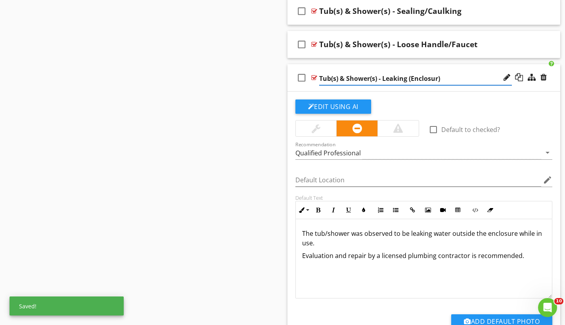
type input "Tub(s) & Shower(s) - Leaking (Enclosure)"
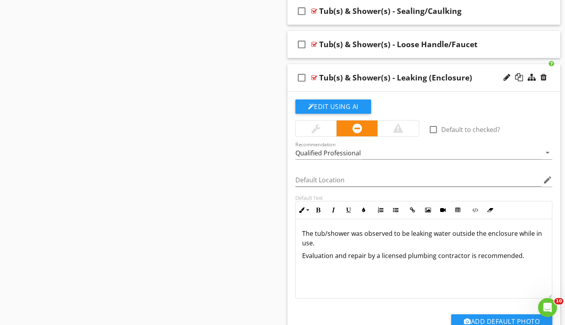
click at [389, 67] on div "check_box_outline_blank Tub(s) & Shower(s) - Leaking (Enclosure)" at bounding box center [423, 77] width 273 height 27
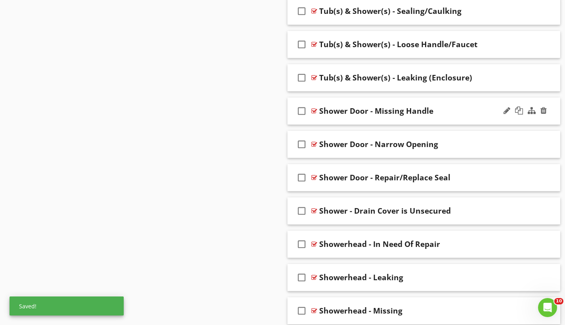
click at [374, 101] on div "check_box_outline_blank Shower Door - Missing Handle" at bounding box center [423, 110] width 273 height 27
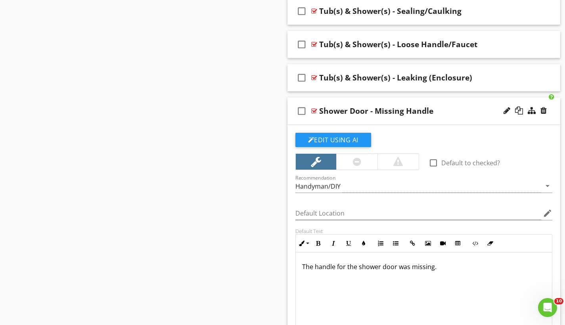
click at [361, 110] on div "Shower Door - Missing Handle" at bounding box center [376, 111] width 114 height 10
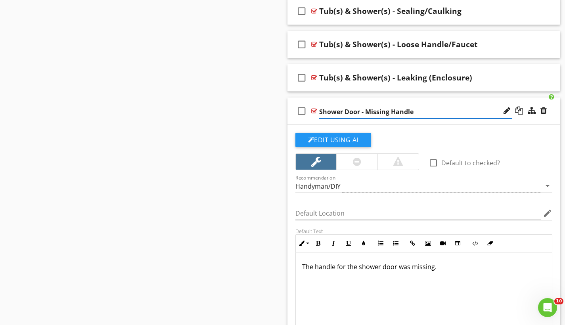
click at [361, 110] on input "Shower Door - Missing Handle" at bounding box center [415, 111] width 193 height 13
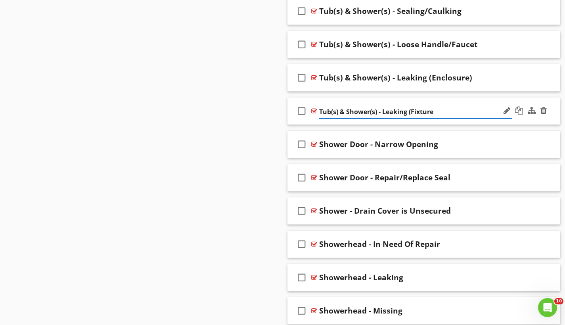
type input "Tub(s) & Shower(s) - Leaking (Fixture)"
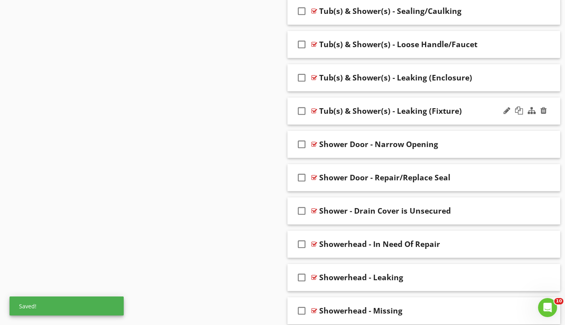
click at [372, 100] on div "check_box_outline_blank Tub(s) & Shower(s) - Leaking (Fixture)" at bounding box center [423, 110] width 273 height 27
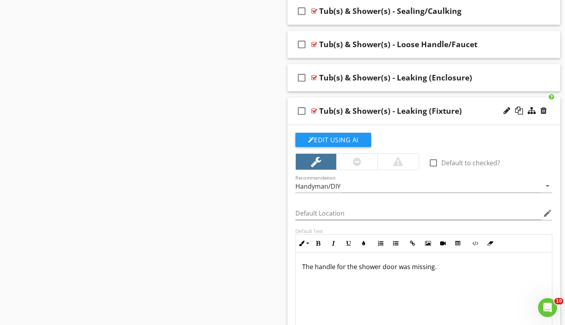
click at [353, 159] on div at bounding box center [357, 162] width 8 height 10
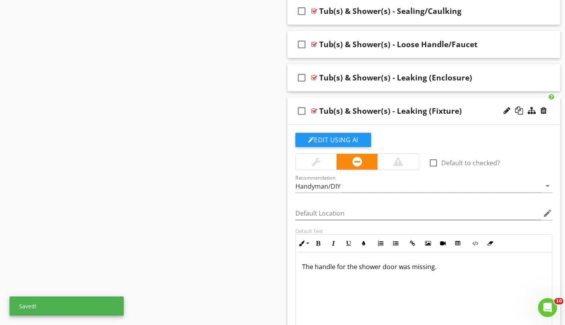
click at [310, 266] on p "The handle for the shower door was missing." at bounding box center [424, 267] width 244 height 10
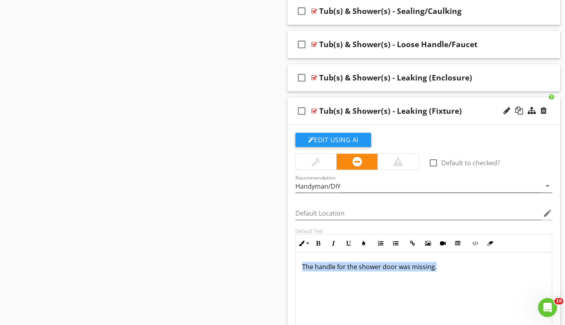
click at [444, 189] on div "Handyman/DIY" at bounding box center [418, 185] width 246 height 13
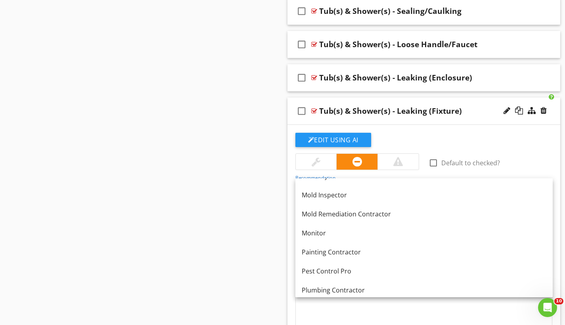
scroll to position [790, 0]
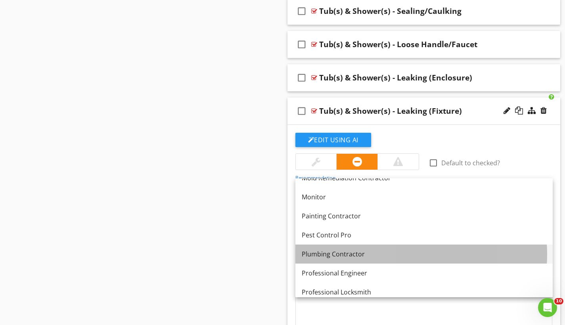
click at [340, 255] on div "Plumbing Contractor" at bounding box center [423, 254] width 244 height 10
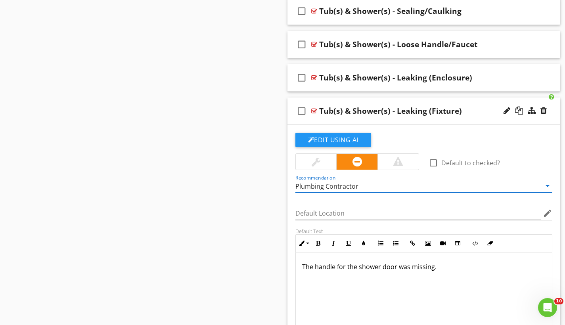
click at [327, 265] on p "The handle for the shower door was missing." at bounding box center [424, 267] width 244 height 10
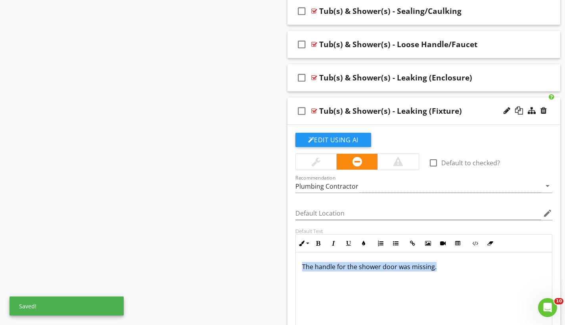
click at [327, 265] on p "The handle for the shower door was missing." at bounding box center [424, 267] width 244 height 10
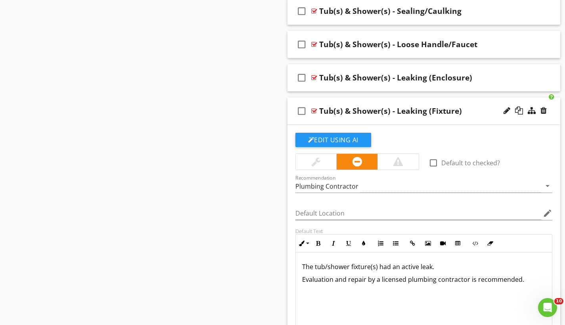
click at [413, 99] on div "check_box_outline_blank Tub(s) & Shower(s) - Leaking (Fixture)" at bounding box center [423, 110] width 273 height 27
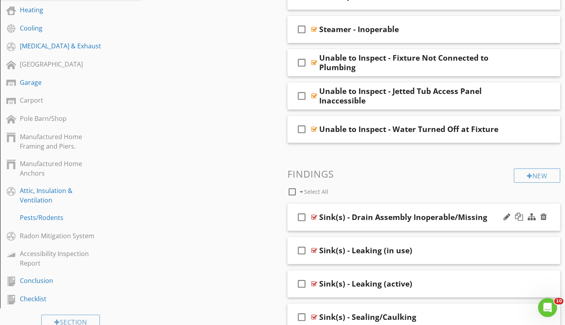
scroll to position [416, 0]
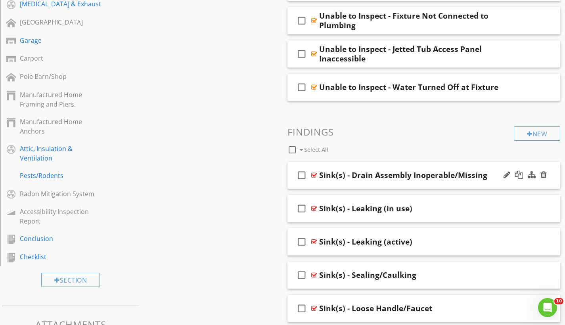
click at [400, 175] on div "Sink(s) - Drain Assembly Inoperable/Missing" at bounding box center [403, 175] width 168 height 10
click at [355, 166] on div "check_box_outline_blank Sink(s) - Drain Assembly Inoperable/Missing" at bounding box center [423, 175] width 273 height 27
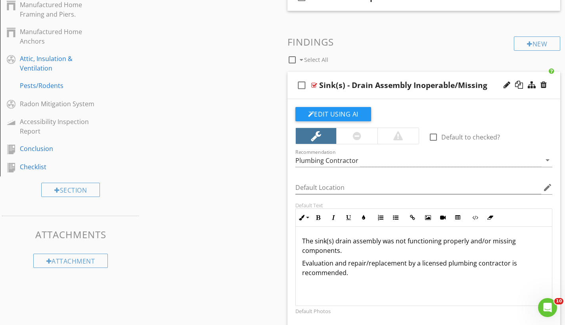
scroll to position [553, 0]
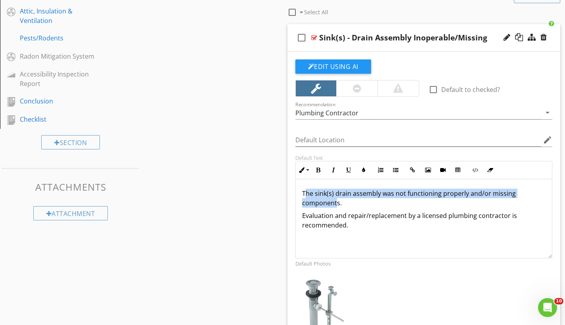
drag, startPoint x: 304, startPoint y: 194, endPoint x: 335, endPoint y: 204, distance: 32.6
click at [335, 204] on p "The sink(s) drain assembly was not functioning properly and/or missing componen…" at bounding box center [424, 198] width 244 height 19
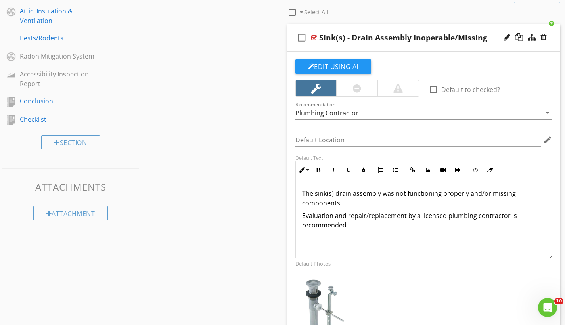
click at [305, 193] on p "The sink(s) drain assembly was not functioning properly and/or missing componen…" at bounding box center [424, 198] width 244 height 19
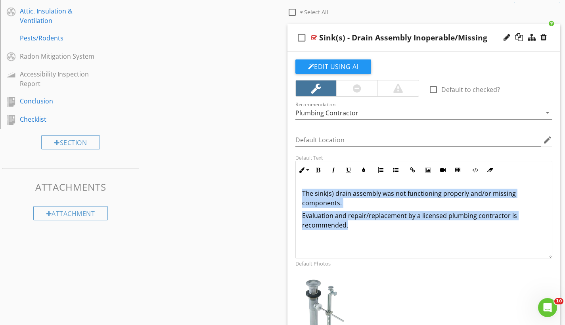
drag, startPoint x: 303, startPoint y: 191, endPoint x: 347, endPoint y: 221, distance: 53.3
click at [347, 221] on div "The sink(s) drain assembly was not functioning properly and/or missing componen…" at bounding box center [424, 218] width 256 height 79
copy div "The sink(s) drain assembly was not functioning properly and/or missing componen…"
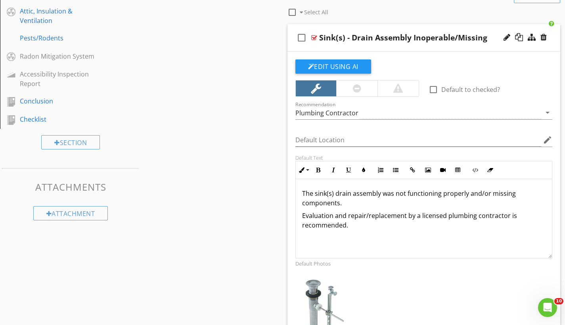
click at [378, 27] on div "check_box_outline_blank Sink(s) - Drain Assembly Inoperable/Missing" at bounding box center [423, 37] width 273 height 27
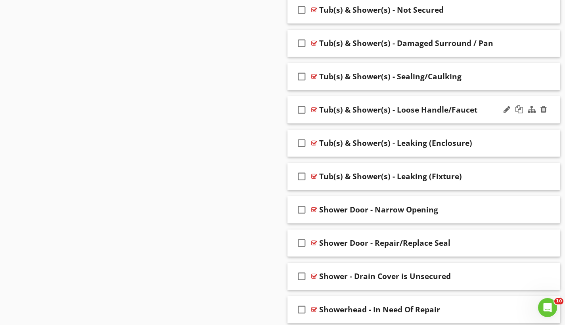
scroll to position [1385, 0]
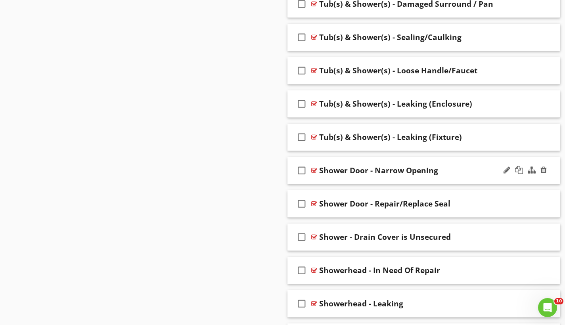
click at [390, 162] on div "check_box_outline_blank Shower Door - Narrow Opening" at bounding box center [423, 170] width 273 height 27
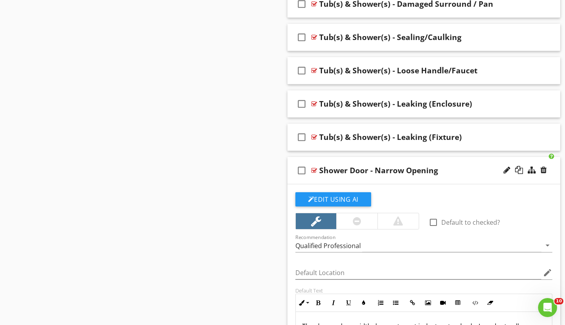
click at [380, 169] on div "Shower Door - Narrow Opening" at bounding box center [378, 171] width 119 height 10
click at [380, 169] on input "Shower Door - Narrow Opening" at bounding box center [415, 171] width 193 height 13
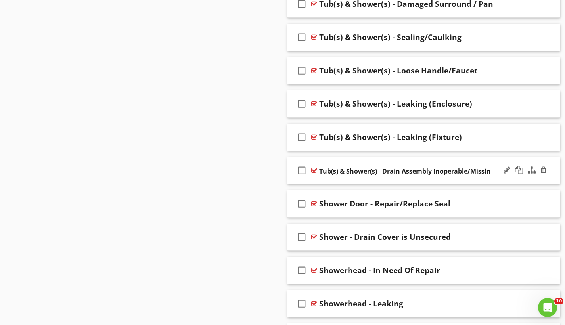
type input "Tub(s) & Shower(s) - Drain Assembly Inoperable/Missing"
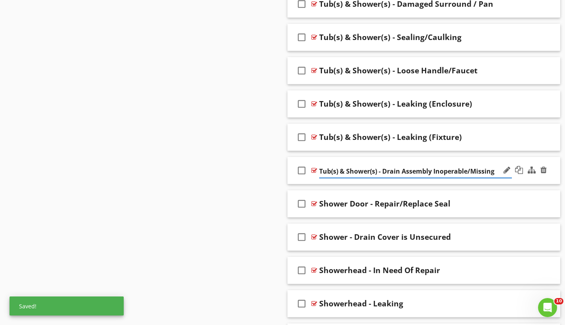
click at [369, 160] on div "check_box_outline_blank Tub(s) & Shower(s) - Drain Assembly Inoperable/Missing" at bounding box center [423, 170] width 273 height 27
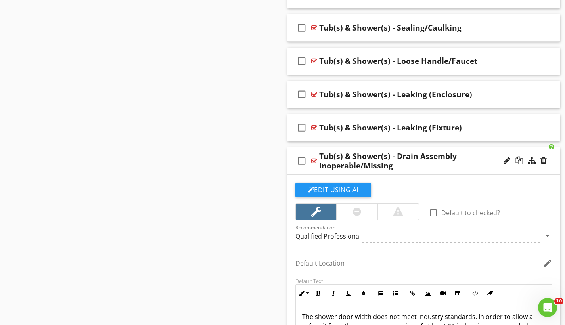
scroll to position [1496, 0]
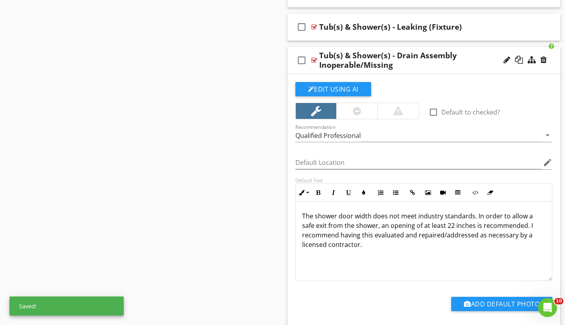
click at [308, 216] on p "The shower door width does not meet industry standards. In order to allow a saf…" at bounding box center [424, 230] width 244 height 38
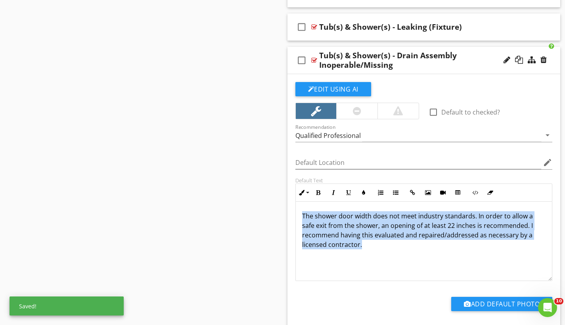
click at [308, 216] on p "The shower door width does not meet industry standards. In order to allow a saf…" at bounding box center [424, 230] width 244 height 38
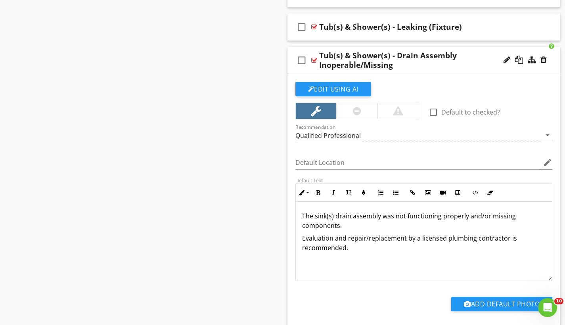
click at [332, 214] on p "The sink(s) drain assembly was not functioning properly and/or missing componen…" at bounding box center [424, 220] width 244 height 19
click at [358, 48] on div "check_box_outline_blank Tub(s) & Shower(s) - Drain Assembly Inoperable/Missing" at bounding box center [423, 60] width 273 height 27
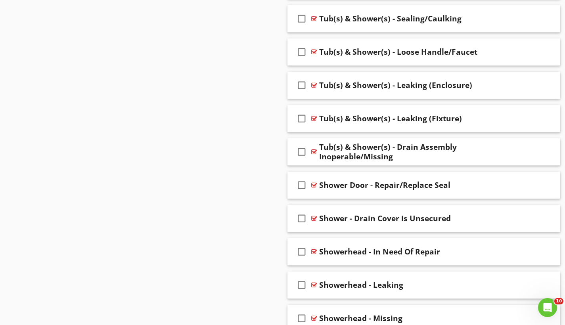
scroll to position [1391, 0]
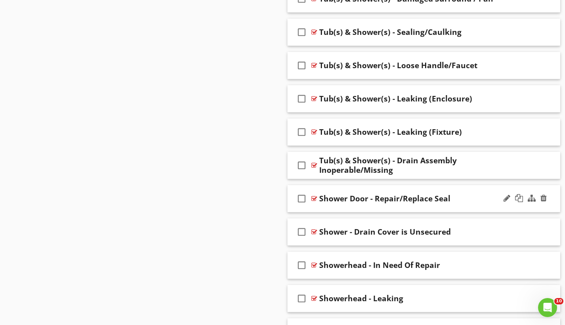
click at [374, 191] on div "check_box_outline_blank Shower Door - Repair/Replace Seal" at bounding box center [423, 198] width 273 height 27
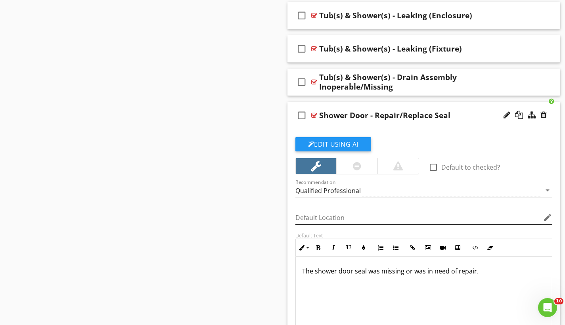
scroll to position [1527, 0]
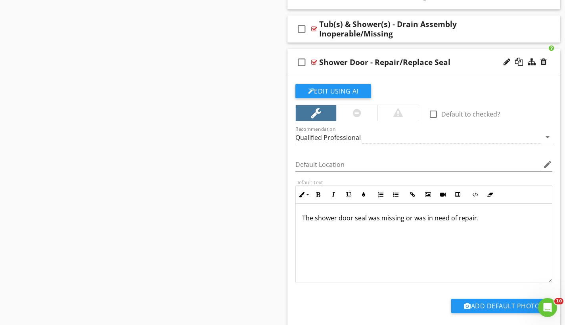
click at [355, 111] on div at bounding box center [357, 113] width 8 height 10
click at [354, 57] on div "Shower Door - Repair/Replace Seal" at bounding box center [384, 62] width 131 height 10
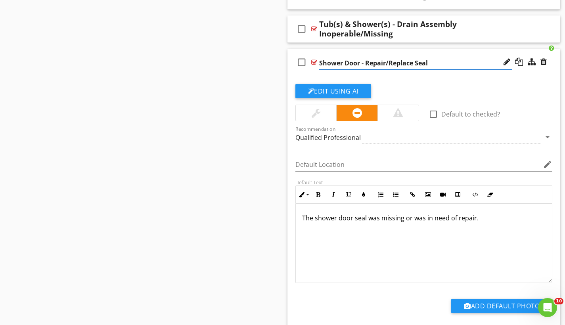
click at [354, 57] on input "Shower Door - Repair/Replace Seal" at bounding box center [415, 63] width 193 height 13
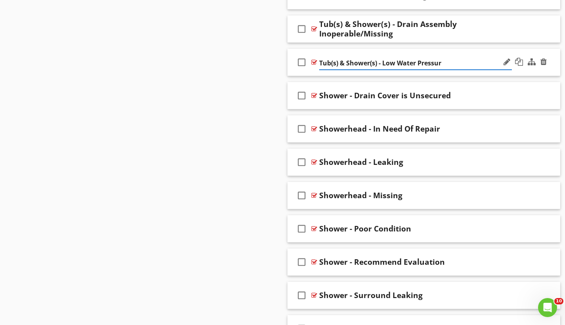
type input "Tub(s) & Shower(s) - Low Water Pressure"
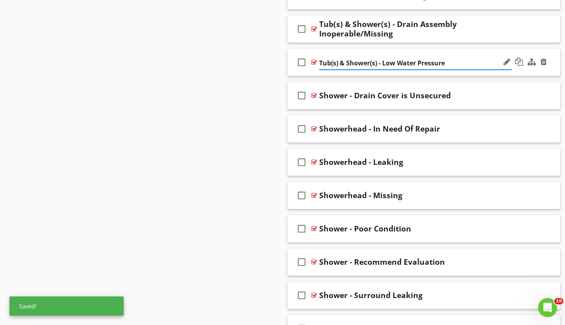
click at [395, 50] on div "check_box_outline_blank Tub(s) & Shower(s) - Low Water Pressure" at bounding box center [423, 62] width 273 height 27
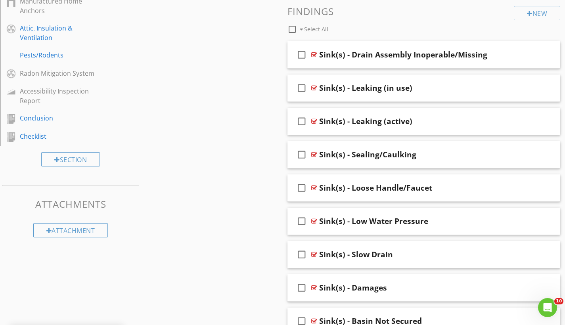
scroll to position [560, 0]
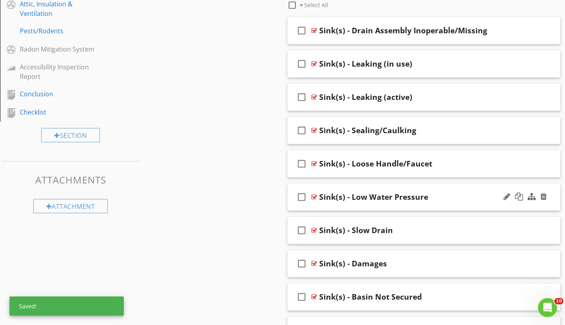
click at [407, 187] on div "check_box_outline_blank Sink(s) - Low Water Pressure" at bounding box center [423, 196] width 273 height 27
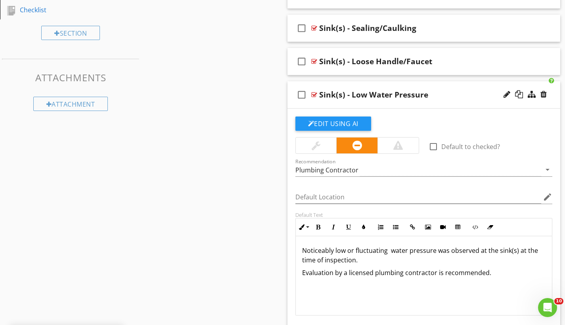
scroll to position [717, 0]
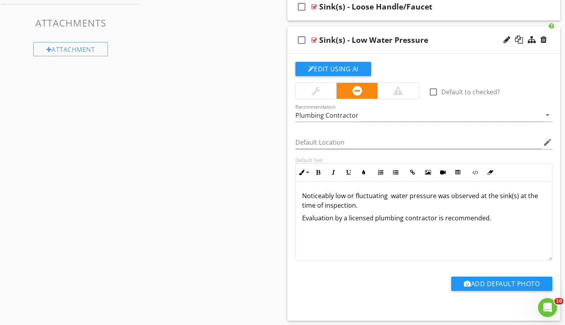
click at [321, 198] on p "Noticeably low or fluctuating water pressure was observed at the sink(s) at the…" at bounding box center [424, 200] width 244 height 19
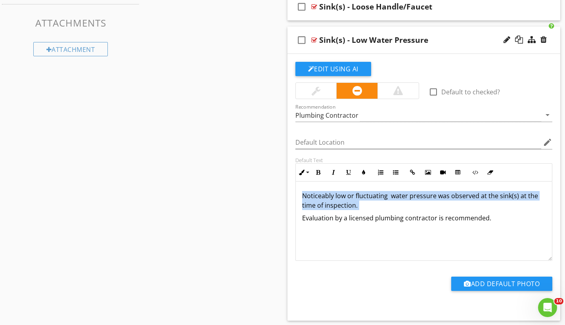
click at [321, 198] on p "Noticeably low or fluctuating water pressure was observed at the sink(s) at the…" at bounding box center [424, 200] width 244 height 19
click at [308, 195] on p "Noticeably low or fluctuating water pressure was observed at the sink(s) at the…" at bounding box center [424, 200] width 244 height 19
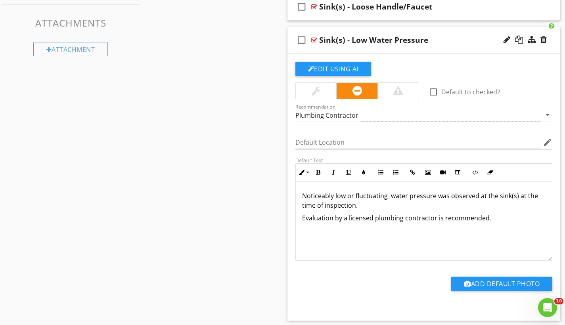
drag, startPoint x: 303, startPoint y: 194, endPoint x: 500, endPoint y: 213, distance: 197.9
click at [500, 213] on div "Noticeably low or fluctuating water pressure was observed at the sink(s) at the…" at bounding box center [424, 220] width 256 height 79
copy div "Noticeably low or fluctuating water pressure was observed at the sink(s) at the…"
click at [416, 30] on div "check_box_outline_blank Sink(s) - Low Water Pressure" at bounding box center [423, 40] width 273 height 27
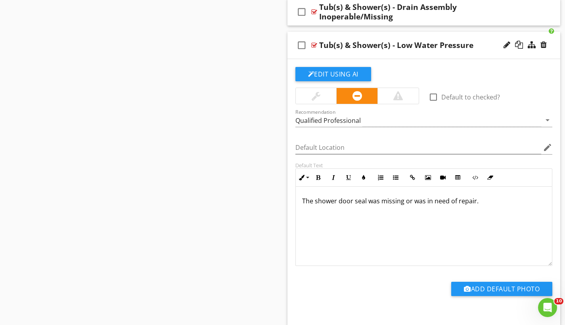
scroll to position [1601, 0]
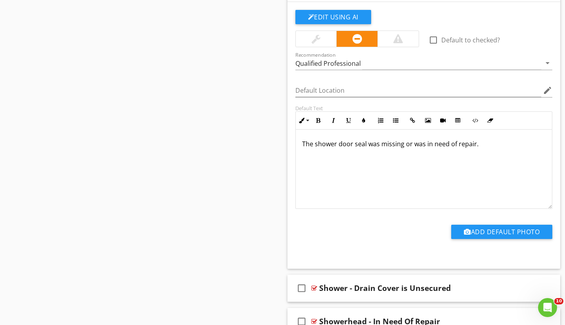
click at [378, 144] on p "The shower door seal was missing or was in need of repair." at bounding box center [424, 144] width 244 height 10
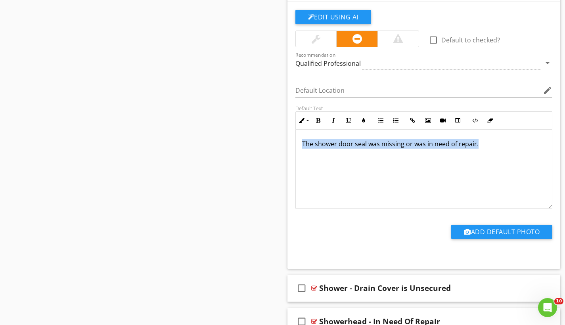
click at [378, 144] on p "The shower door seal was missing or was in need of repair." at bounding box center [424, 144] width 244 height 10
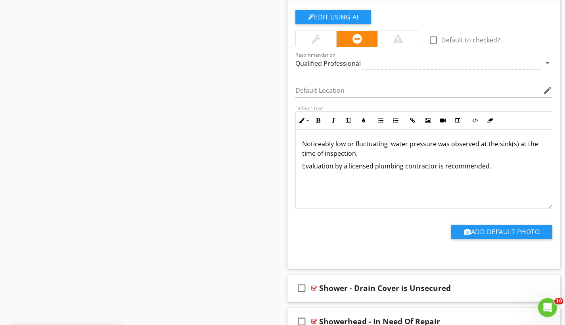
click at [515, 141] on p "Noticeably low or fluctuating water pressure was observed at the sink(s) at the…" at bounding box center [424, 148] width 244 height 19
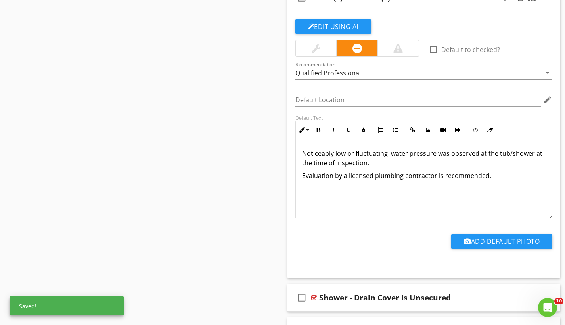
scroll to position [1513, 0]
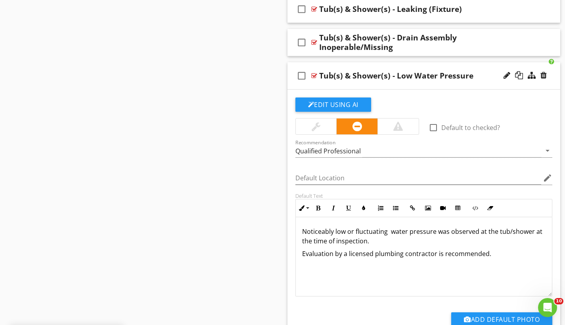
click at [368, 63] on div "check_box_outline_blank Tub(s) & Shower(s) - Low Water Pressure" at bounding box center [423, 75] width 273 height 27
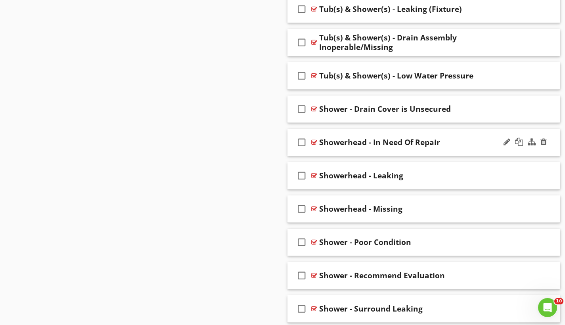
scroll to position [1505, 0]
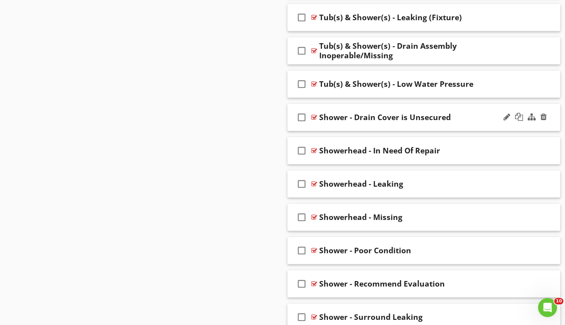
click at [389, 106] on div "check_box_outline_blank Shower - Drain Cover is Unsecured" at bounding box center [423, 117] width 273 height 27
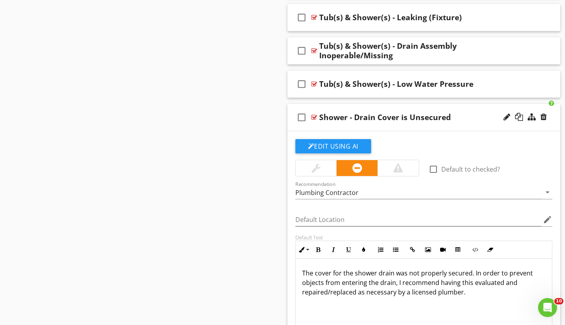
click at [365, 117] on div "Shower - Drain Cover is Unsecured" at bounding box center [385, 118] width 132 height 10
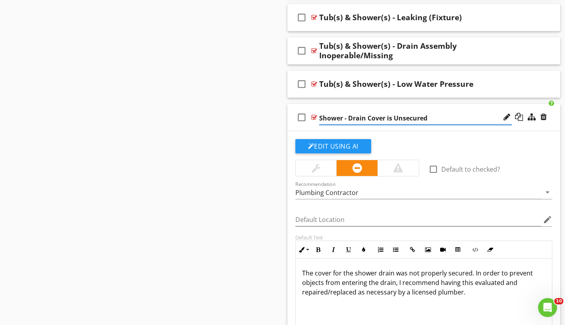
click at [365, 117] on input "Shower - Drain Cover is Unsecured" at bounding box center [415, 118] width 193 height 13
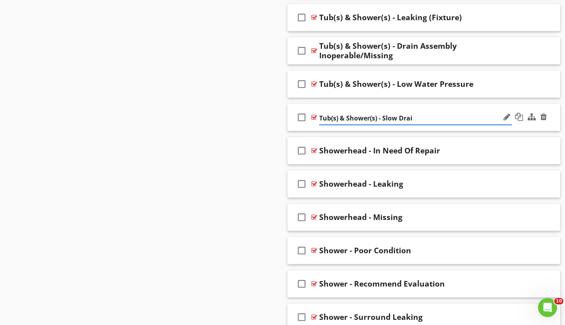
type input "Tub(s) & Shower(s) - Slow Drain"
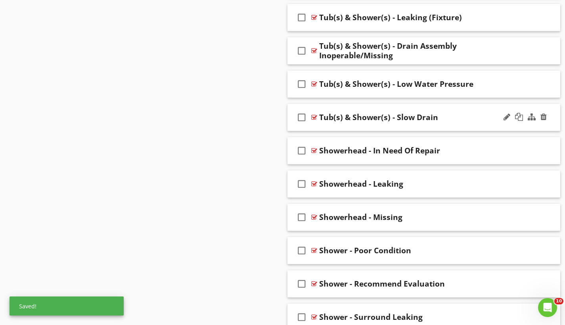
click at [381, 108] on div "check_box_outline_blank Tub(s) & Shower(s) - Slow Drain" at bounding box center [423, 117] width 273 height 27
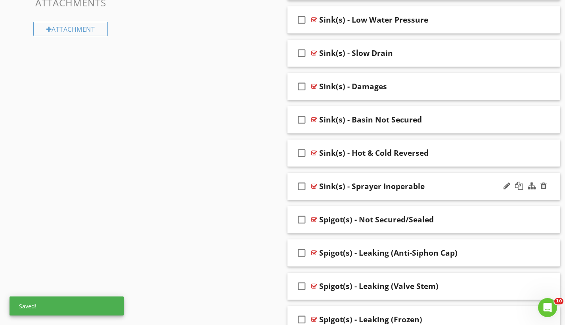
scroll to position [706, 0]
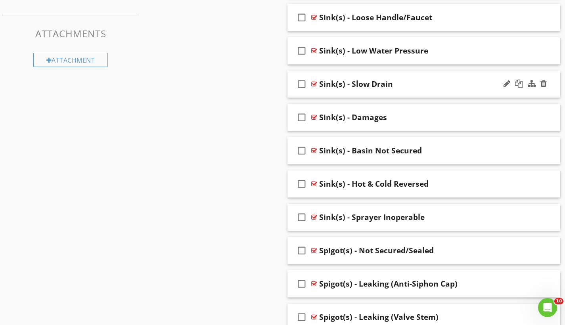
click at [389, 73] on div "check_box_outline_blank Sink(s) - Slow Drain" at bounding box center [423, 84] width 273 height 27
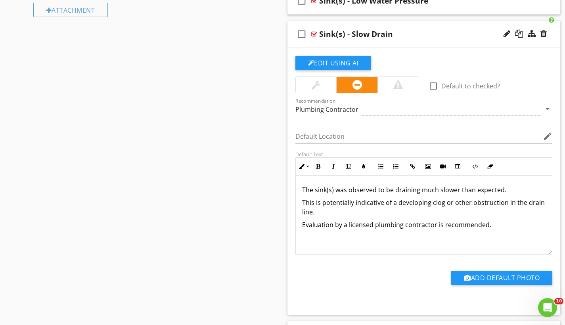
scroll to position [801, 0]
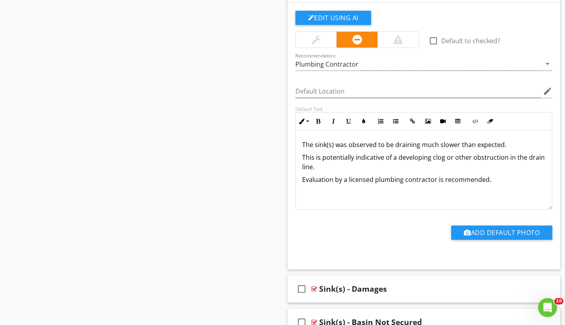
drag, startPoint x: 303, startPoint y: 142, endPoint x: 492, endPoint y: 176, distance: 192.8
click at [492, 176] on div "The sink(s) was observed to be draining much slower than expected. This is pote…" at bounding box center [424, 169] width 256 height 79
copy div "The sink(s) was observed to be draining much slower than expected. This is pote…"
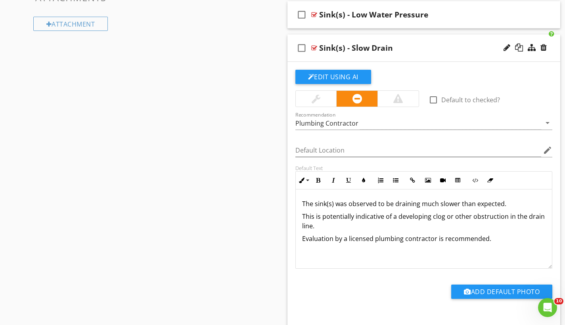
click at [379, 40] on div "check_box_outline_blank Sink(s) - Slow Drain" at bounding box center [423, 47] width 273 height 27
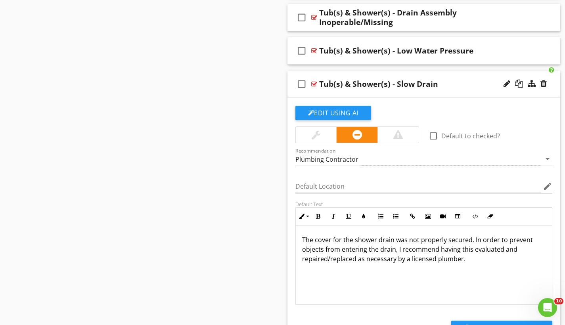
scroll to position [1578, 0]
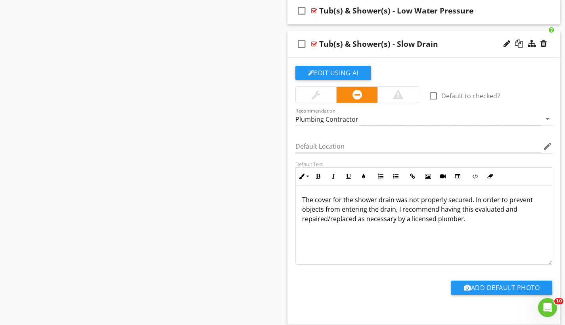
click at [312, 202] on p "The cover for the shower drain was not properly secured. In order to prevent ob…" at bounding box center [424, 209] width 244 height 29
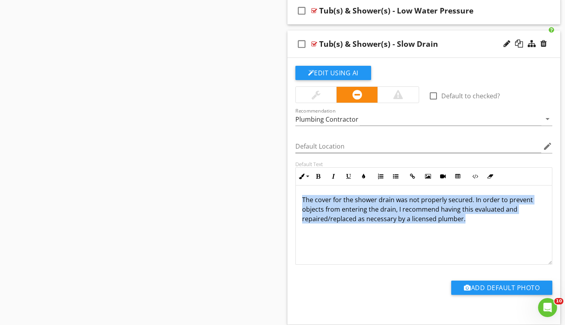
click at [312, 202] on p "The cover for the shower drain was not properly secured. In order to prevent ob…" at bounding box center [424, 209] width 244 height 29
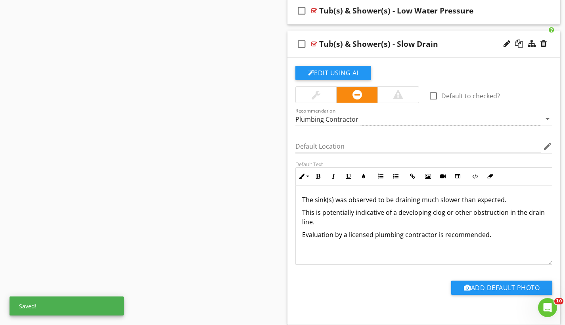
click at [333, 200] on p "The sink(s) was observed to be draining much slower than expected." at bounding box center [424, 200] width 244 height 10
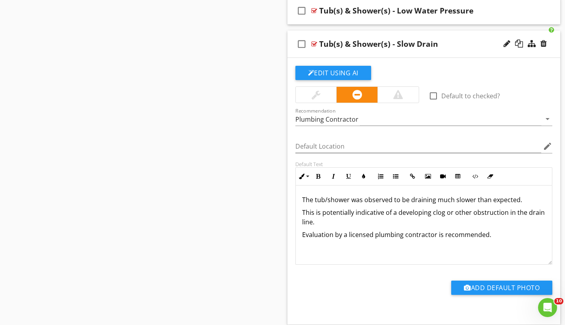
click at [378, 34] on div "check_box_outline_blank Tub(s) & Shower(s) - Slow Drain" at bounding box center [423, 44] width 273 height 27
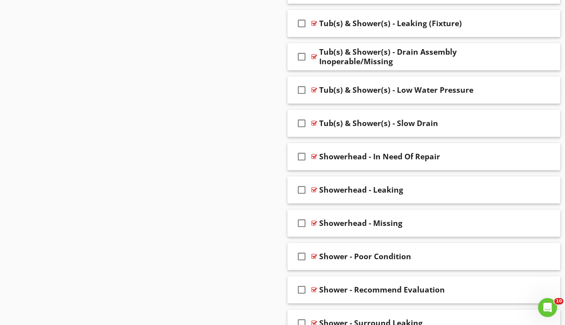
scroll to position [1483, 0]
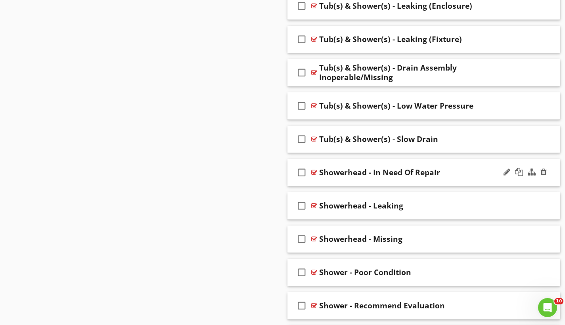
click at [378, 163] on div "check_box_outline_blank Showerhead - In Need Of Repair" at bounding box center [423, 172] width 273 height 27
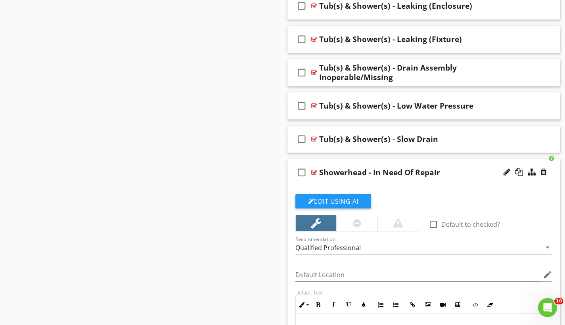
click at [376, 170] on div "Showerhead - In Need Of Repair" at bounding box center [379, 173] width 121 height 10
click at [376, 170] on input "Showerhead - In Need Of Repair" at bounding box center [415, 173] width 193 height 13
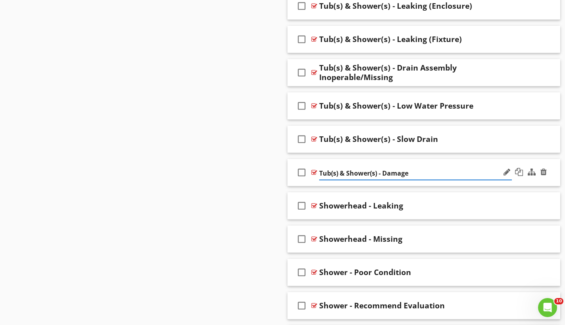
type input "Tub(s) & Shower(s) - Damaged"
click at [409, 161] on div "check_box_outline_blank Tub(s) & Shower(s) - Damaged" at bounding box center [423, 172] width 273 height 27
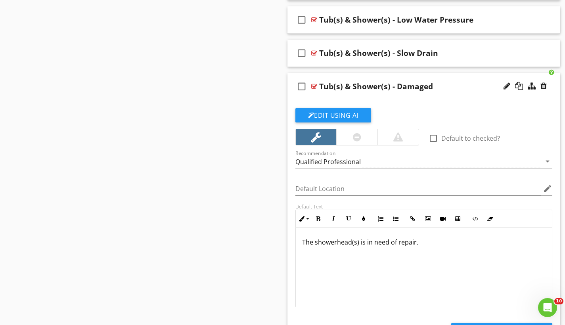
scroll to position [1580, 0]
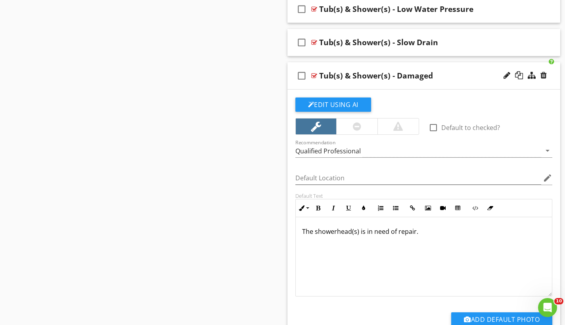
click at [308, 229] on p "The showerhead(s) is in need of repair." at bounding box center [424, 232] width 244 height 10
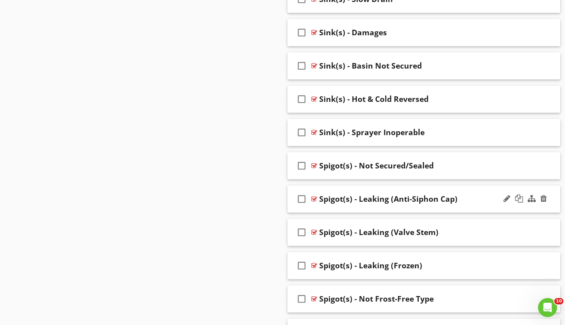
scroll to position [758, 0]
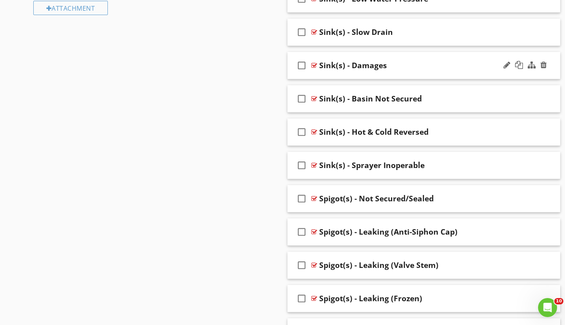
click at [389, 55] on div "check_box_outline_blank Sink(s) - Damages" at bounding box center [423, 65] width 273 height 27
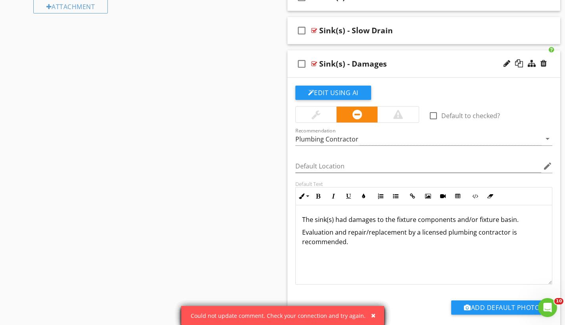
scroll to position [761, 0]
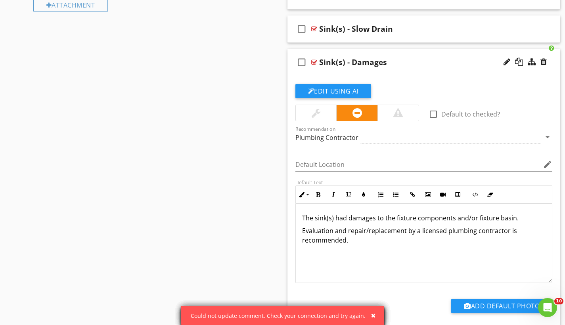
click at [402, 51] on div "check_box_outline_blank Sink(s) - Damages" at bounding box center [423, 62] width 273 height 27
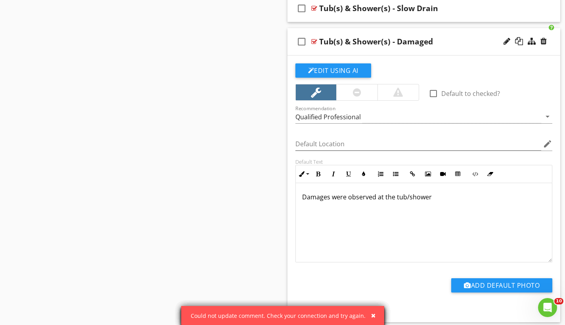
scroll to position [1544, 0]
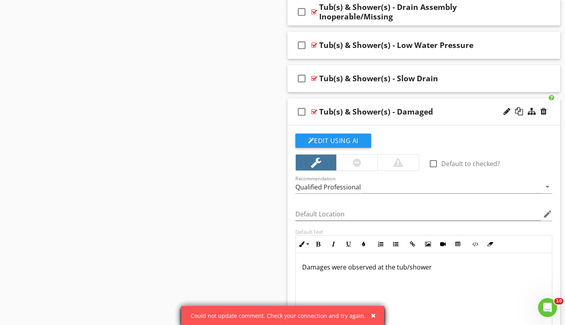
click at [431, 112] on div "Tub(s) & Shower(s) - Damaged" at bounding box center [376, 112] width 114 height 10
type input "Tub(s) & Shower(s) - Damages"
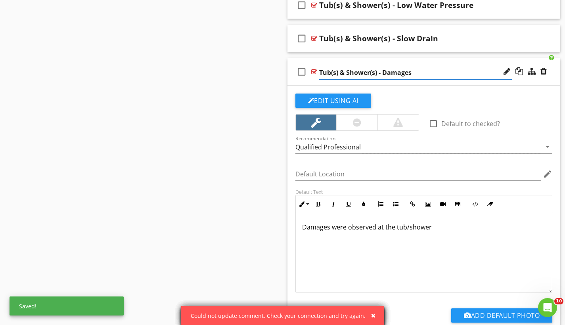
scroll to position [1591, 0]
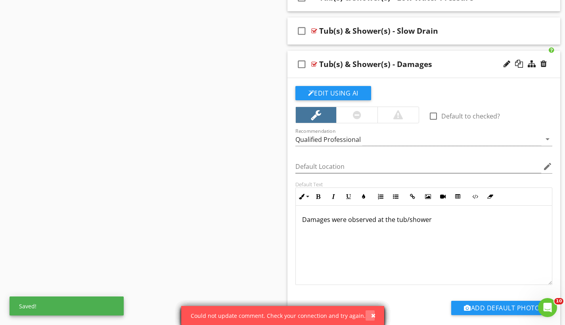
click at [371, 314] on div "button" at bounding box center [373, 316] width 4 height 6
click at [371, 316] on div "button" at bounding box center [373, 316] width 4 height 6
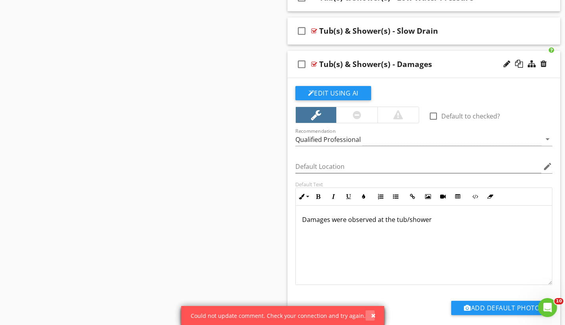
click at [371, 316] on div "button" at bounding box center [373, 316] width 4 height 6
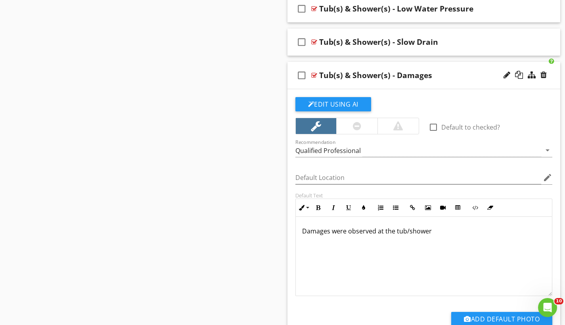
scroll to position [1555, 0]
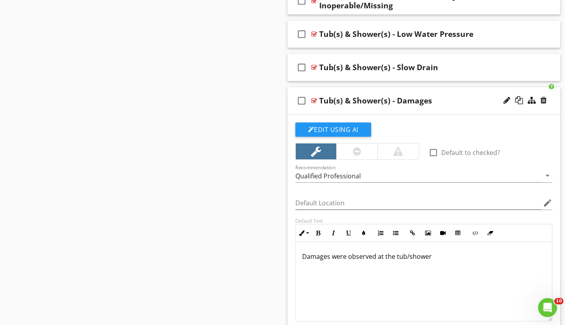
click at [451, 254] on p "Damages were observed at the tub/shower" at bounding box center [424, 257] width 244 height 10
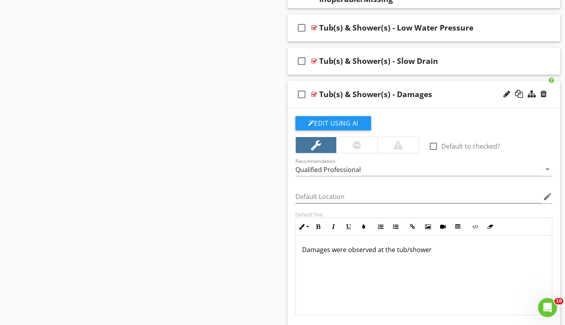
scroll to position [1570, 0]
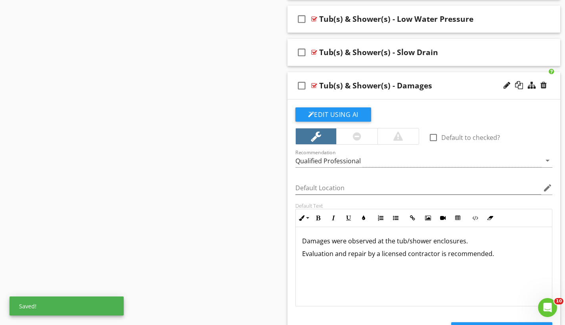
click at [407, 74] on div "check_box_outline_blank Tub(s) & Shower(s) - Damages" at bounding box center [423, 85] width 273 height 27
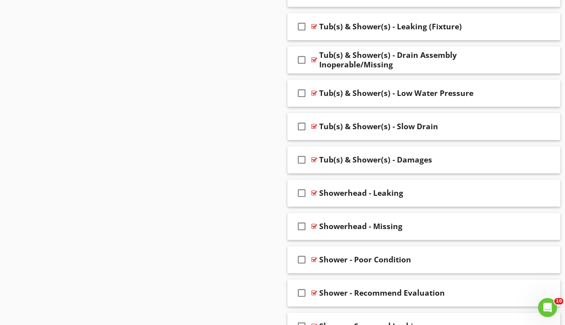
scroll to position [1524, 0]
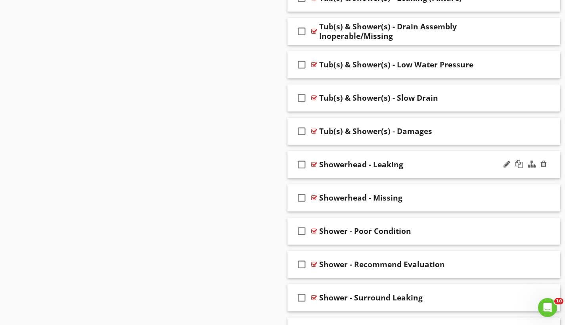
click at [388, 155] on div "check_box_outline_blank Showerhead - Leaking" at bounding box center [423, 164] width 273 height 27
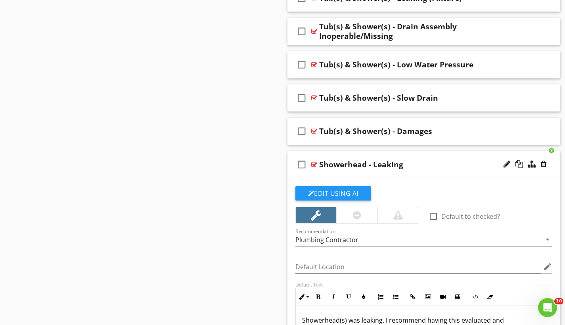
click at [364, 161] on div "Showerhead - Leaking" at bounding box center [361, 165] width 84 height 10
click at [364, 161] on input "Showerhead - Leaking" at bounding box center [415, 165] width 193 height 13
click at [364, 162] on input "Showerhead - Leaking" at bounding box center [415, 165] width 193 height 13
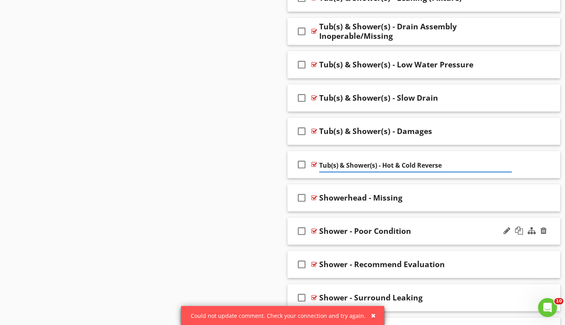
type input "Tub(s) & Shower(s) - Hot & Cold Reversed"
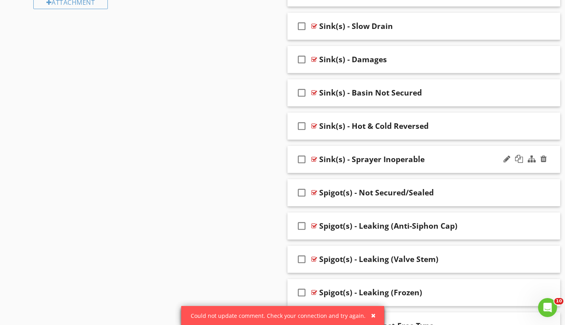
scroll to position [705, 0]
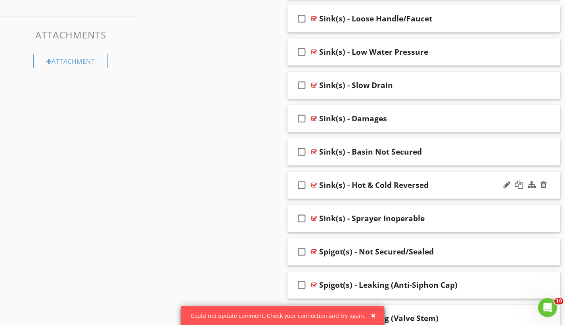
click at [398, 180] on div "Sink(s) - Hot & Cold Reversed" at bounding box center [373, 185] width 109 height 10
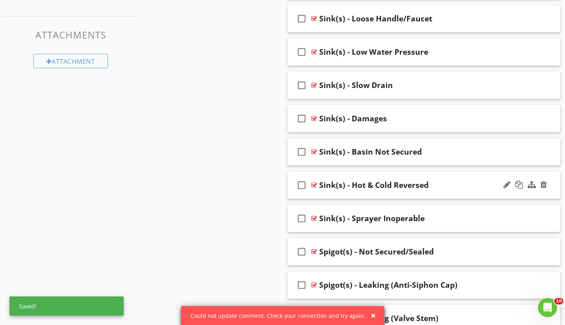
click at [398, 175] on div "check_box_outline_blank Sink(s) - Hot & Cold Reversed" at bounding box center [423, 185] width 273 height 27
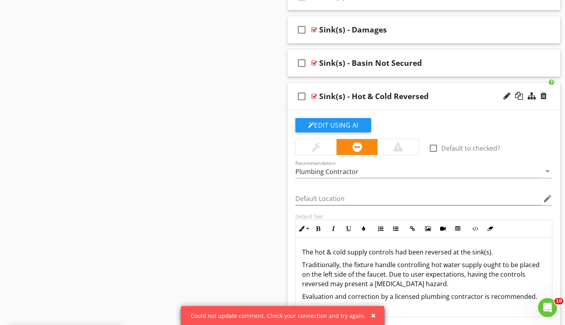
scroll to position [0, 0]
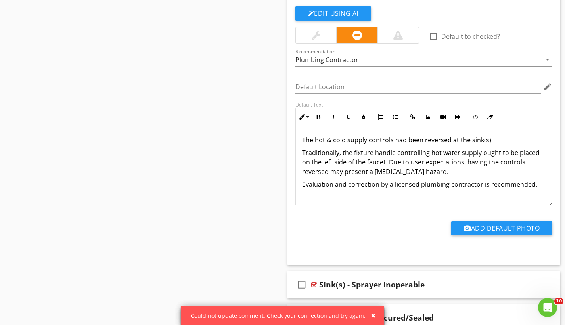
click at [349, 138] on p "The hot & cold supply controls had been reversed at the sink(s)." at bounding box center [424, 140] width 244 height 10
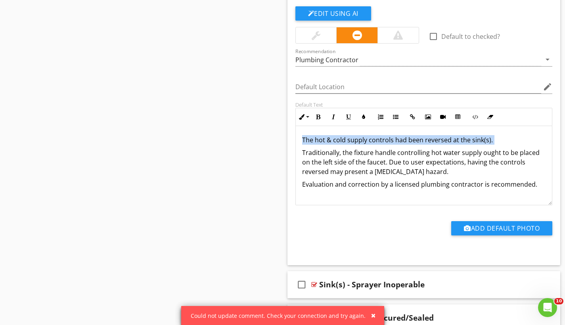
click at [349, 138] on p "The hot & cold supply controls had been reversed at the sink(s)." at bounding box center [424, 140] width 244 height 10
click at [305, 138] on p "The hot & cold supply controls had been reversed at the sink(s)." at bounding box center [424, 140] width 244 height 10
click at [305, 155] on p "Traditionally, the fixture handle controlling hot water supply ought to be plac…" at bounding box center [424, 162] width 244 height 29
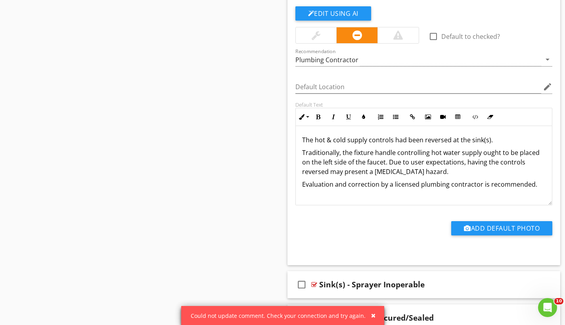
click at [303, 138] on p "The hot & cold supply controls had been reversed at the sink(s)." at bounding box center [424, 140] width 244 height 10
drag, startPoint x: 303, startPoint y: 138, endPoint x: 533, endPoint y: 181, distance: 234.3
click at [533, 181] on div "The hot & cold supply controls had been reversed at the sink(s). Traditionally,…" at bounding box center [424, 165] width 256 height 79
copy div "The hot & cold supply controls had been reversed at the sink(s). Traditionally,…"
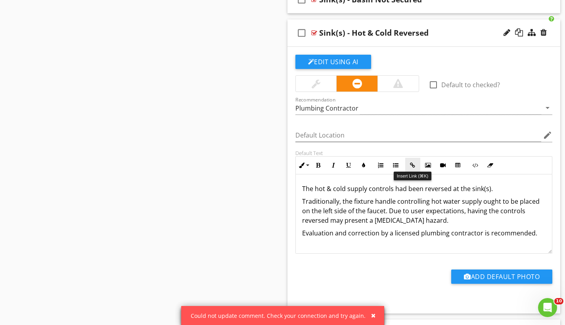
scroll to position [845, 0]
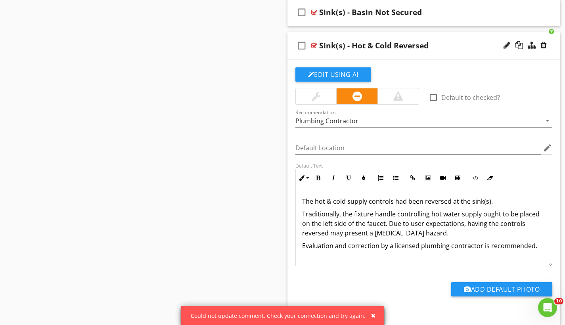
click at [396, 34] on div "check_box_outline_blank Sink(s) - Hot & Cold Reversed" at bounding box center [423, 45] width 273 height 27
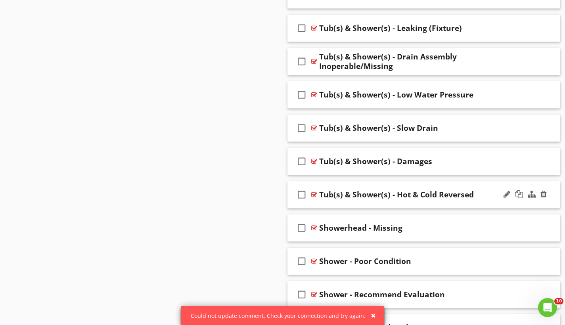
scroll to position [1523, 0]
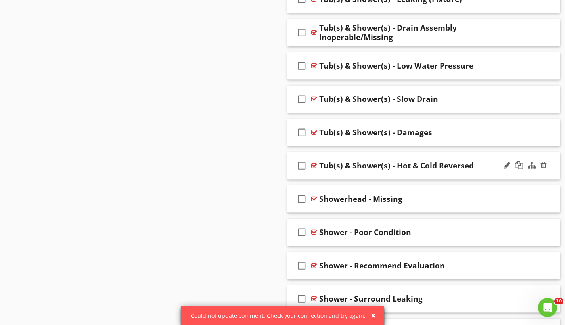
click at [408, 155] on div "check_box_outline_blank Tub(s) & Shower(s) - Hot & Cold Reversed" at bounding box center [423, 165] width 273 height 27
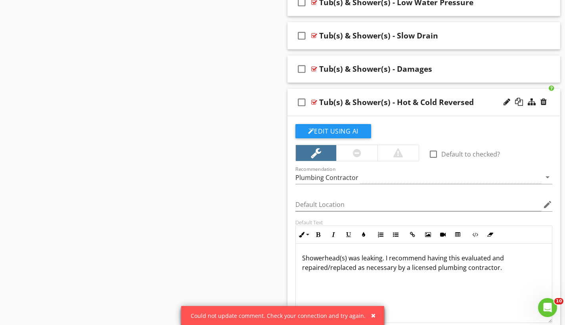
scroll to position [1646, 0]
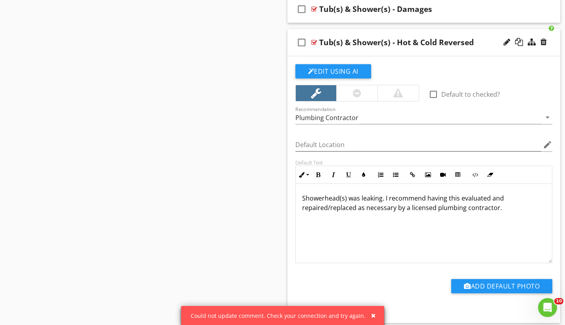
click at [347, 94] on div at bounding box center [356, 93] width 41 height 16
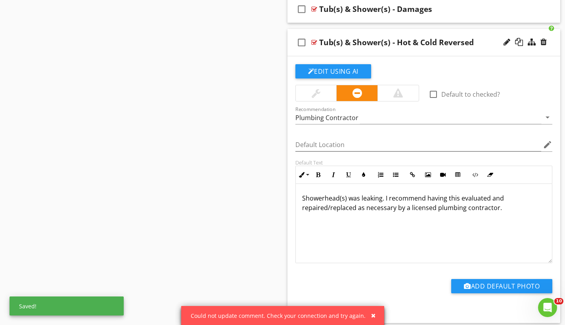
click at [317, 195] on p "Showerhead(s) was leaking. I recommend having this evaluated and repaired/repla…" at bounding box center [424, 202] width 244 height 19
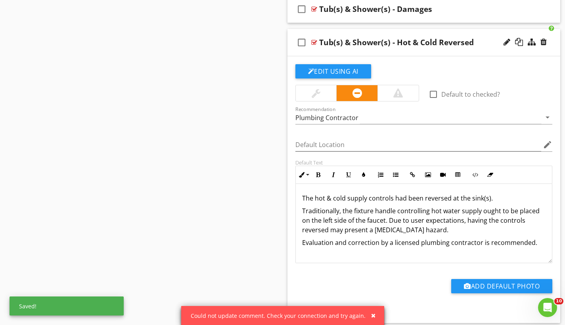
click at [486, 198] on p "The hot & cold supply controls had been reversed at the sink(s)." at bounding box center [424, 198] width 244 height 10
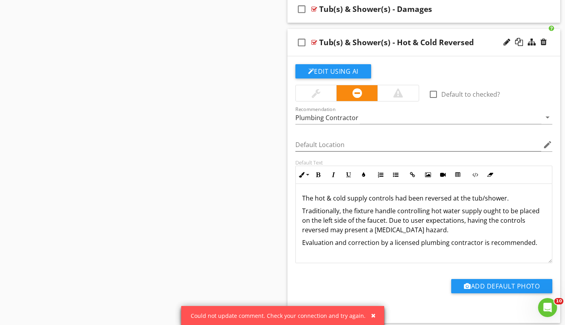
click at [395, 34] on div "check_box_outline_blank Tub(s) & Shower(s) - Hot & Cold Reversed" at bounding box center [423, 42] width 273 height 27
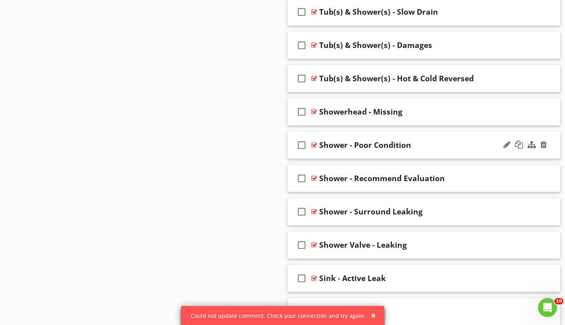
scroll to position [1599, 0]
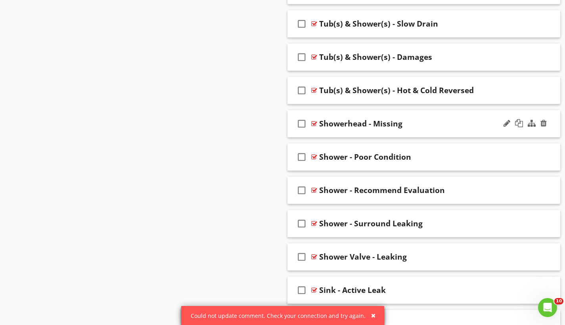
click at [391, 114] on div "check_box_outline_blank Showerhead - Missing" at bounding box center [423, 123] width 273 height 27
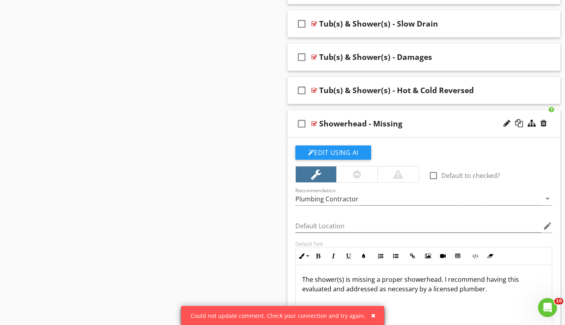
click at [377, 122] on div "Showerhead - Missing" at bounding box center [360, 124] width 83 height 10
click at [377, 122] on input "Showerhead - Missing" at bounding box center [415, 124] width 193 height 13
type input "S"
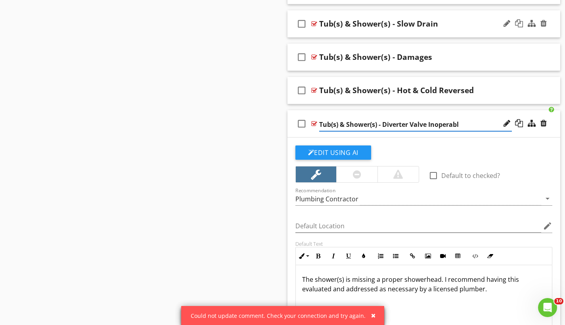
type input "Tub(s) & Shower(s) - Diverter Valve Inoperable"
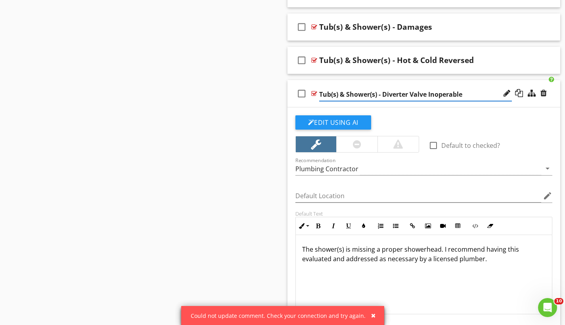
scroll to position [1646, 0]
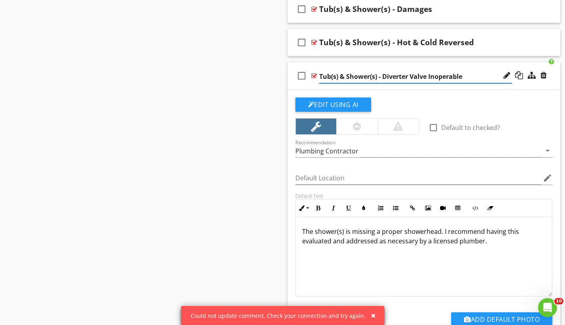
click at [356, 128] on div at bounding box center [357, 127] width 8 height 10
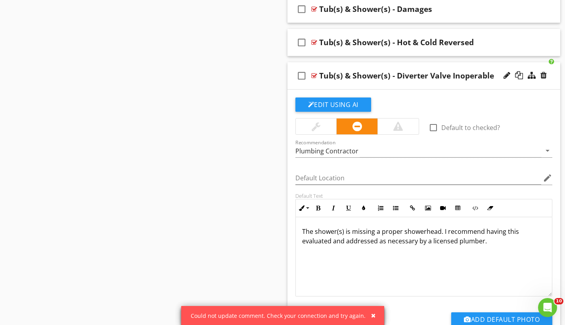
click at [320, 132] on div at bounding box center [316, 126] width 41 height 16
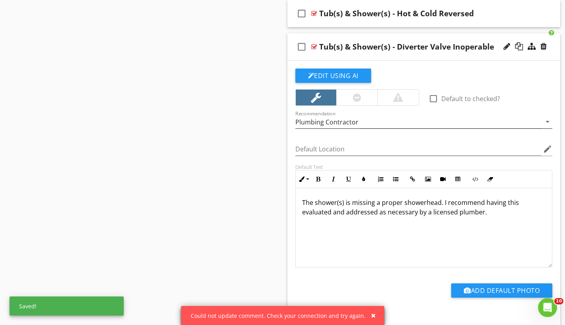
scroll to position [1685, 0]
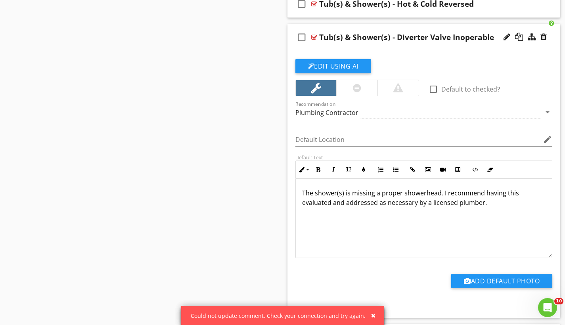
click at [369, 196] on p "The shower(s) is missing a proper showerhead. I recommend having this evaluated…" at bounding box center [424, 197] width 244 height 19
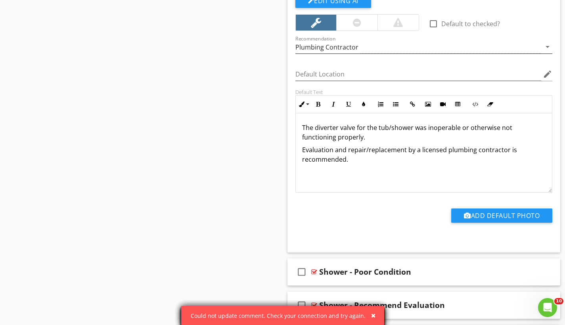
scroll to position [1596, 0]
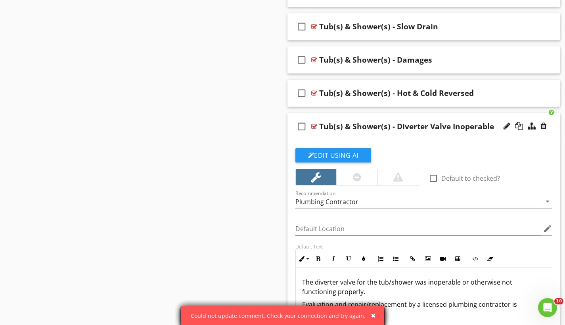
click at [414, 115] on div "check_box_outline_blank Tub(s) & Shower(s) - Diverter Valve Inoperable" at bounding box center [423, 126] width 273 height 27
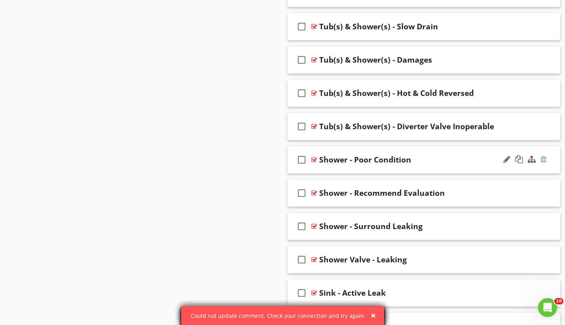
click at [543, 159] on div at bounding box center [543, 159] width 6 height 8
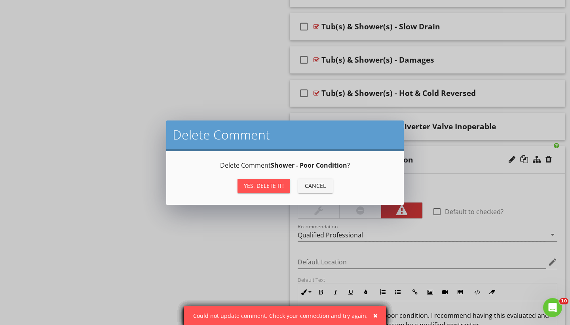
click at [267, 185] on div "Yes, Delete it!" at bounding box center [264, 185] width 40 height 8
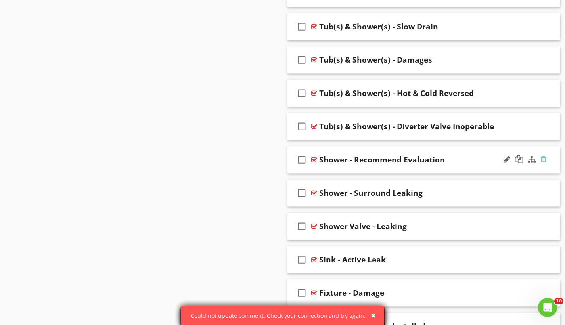
click at [544, 159] on div at bounding box center [543, 159] width 6 height 8
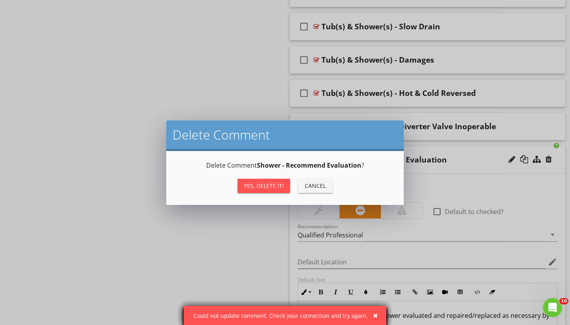
click at [275, 187] on div "Yes, Delete it!" at bounding box center [264, 185] width 40 height 8
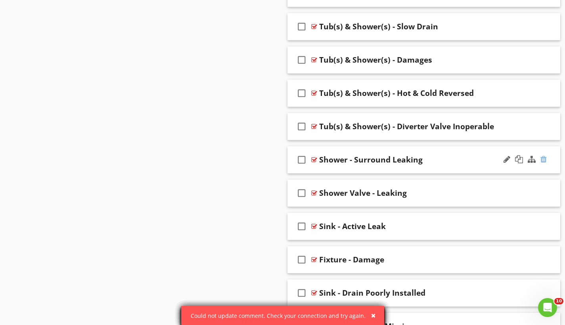
click at [546, 156] on div at bounding box center [543, 159] width 6 height 8
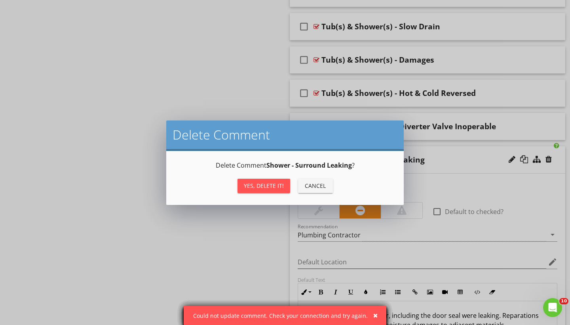
click at [263, 187] on div "Yes, Delete it!" at bounding box center [264, 185] width 40 height 8
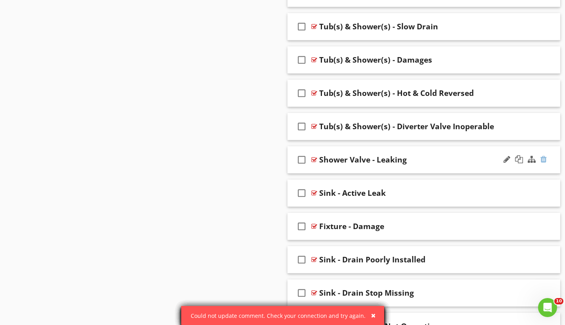
click at [544, 157] on div at bounding box center [543, 159] width 6 height 8
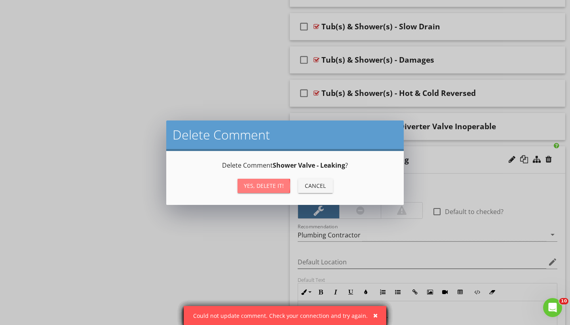
click at [268, 189] on div "Yes, Delete it!" at bounding box center [264, 185] width 40 height 8
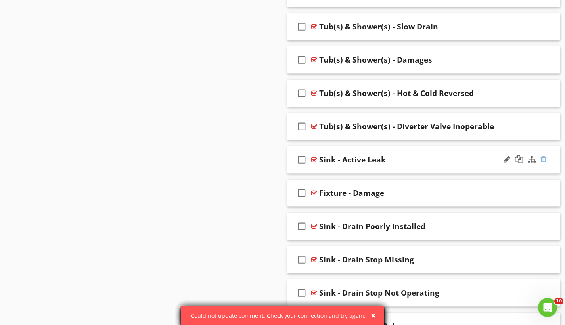
click at [543, 156] on div at bounding box center [543, 159] width 6 height 8
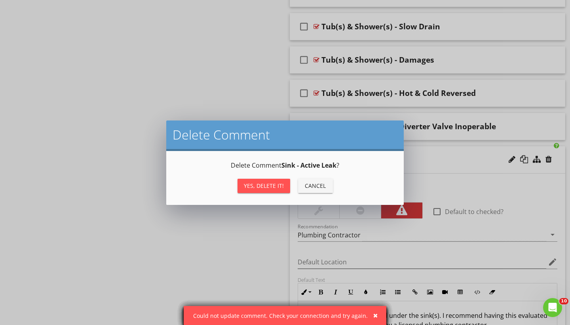
click at [267, 186] on div "Yes, Delete it!" at bounding box center [264, 185] width 40 height 8
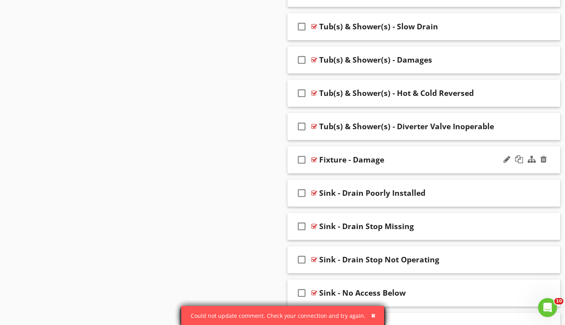
click at [540, 157] on div at bounding box center [525, 159] width 46 height 19
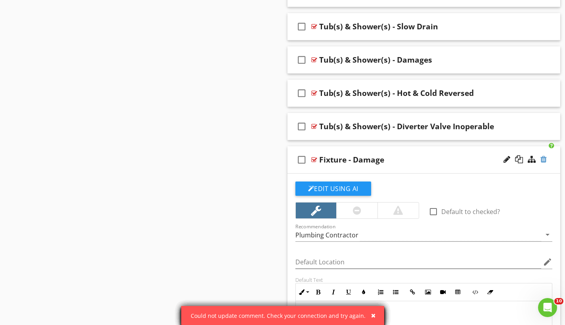
click at [542, 158] on div at bounding box center [543, 159] width 6 height 8
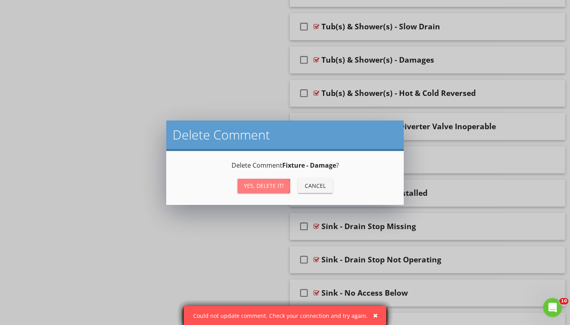
click at [265, 184] on div "Yes, Delete it!" at bounding box center [264, 185] width 40 height 8
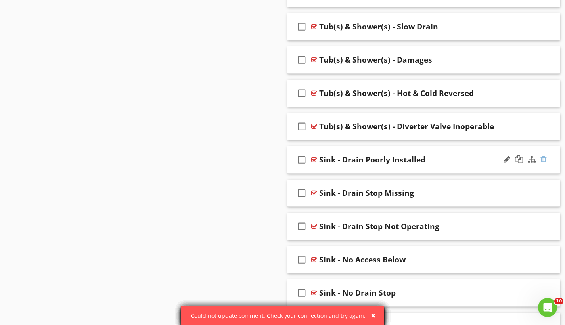
click at [545, 157] on div at bounding box center [543, 159] width 6 height 8
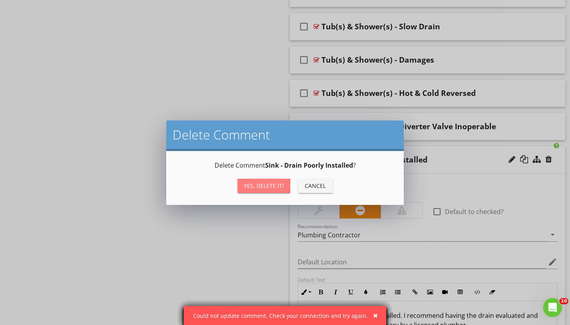
click at [271, 185] on div "Yes, Delete it!" at bounding box center [264, 185] width 40 height 8
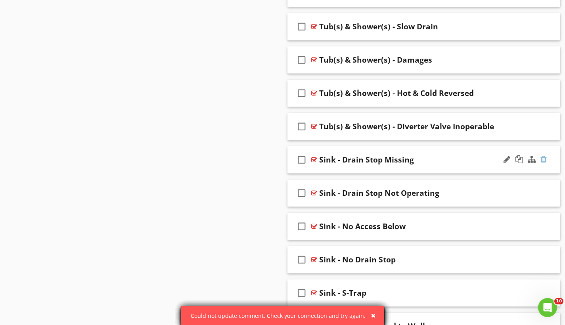
click at [546, 156] on div at bounding box center [543, 159] width 6 height 8
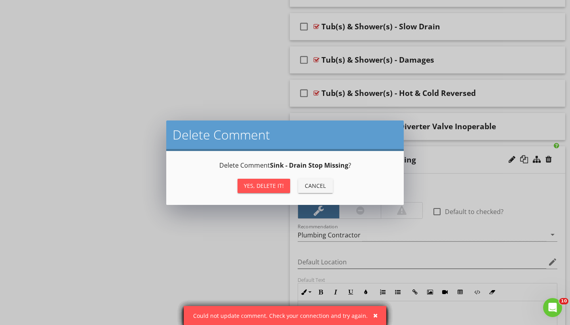
click at [275, 187] on div "Yes, Delete it!" at bounding box center [264, 185] width 40 height 8
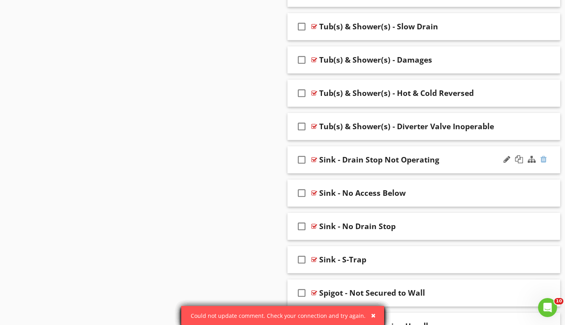
click at [541, 156] on div at bounding box center [543, 159] width 6 height 8
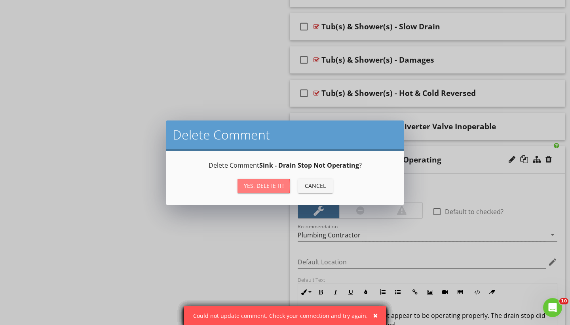
click at [262, 187] on div "Yes, Delete it!" at bounding box center [264, 185] width 40 height 8
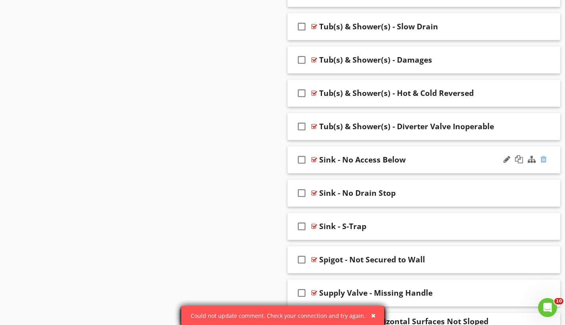
click at [543, 157] on div at bounding box center [543, 159] width 6 height 8
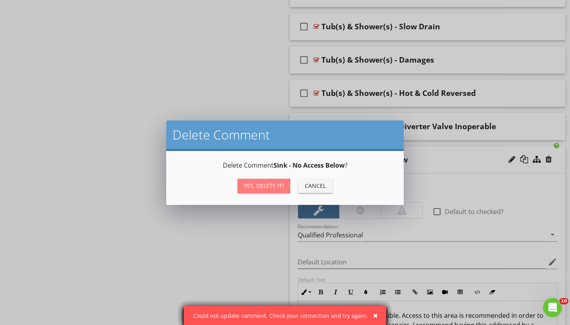
click at [271, 185] on div "Yes, Delete it!" at bounding box center [264, 185] width 40 height 8
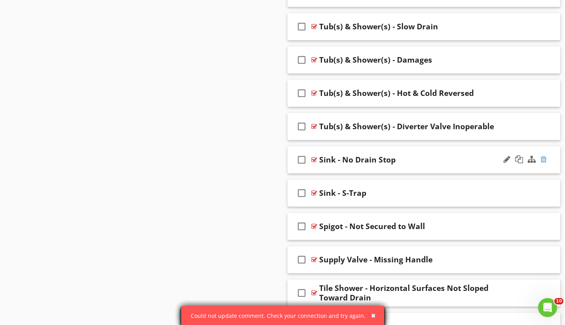
click at [543, 156] on div at bounding box center [543, 159] width 6 height 8
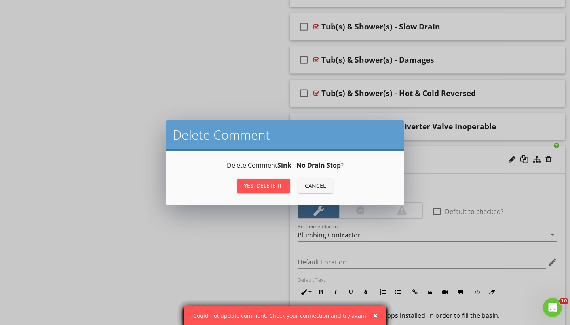
click at [271, 187] on div "Yes, Delete it!" at bounding box center [264, 185] width 40 height 8
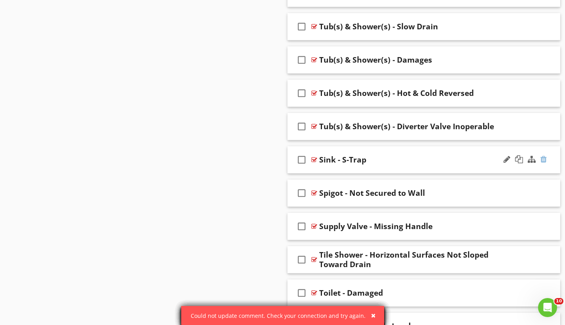
click at [545, 156] on div at bounding box center [543, 159] width 6 height 8
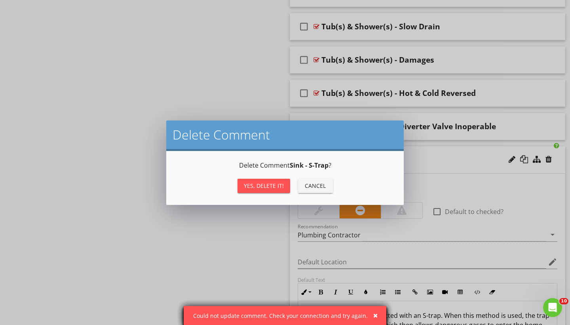
click at [274, 185] on div "Yes, Delete it!" at bounding box center [264, 185] width 40 height 8
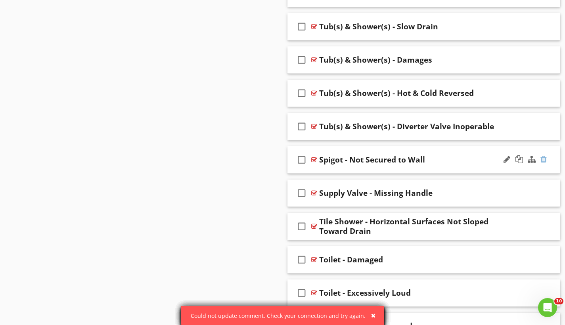
click at [546, 158] on div at bounding box center [543, 159] width 6 height 8
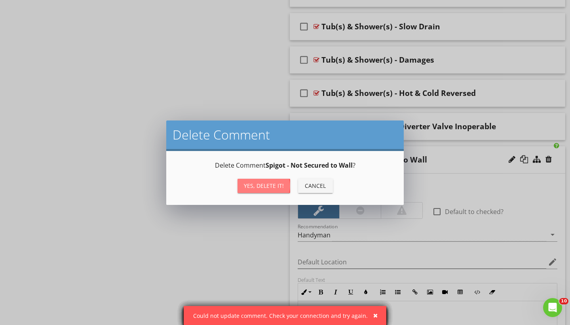
click at [268, 185] on div "Yes, Delete it!" at bounding box center [264, 185] width 40 height 8
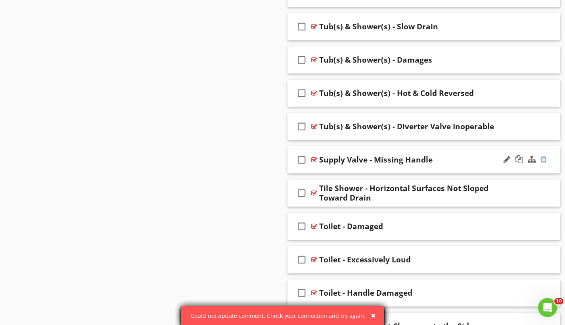
click at [544, 160] on div at bounding box center [543, 159] width 6 height 8
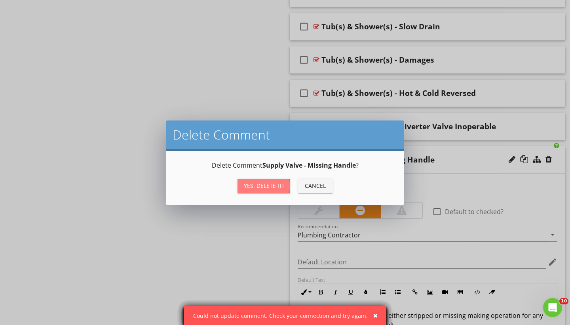
click at [281, 186] on div "Yes, Delete it!" at bounding box center [264, 185] width 40 height 8
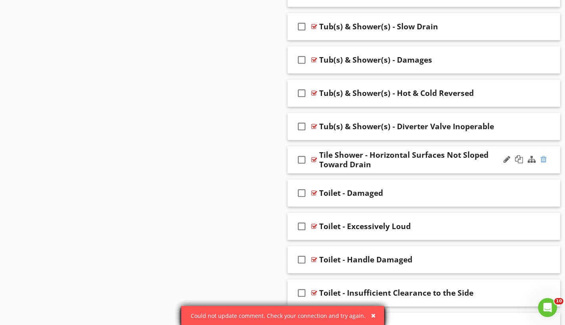
click at [544, 160] on div at bounding box center [543, 159] width 6 height 8
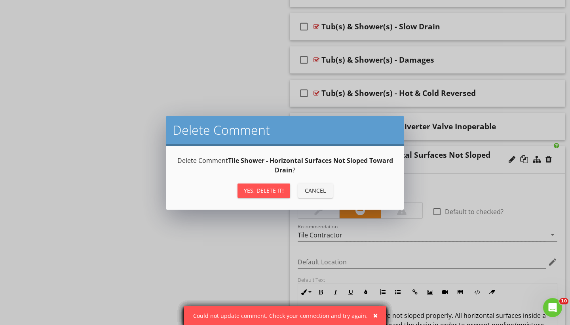
click at [284, 188] on button "Yes, Delete it!" at bounding box center [264, 190] width 53 height 14
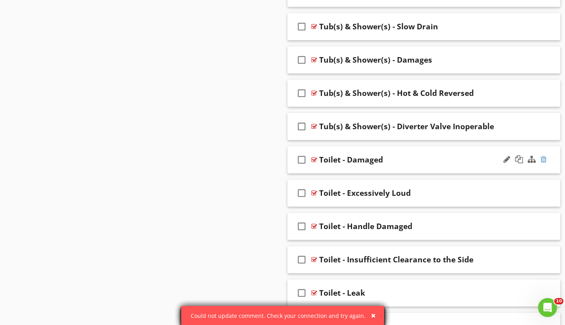
click at [542, 157] on div at bounding box center [543, 159] width 6 height 8
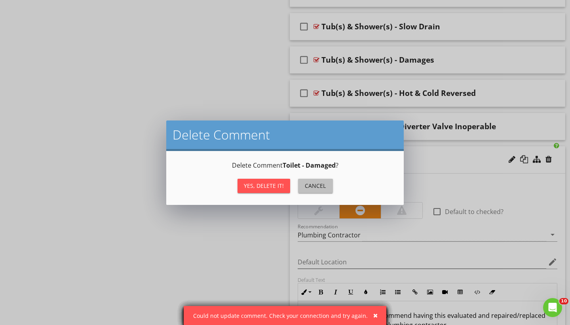
click at [319, 191] on button "Cancel" at bounding box center [315, 186] width 35 height 14
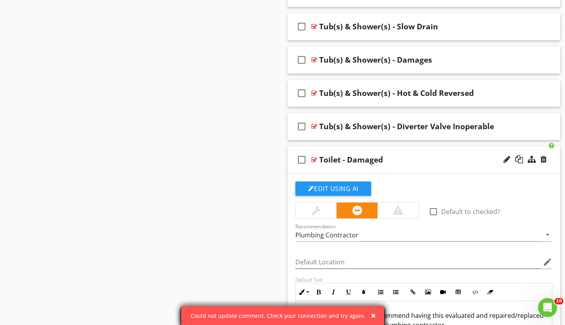
scroll to position [1589, 0]
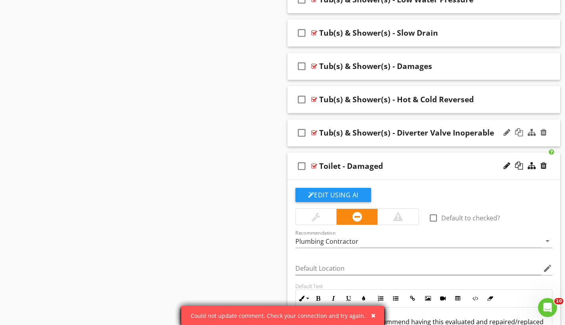
click at [412, 122] on div "check_box_outline_blank Tub(s) & Shower(s) - Diverter Valve Inoperable" at bounding box center [423, 132] width 273 height 27
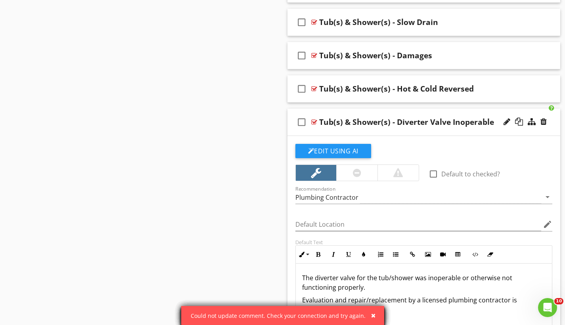
scroll to position [1627, 0]
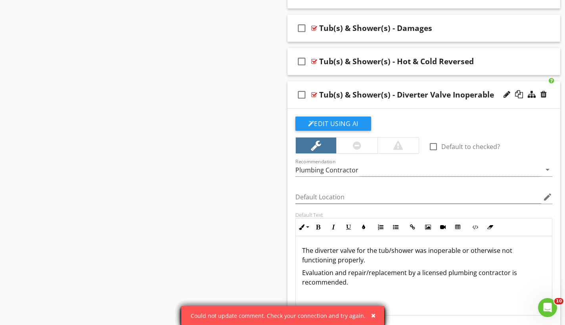
click at [390, 83] on div "check_box_outline_blank Tub(s) & Shower(s) - Diverter Valve Inoperable" at bounding box center [423, 94] width 273 height 27
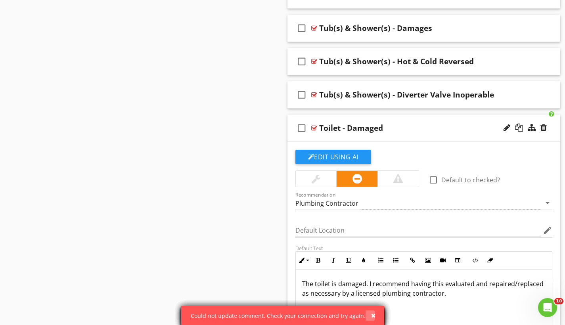
click at [371, 316] on div "button" at bounding box center [373, 316] width 4 height 6
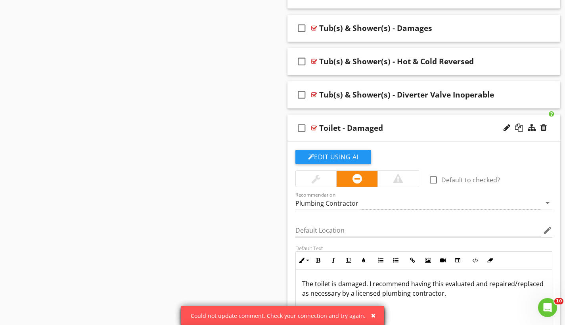
click at [371, 316] on div "button" at bounding box center [373, 316] width 4 height 6
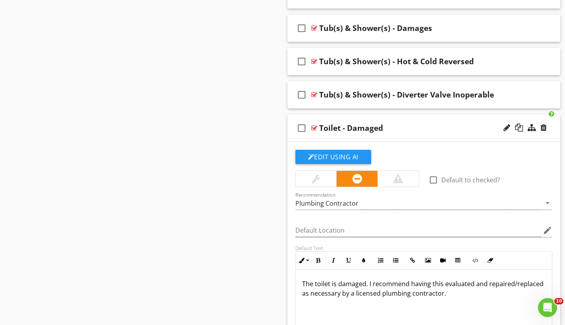
click at [355, 118] on div "check_box_outline_blank Toilet - Damaged" at bounding box center [423, 127] width 273 height 27
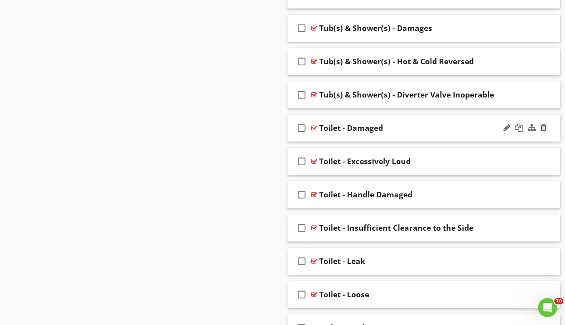
click at [341, 128] on div "Toilet - Damaged" at bounding box center [351, 128] width 64 height 10
click at [337, 128] on input "Toilet - Damaged" at bounding box center [415, 128] width 193 height 13
type input "Toilet(s) - Damaged"
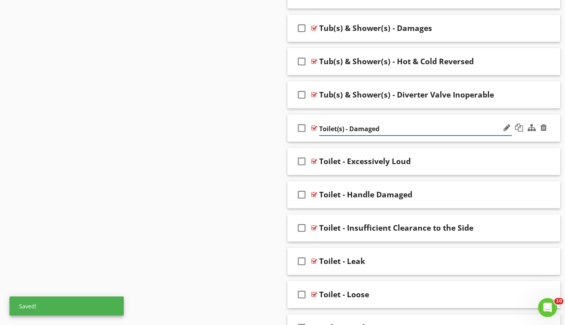
click at [368, 116] on div "check_box_outline_blank Toilet(s) - Damaged" at bounding box center [423, 127] width 273 height 27
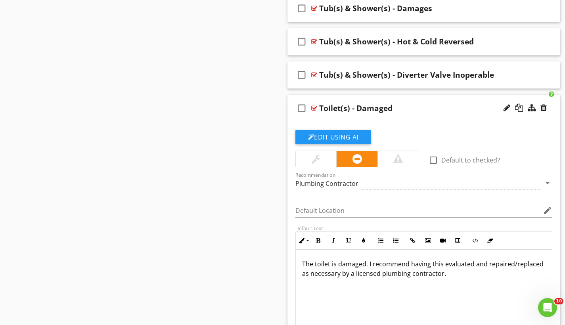
scroll to position [1664, 0]
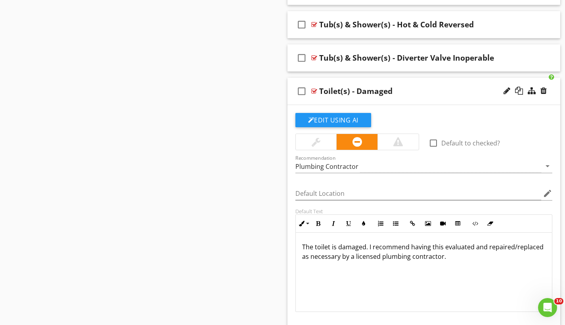
click at [368, 245] on p "The toilet is damaged. I recommend having this evaluated and repaired/replaced …" at bounding box center [424, 251] width 244 height 19
click at [368, 246] on p "The toilet is damaged. I recommend having this evaluated and repaired/replaced …" at bounding box center [424, 251] width 244 height 19
click at [376, 245] on p "The toilet is damaged. I recommend having this evaluated and repaired/replaced …" at bounding box center [424, 251] width 244 height 19
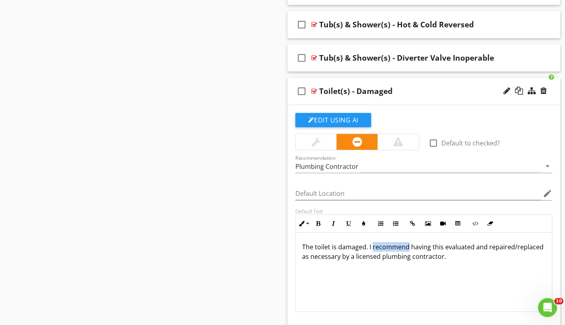
click at [376, 245] on p "The toilet is damaged. I recommend having this evaluated and repaired/replaced …" at bounding box center [424, 251] width 244 height 19
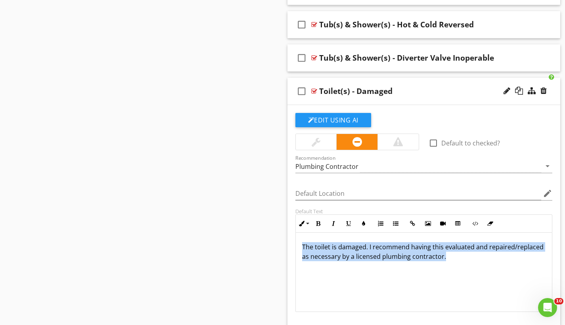
click at [376, 245] on p "The toilet is damaged. I recommend having this evaluated and repaired/replaced …" at bounding box center [424, 251] width 244 height 19
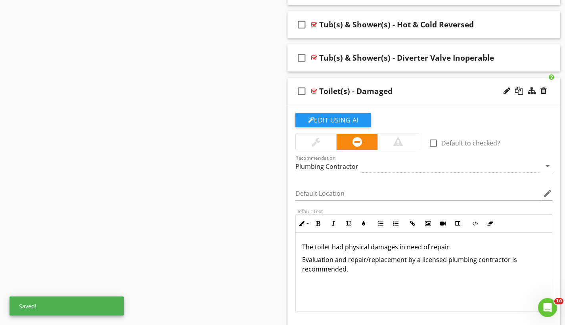
click at [306, 261] on p "Evaluation and repair/replacement by a licensed plumbing contractor is recommen…" at bounding box center [424, 264] width 244 height 19
copy p "Evaluation and repair/replacement by a licensed plumbing contractor is recommen…"
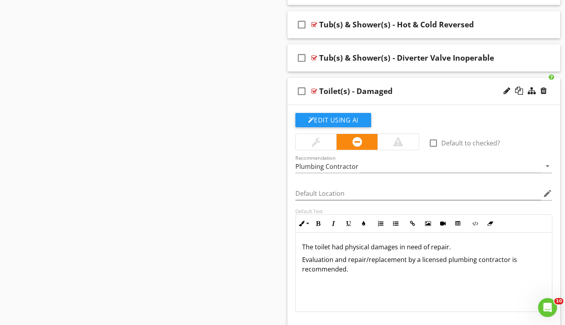
click at [412, 83] on div "check_box_outline_blank Toilet(s) - Damaged" at bounding box center [423, 91] width 273 height 27
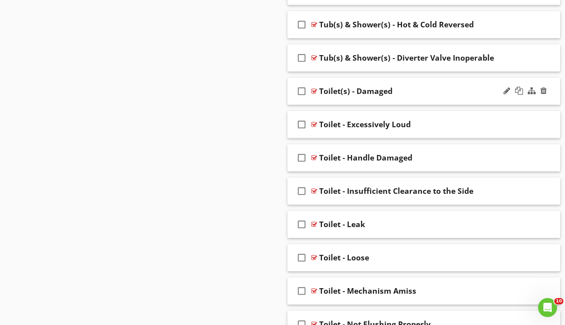
scroll to position [1671, 0]
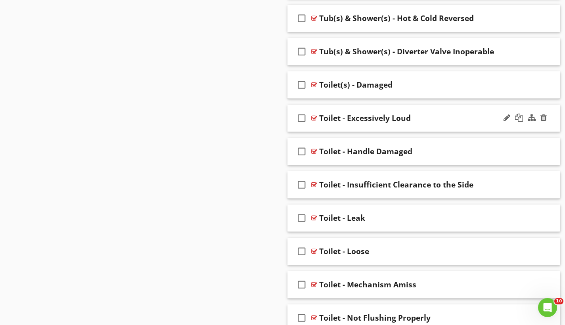
click at [361, 111] on div "check_box_outline_blank Toilet - Excessively Loud" at bounding box center [423, 118] width 273 height 27
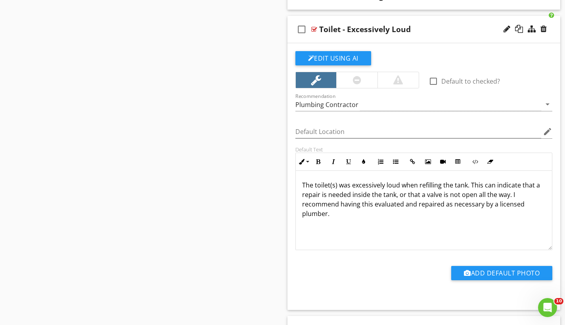
scroll to position [1750, 0]
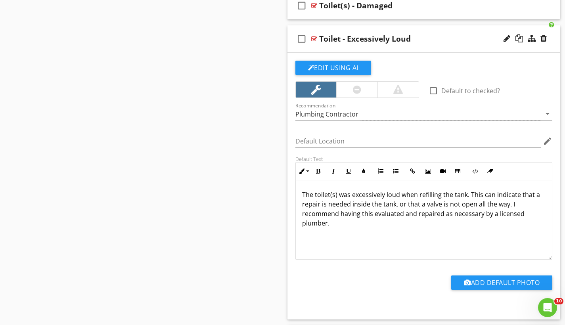
click at [340, 38] on div "Toilet - Excessively Loud" at bounding box center [365, 39] width 92 height 10
click at [336, 38] on input "Toilet - Excessively Loud" at bounding box center [415, 39] width 193 height 13
type input "Toilet(s) - Excessively Loud"
click at [512, 203] on p "The toilet(s) was excessively loud when refilling the tank. This can indicate t…" at bounding box center [424, 209] width 244 height 38
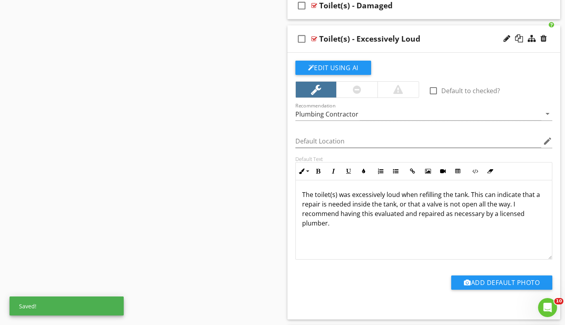
click at [511, 204] on p "The toilet(s) was excessively loud when refilling the tank. This can indicate t…" at bounding box center [424, 209] width 244 height 38
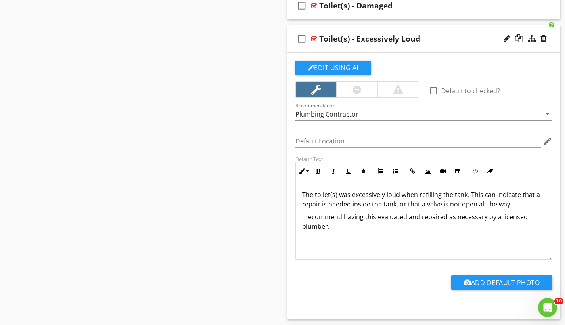
click at [354, 218] on p "I recommend having this evaluated and repaired as necessary by a licensed plumb…" at bounding box center [424, 221] width 244 height 19
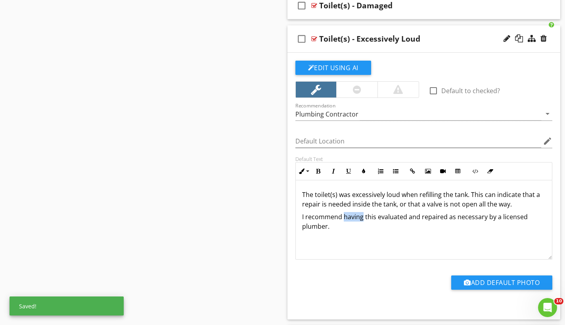
click at [354, 218] on p "I recommend having this evaluated and repaired as necessary by a licensed plumb…" at bounding box center [424, 221] width 244 height 19
click at [341, 27] on div "check_box_outline_blank Toilet(s) - Excessively Loud" at bounding box center [423, 38] width 273 height 27
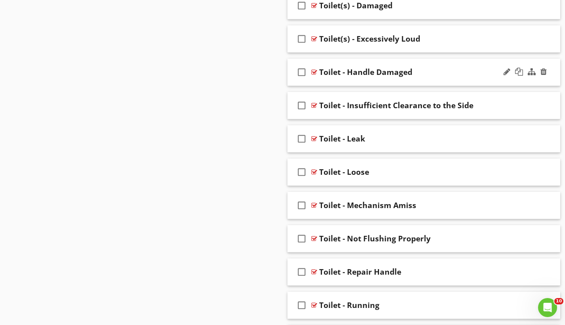
click at [342, 65] on div "check_box_outline_blank Toilet - Handle Damaged" at bounding box center [423, 72] width 273 height 27
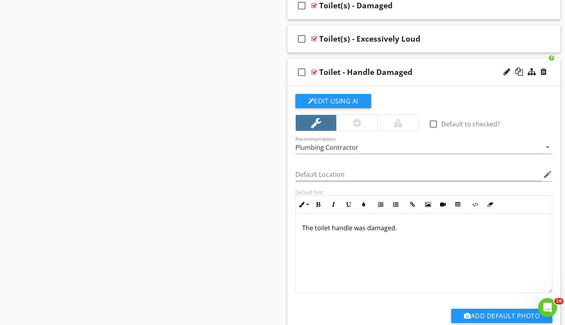
click at [340, 71] on div "Toilet - Handle Damaged" at bounding box center [365, 72] width 93 height 10
click at [335, 72] on input "Toilet - Handle Damaged" at bounding box center [415, 73] width 193 height 13
click at [337, 70] on input "Toilet - Handle Damaged" at bounding box center [415, 73] width 193 height 13
type input "Toilet(s) - Handle Damaged"
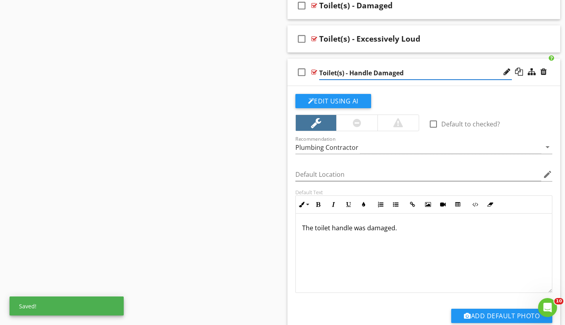
click at [398, 227] on p "The toilet handle was damaged." at bounding box center [424, 228] width 244 height 10
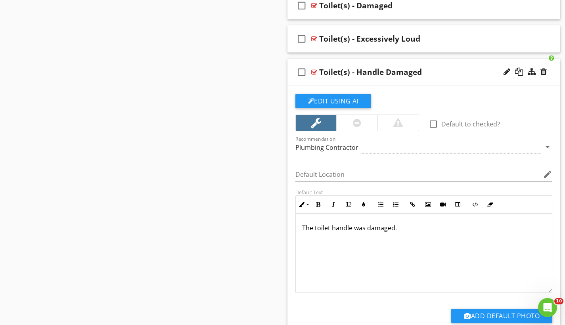
click at [329, 227] on p "The toilet handle was damaged." at bounding box center [424, 228] width 244 height 10
click at [415, 224] on p "The toilet(s) handle was damaged." at bounding box center [424, 228] width 244 height 10
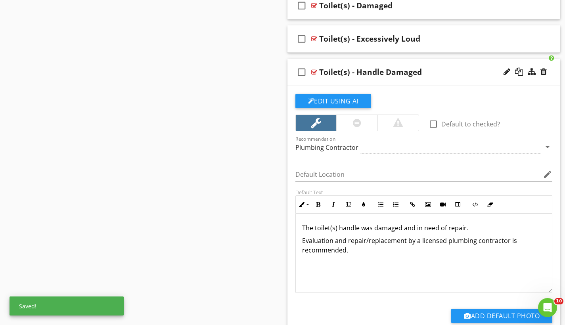
click at [357, 60] on div "check_box_outline_blank Toilet(s) - Handle Damaged" at bounding box center [423, 72] width 273 height 27
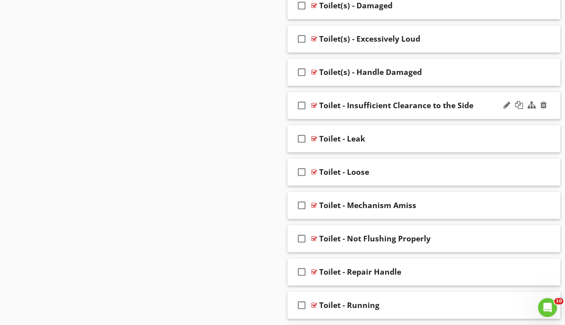
click at [358, 95] on div "check_box_outline_blank Toilet - Insufficient Clearance to the Side" at bounding box center [423, 105] width 273 height 27
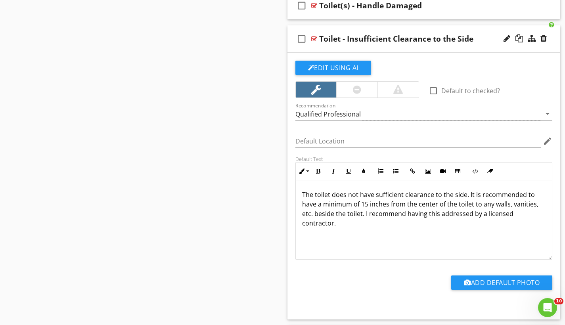
scroll to position [1838, 0]
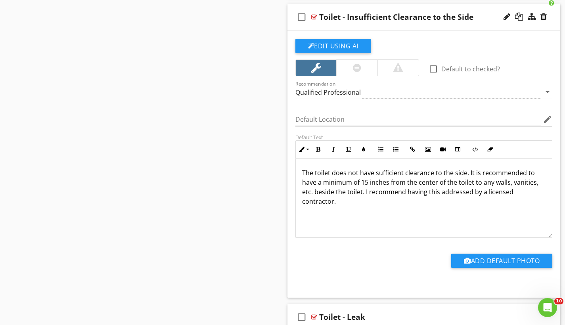
click at [366, 193] on p "The toilet does not have sufficient clearance to the side. It is recommended to…" at bounding box center [424, 187] width 244 height 38
click at [365, 192] on p "The toilet does not have sufficient clearance to the side. It is recommended to…" at bounding box center [424, 187] width 244 height 38
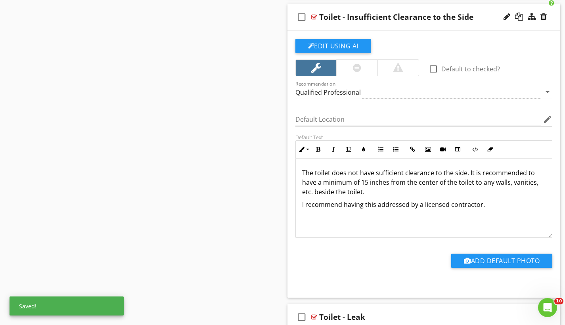
click at [401, 200] on p "I recommend having this addressed by a licensed contractor." at bounding box center [424, 205] width 244 height 10
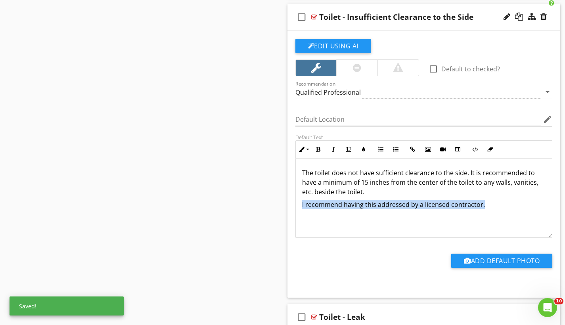
click at [401, 200] on p "I recommend having this addressed by a licensed contractor." at bounding box center [424, 205] width 244 height 10
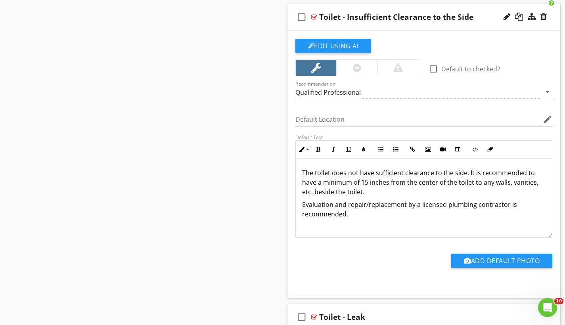
click at [523, 170] on p "The toilet does not have sufficient clearance to the side. It is recommended to…" at bounding box center [424, 182] width 244 height 29
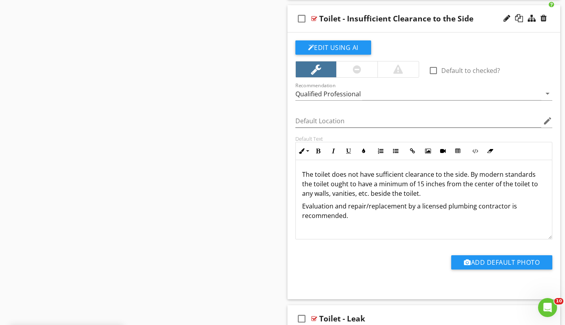
scroll to position [1826, 0]
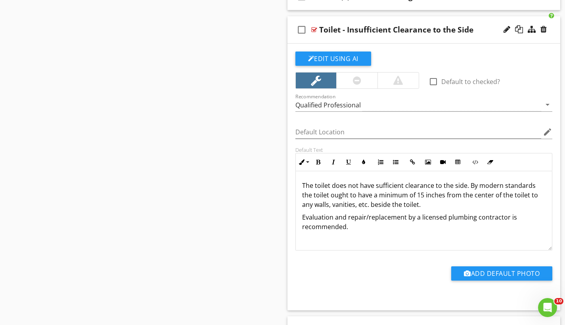
click at [340, 29] on div "Toilet - Insufficient Clearance to the Side" at bounding box center [396, 30] width 154 height 10
click at [336, 28] on input "Toilet - Insufficient Clearance to the Side" at bounding box center [415, 30] width 193 height 13
type input "Toilet(s) - Insufficient Clearance to the Side"
click at [402, 21] on div "check_box_outline_blank Toilet(s) - Insufficient Clearance to the Side" at bounding box center [423, 29] width 273 height 27
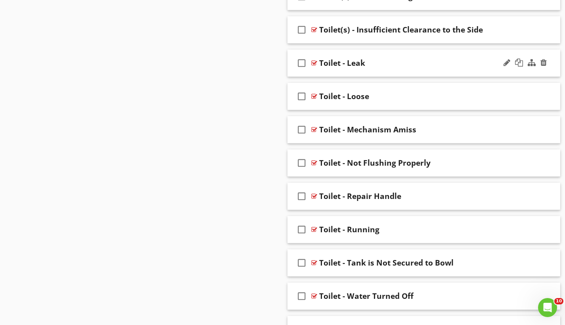
click at [374, 53] on div "check_box_outline_blank Toilet - Leak" at bounding box center [423, 63] width 273 height 27
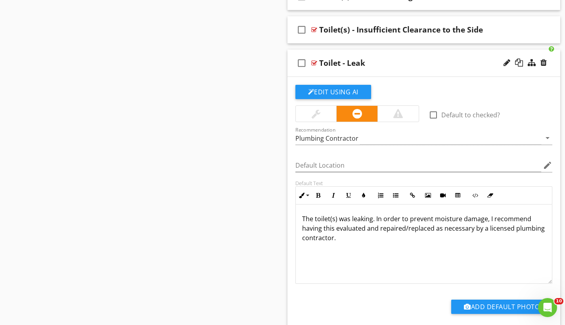
click at [338, 65] on div "Toilet - Leak" at bounding box center [342, 63] width 46 height 10
click at [337, 62] on input "Toilet - Leak" at bounding box center [415, 63] width 193 height 13
type input "Toilet(s) - Leak"
click at [375, 217] on p "The toilet(s) was leaking. In order to prevent moisture damage, I recommend hav…" at bounding box center [424, 228] width 244 height 29
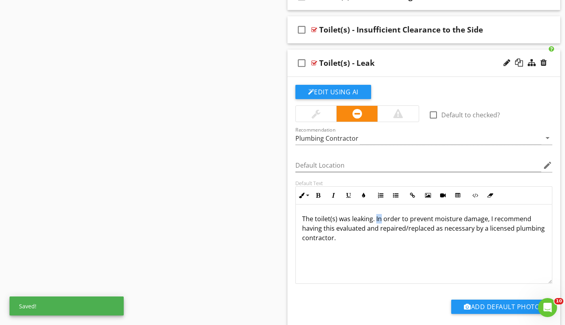
click at [375, 217] on p "The toilet(s) was leaking. In order to prevent moisture damage, I recommend hav…" at bounding box center [424, 228] width 244 height 29
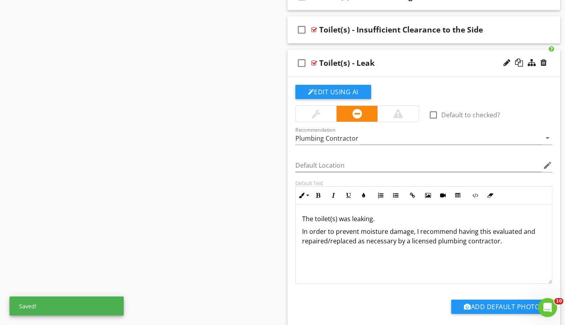
click at [366, 230] on p "In order to prevent moisture damage, I recommend having this evaluated and repa…" at bounding box center [424, 236] width 244 height 19
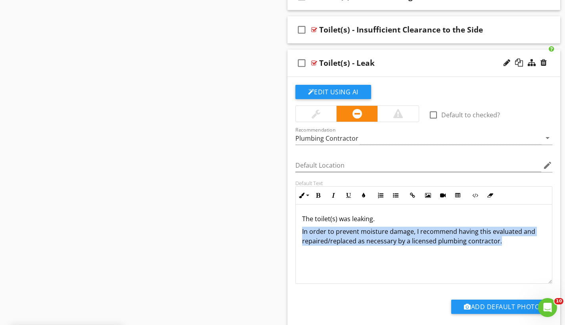
click at [366, 230] on p "In order to prevent moisture damage, I recommend having this evaluated and repa…" at bounding box center [424, 236] width 244 height 19
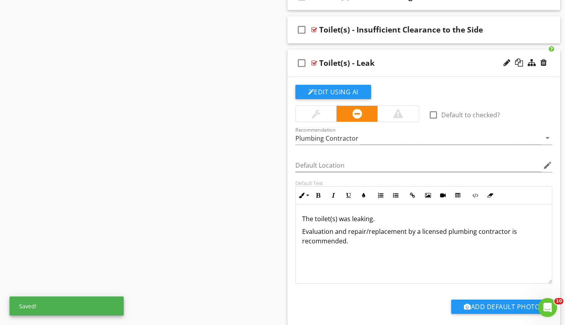
click at [334, 53] on div "check_box_outline_blank Toilet(s) - Leak" at bounding box center [423, 63] width 273 height 27
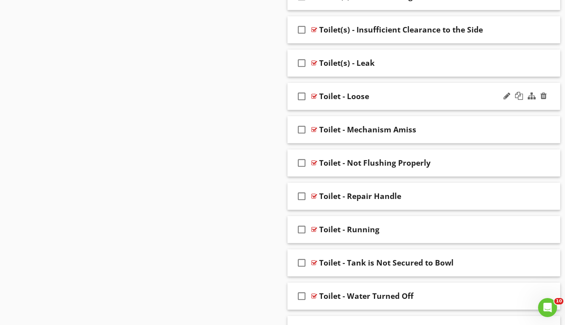
click at [343, 86] on div "check_box_outline_blank Toilet - Loose" at bounding box center [423, 96] width 273 height 27
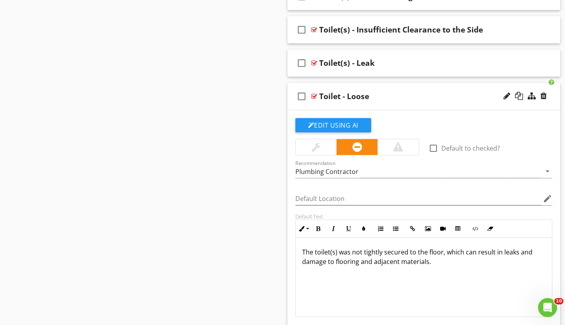
click at [339, 95] on div "Toilet - Loose" at bounding box center [344, 97] width 50 height 10
click at [338, 95] on input "Toilet - Loose" at bounding box center [415, 97] width 193 height 13
type input "Toilet(s) - Loose"
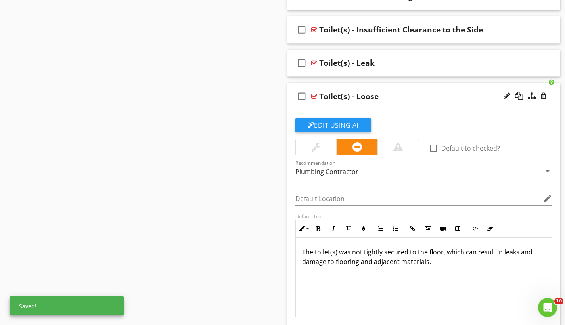
click at [467, 259] on p "The toilet(s) was not tightly secured to the floor, which can result in leaks a…" at bounding box center [424, 256] width 244 height 19
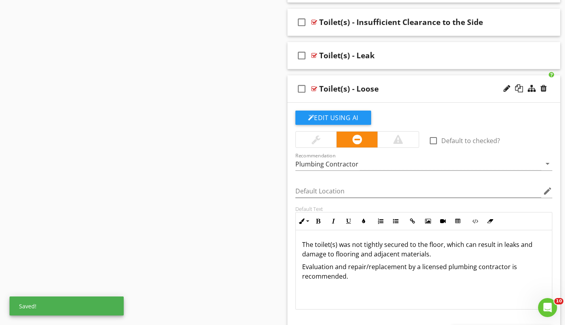
click at [393, 78] on div "check_box_outline_blank Toilet(s) - Loose" at bounding box center [423, 88] width 273 height 27
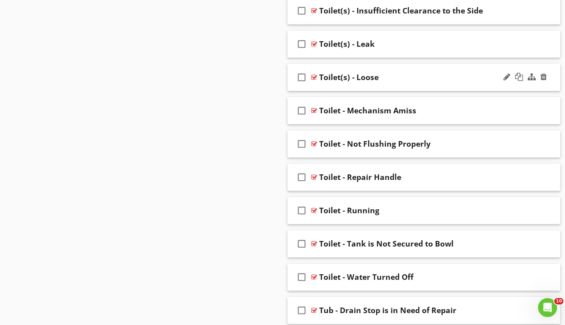
scroll to position [1855, 0]
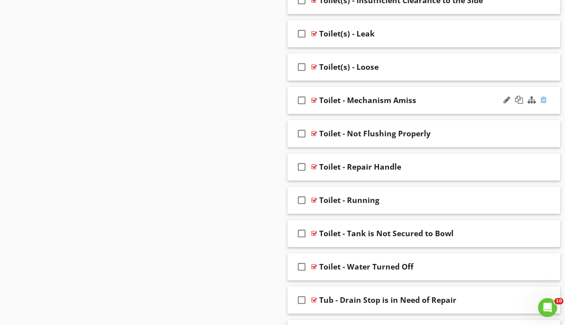
click at [545, 98] on div at bounding box center [543, 100] width 6 height 8
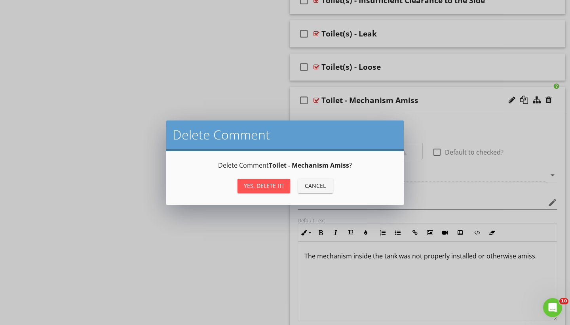
click at [272, 188] on div "Yes, Delete it!" at bounding box center [264, 185] width 40 height 8
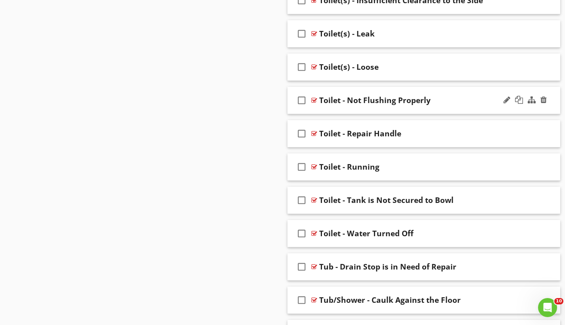
click at [364, 90] on div "check_box_outline_blank Toilet - Not Flushing Properly" at bounding box center [423, 100] width 273 height 27
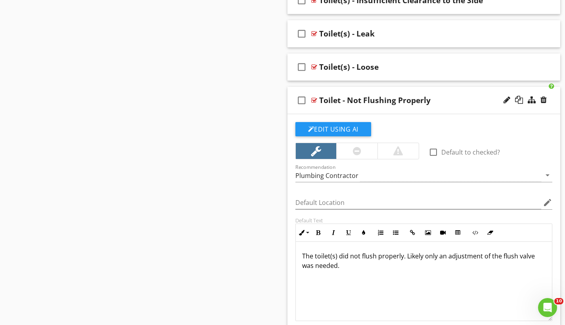
click at [339, 99] on div "Toilet - Not Flushing Properly" at bounding box center [374, 100] width 111 height 10
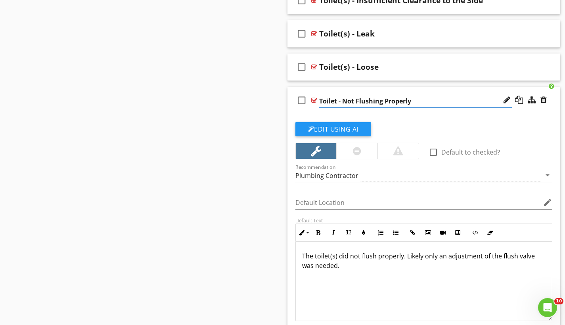
click at [336, 99] on input "Toilet - Not Flushing Properly" at bounding box center [415, 101] width 193 height 13
type input "Toilet(s) - Not Flushing Properly"
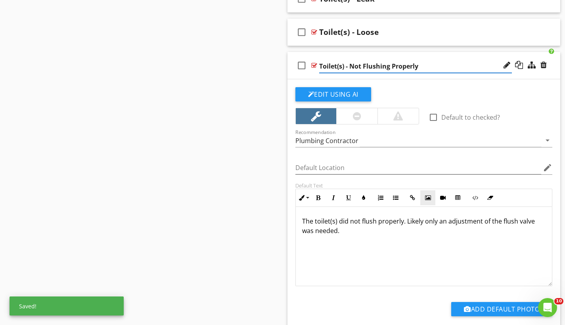
scroll to position [1904, 0]
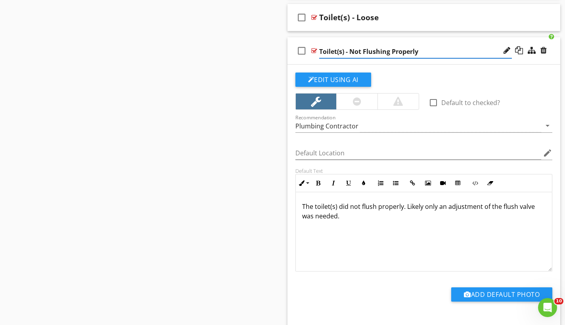
click at [402, 212] on p "The toilet(s) did not flush properly. Likely only an adjustment of the flush va…" at bounding box center [424, 211] width 244 height 19
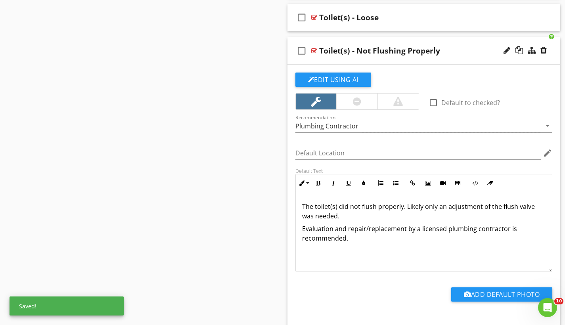
click at [312, 216] on p "The toilet(s) did not flush properly. Likely only an adjustment of the flush va…" at bounding box center [424, 211] width 244 height 19
click at [380, 41] on div "check_box_outline_blank Toilet(s) - Not Flushing Properly" at bounding box center [423, 50] width 273 height 27
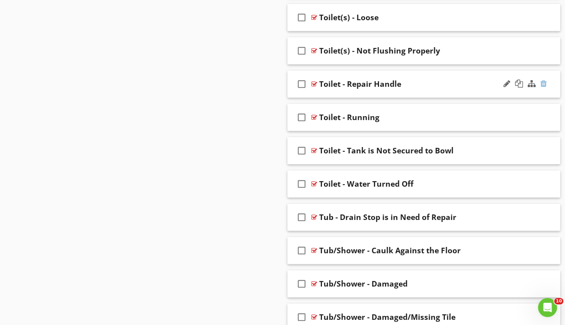
click at [545, 84] on div at bounding box center [543, 84] width 6 height 8
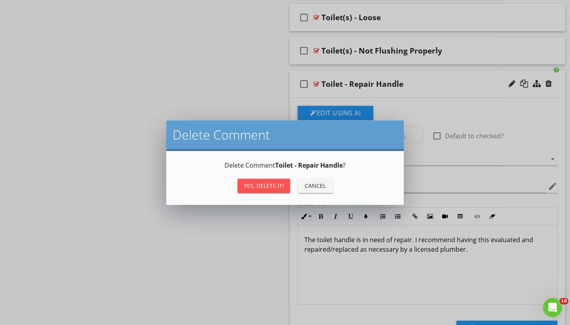
click at [268, 189] on div "Yes, Delete it!" at bounding box center [264, 185] width 40 height 8
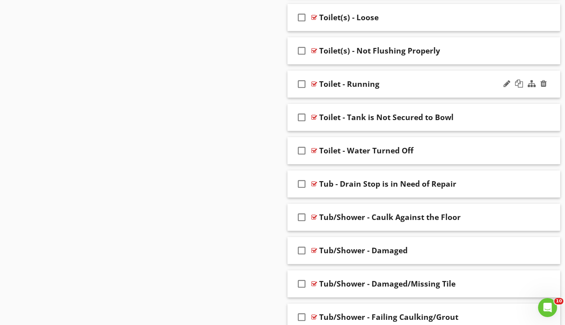
click at [367, 76] on div "check_box_outline_blank Toilet - Running" at bounding box center [423, 84] width 273 height 27
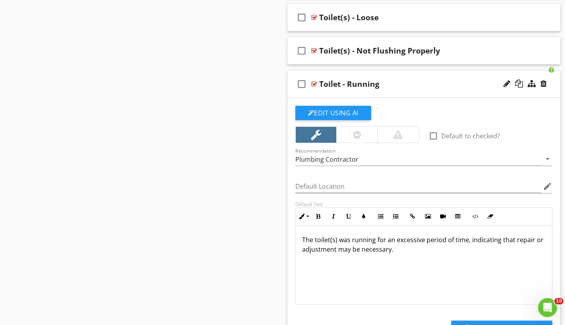
click at [339, 84] on div "Toilet - Running" at bounding box center [349, 84] width 60 height 10
click at [337, 84] on input "Toilet - Running" at bounding box center [415, 84] width 193 height 13
type input "Toilet(s) - Running"
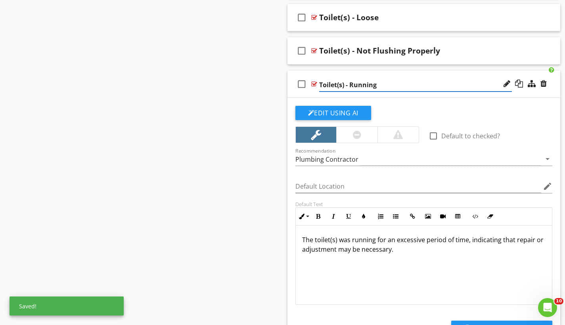
click at [424, 245] on p "The toilet(s) was running for an excessive period of time, indicating that repa…" at bounding box center [424, 244] width 244 height 19
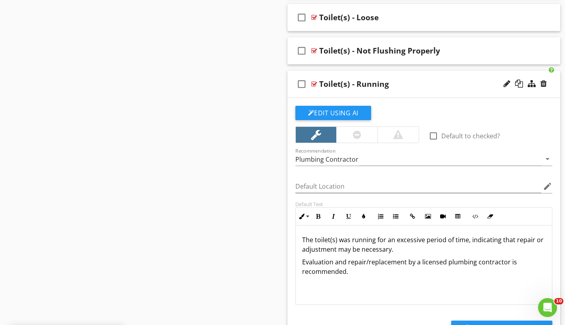
click at [352, 74] on div "check_box_outline_blank Toilet(s) - Running" at bounding box center [423, 84] width 273 height 27
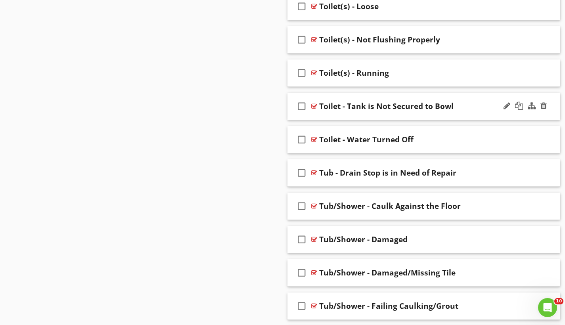
scroll to position [1927, 0]
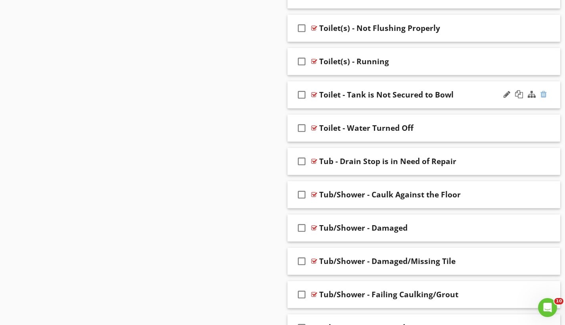
click at [541, 91] on div at bounding box center [543, 94] width 6 height 8
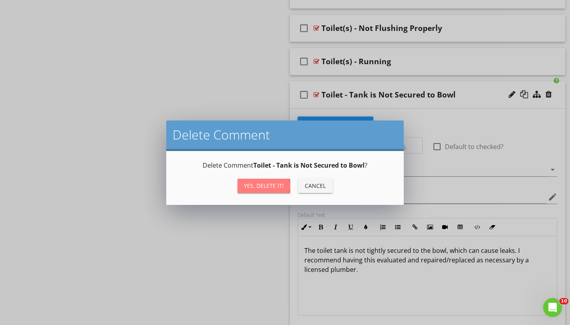
click at [255, 186] on div "Yes, Delete it!" at bounding box center [264, 185] width 40 height 8
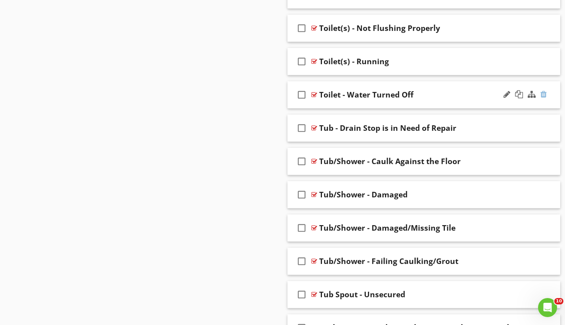
click at [542, 91] on div at bounding box center [543, 94] width 6 height 8
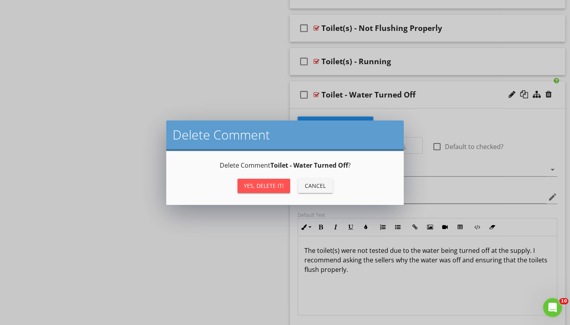
click at [272, 183] on div "Yes, Delete it!" at bounding box center [264, 185] width 40 height 8
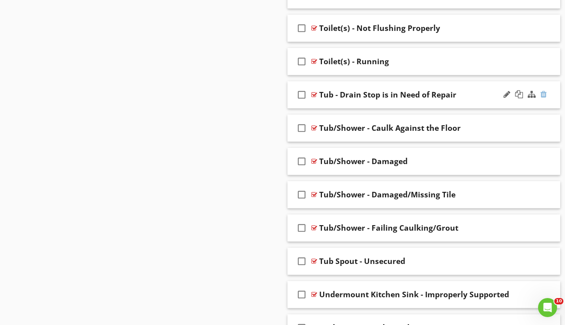
click at [543, 92] on div at bounding box center [543, 94] width 6 height 8
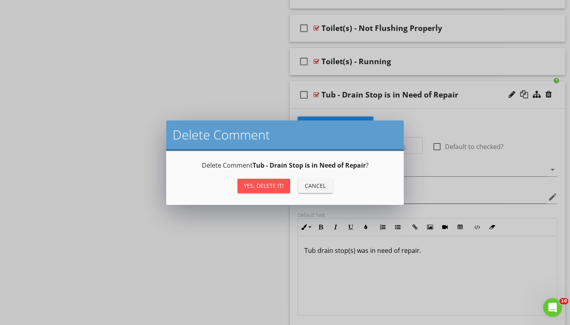
click at [273, 188] on div "Yes, Delete it!" at bounding box center [264, 185] width 40 height 8
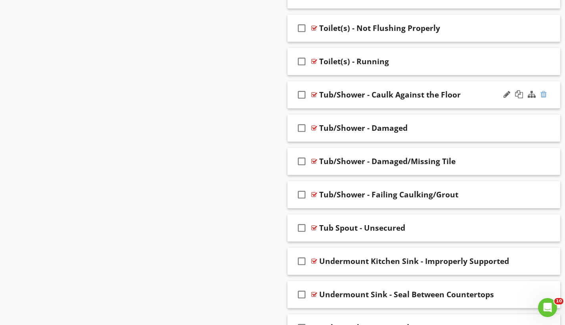
click at [543, 91] on div at bounding box center [543, 94] width 6 height 8
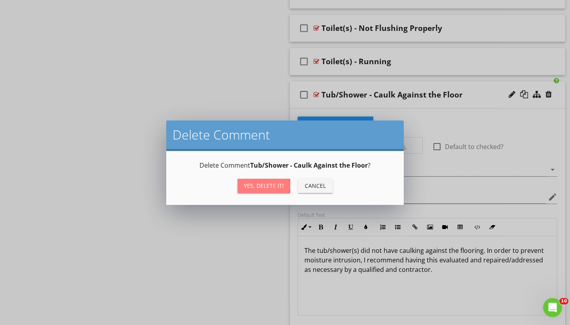
click at [269, 187] on div "Yes, Delete it!" at bounding box center [264, 185] width 40 height 8
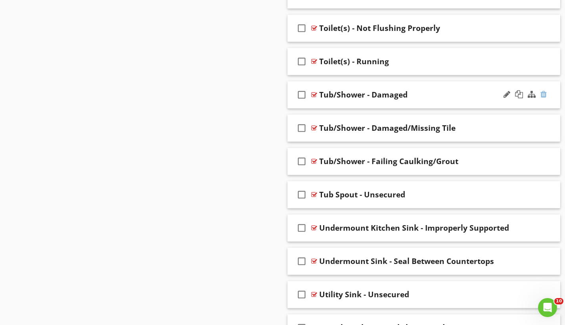
click at [542, 93] on div at bounding box center [543, 94] width 6 height 8
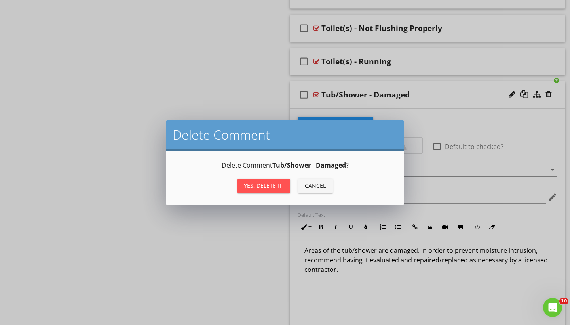
click at [265, 187] on div "Yes, Delete it!" at bounding box center [264, 185] width 40 height 8
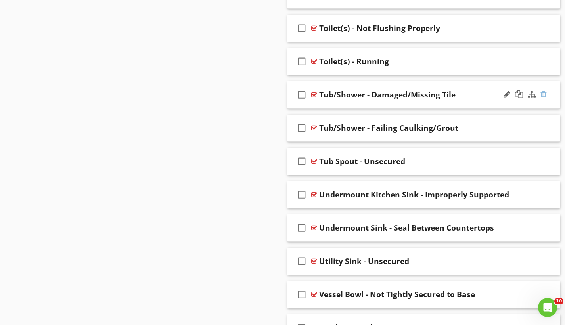
click at [542, 91] on div at bounding box center [543, 94] width 6 height 8
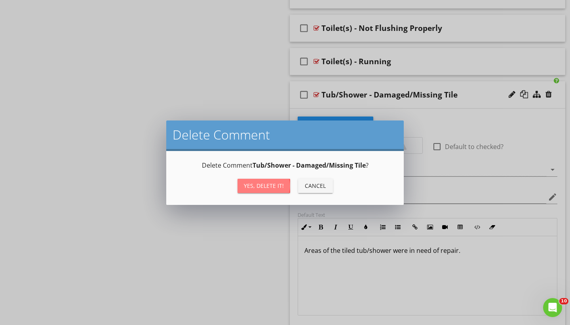
click at [259, 187] on div "Yes, Delete it!" at bounding box center [264, 185] width 40 height 8
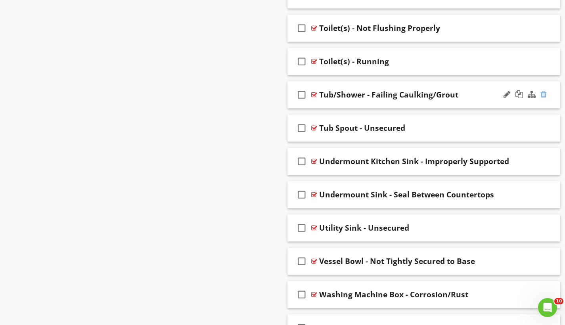
click at [544, 92] on div at bounding box center [543, 94] width 6 height 8
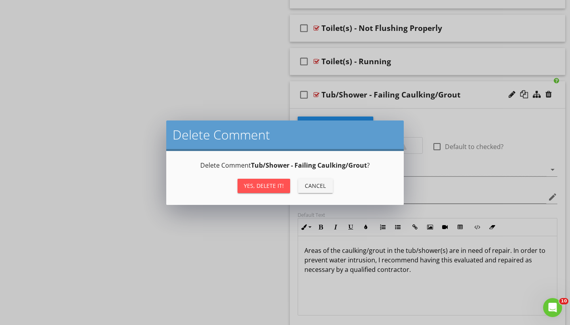
click at [270, 187] on div "Yes, Delete it!" at bounding box center [264, 185] width 40 height 8
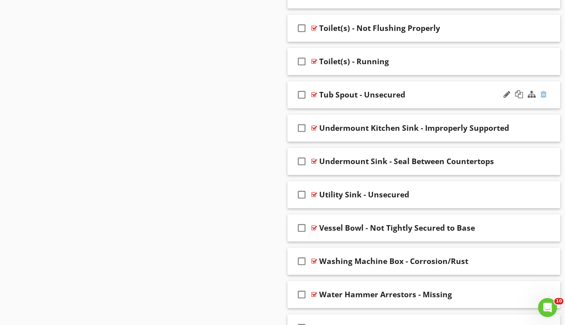
click at [542, 90] on div at bounding box center [543, 94] width 6 height 8
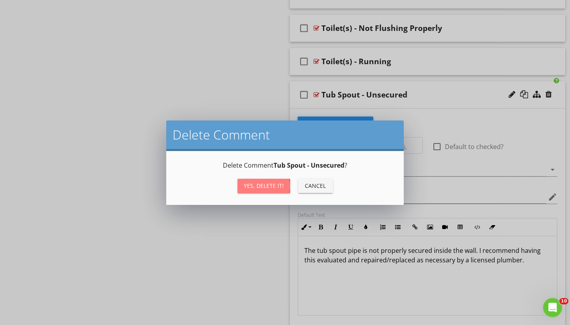
click at [268, 187] on div "Yes, Delete it!" at bounding box center [264, 185] width 40 height 8
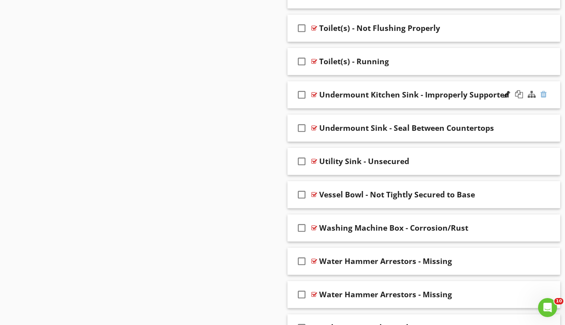
click at [545, 92] on div at bounding box center [543, 94] width 6 height 8
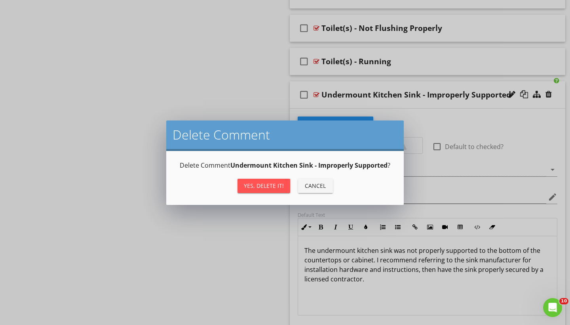
click at [266, 189] on div "Yes, Delete it!" at bounding box center [264, 185] width 40 height 8
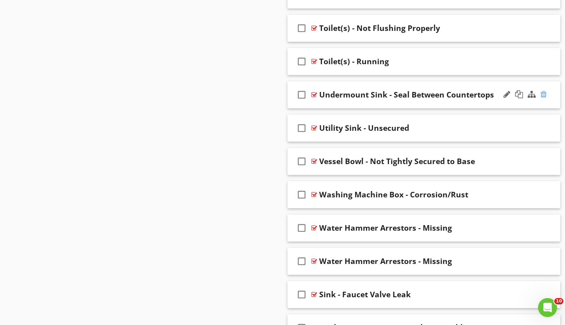
click at [545, 94] on div at bounding box center [543, 94] width 6 height 8
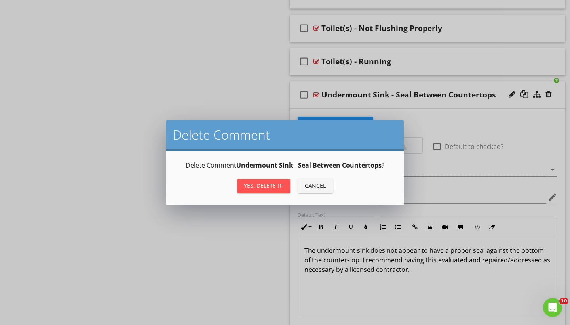
click at [259, 186] on div "Yes, Delete it!" at bounding box center [264, 185] width 40 height 8
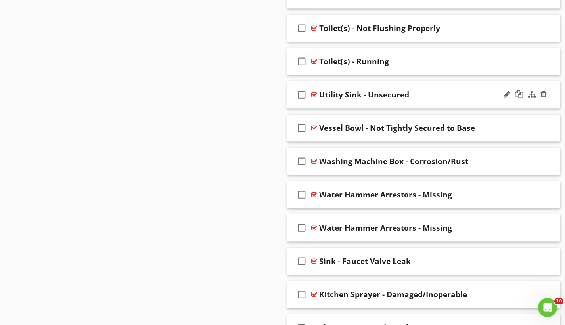
click at [547, 91] on div at bounding box center [525, 94] width 46 height 19
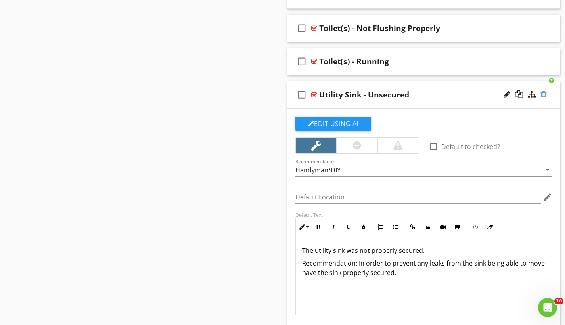
click at [544, 95] on div at bounding box center [543, 94] width 6 height 8
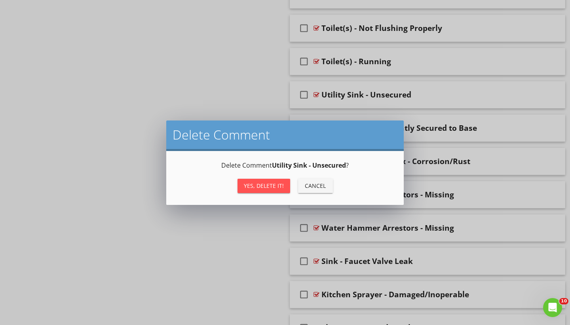
click at [277, 185] on div "Yes, Delete it!" at bounding box center [264, 185] width 40 height 8
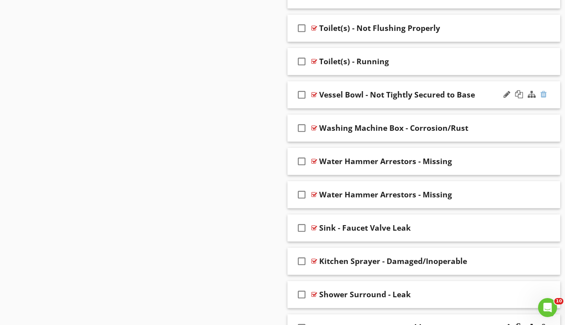
click at [544, 93] on div at bounding box center [543, 94] width 6 height 8
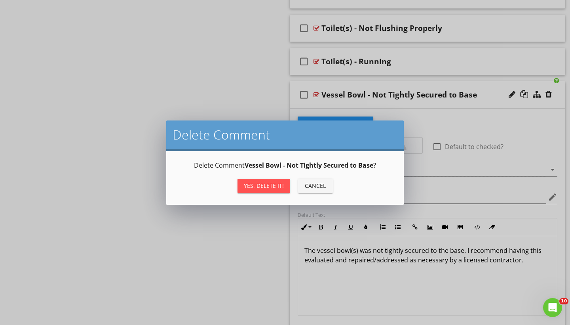
click at [265, 185] on div "Yes, Delete it!" at bounding box center [264, 185] width 40 height 8
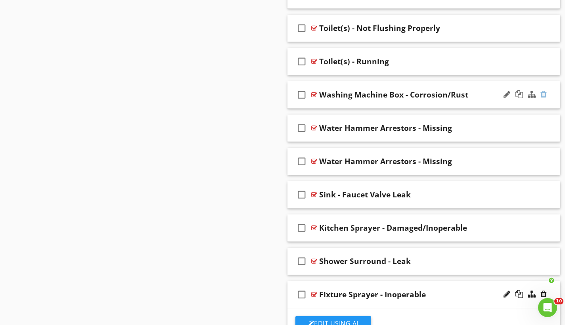
click at [542, 96] on div at bounding box center [543, 94] width 6 height 8
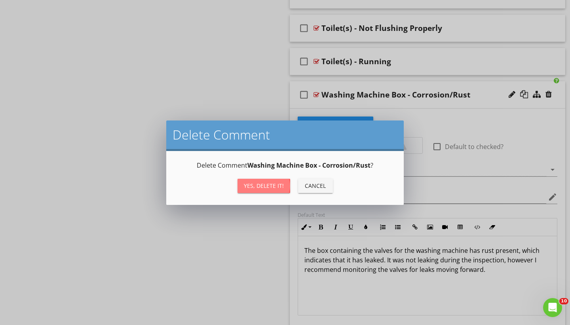
click at [267, 184] on div "Yes, Delete it!" at bounding box center [264, 185] width 40 height 8
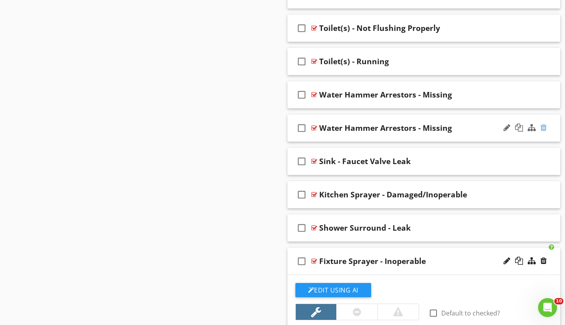
click at [542, 126] on div at bounding box center [543, 128] width 6 height 8
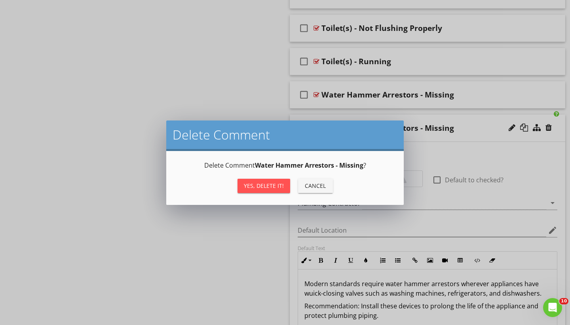
click at [263, 185] on div "Yes, Delete it!" at bounding box center [264, 185] width 40 height 8
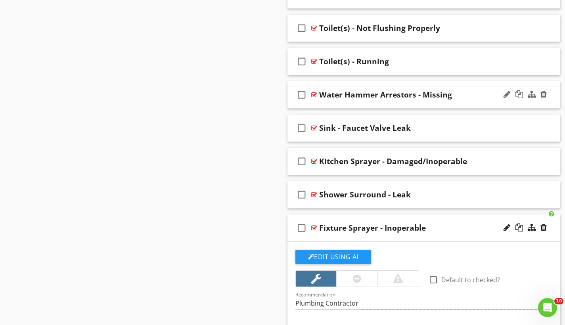
click at [351, 85] on div "check_box_outline_blank Water Hammer Arrestors - Missing" at bounding box center [423, 94] width 273 height 27
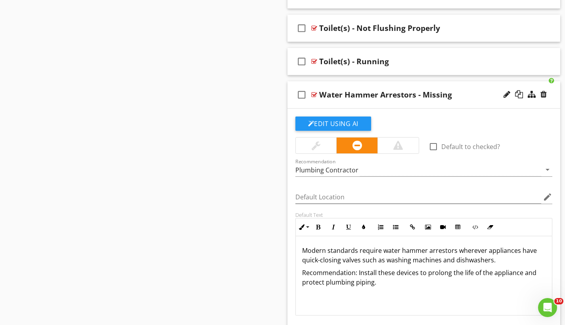
click at [345, 93] on div "Water Hammer Arrestors - Missing" at bounding box center [385, 95] width 133 height 10
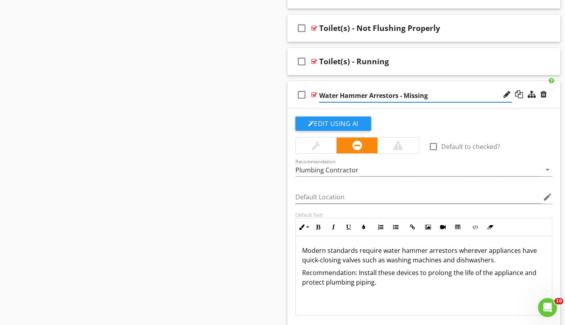
click at [339, 93] on input "Water Hammer Arrestors - Missing" at bounding box center [415, 95] width 193 height 13
click at [341, 94] on input "Water Hammer Arrestors - Missing" at bounding box center [415, 95] width 193 height 13
type input "Hammer Arrestors - Missing"
click at [311, 84] on div "check_box_outline_blank Hammer Arrestors - Missing" at bounding box center [423, 94] width 273 height 27
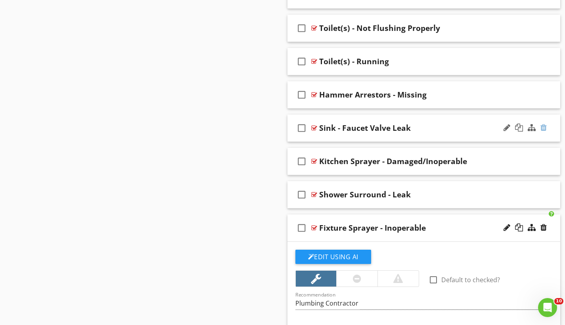
click at [542, 126] on div at bounding box center [543, 128] width 6 height 8
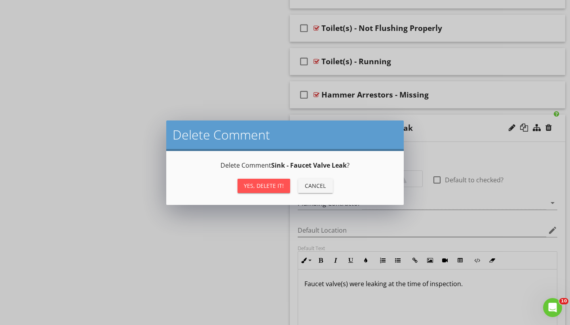
click at [261, 189] on div "Yes, Delete it!" at bounding box center [264, 185] width 40 height 8
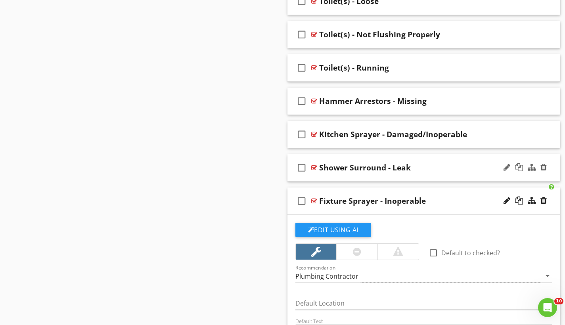
scroll to position [1913, 0]
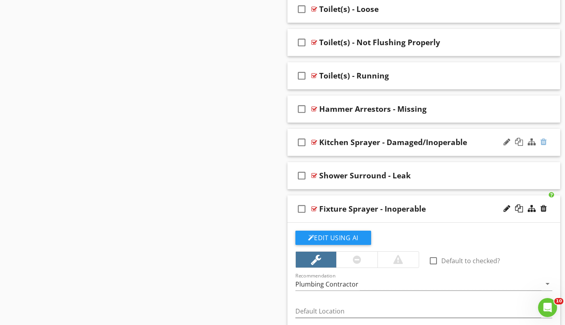
click at [543, 140] on div at bounding box center [543, 142] width 6 height 8
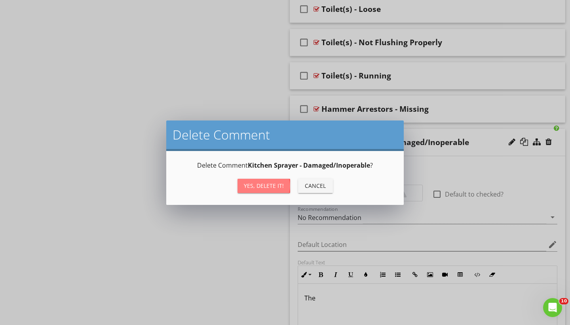
click at [273, 184] on div "Yes, Delete it!" at bounding box center [264, 185] width 40 height 8
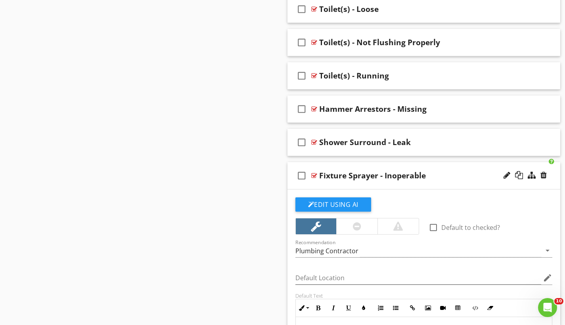
click at [398, 165] on div "check_box_outline_blank Fixture Sprayer - Inoperable" at bounding box center [423, 175] width 273 height 27
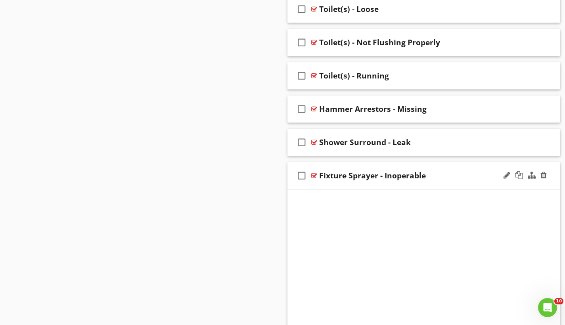
scroll to position [1809, 0]
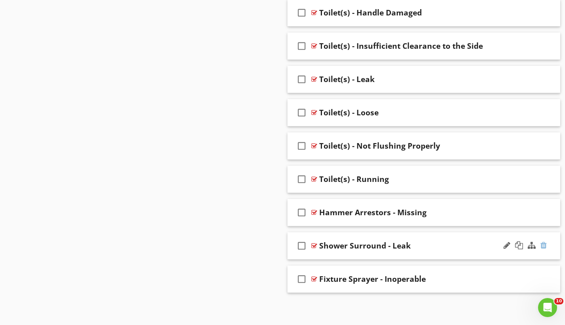
click at [542, 242] on div at bounding box center [543, 245] width 6 height 8
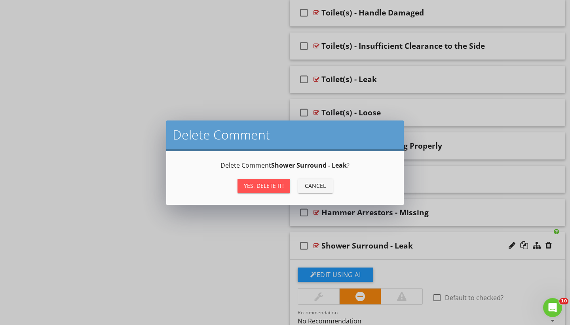
click at [276, 187] on div "Yes, Delete it!" at bounding box center [264, 185] width 40 height 8
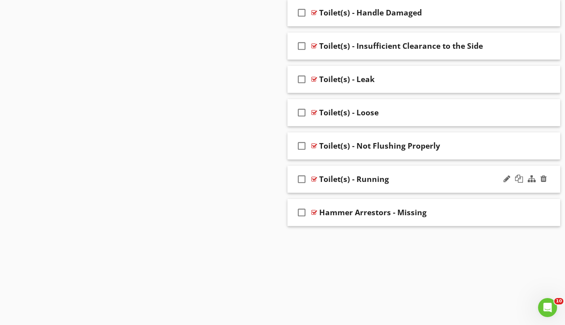
scroll to position [1776, 0]
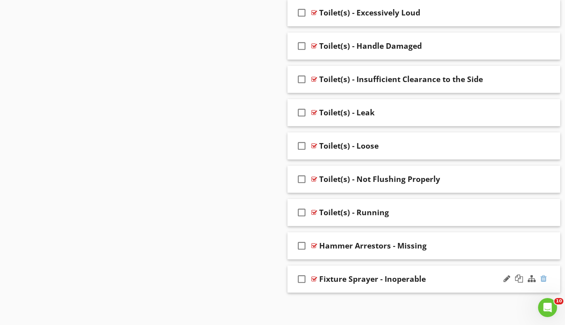
click at [543, 277] on div at bounding box center [543, 279] width 6 height 8
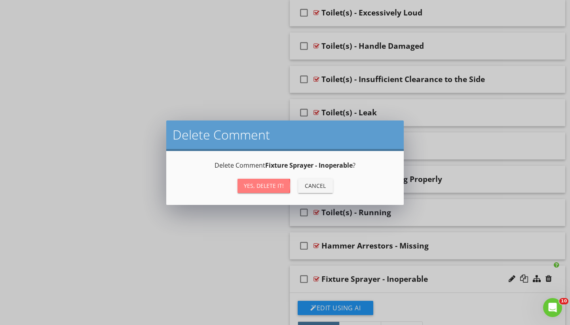
click at [276, 187] on div "Yes, Delete it!" at bounding box center [264, 185] width 40 height 8
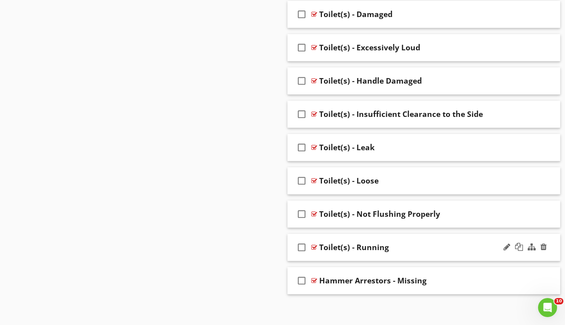
scroll to position [1740, 0]
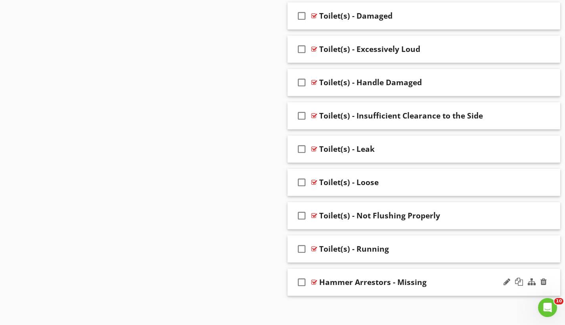
click at [432, 271] on div "check_box_outline_blank Hammer Arrestors - Missing" at bounding box center [423, 282] width 273 height 27
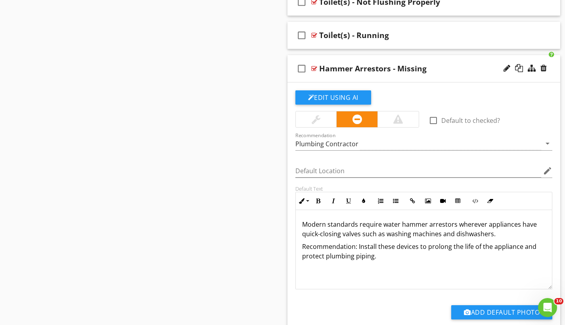
scroll to position [1907, 0]
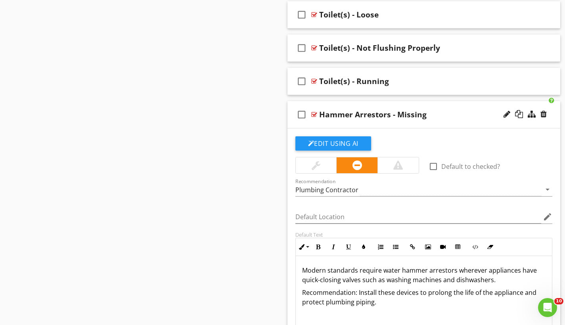
click at [397, 104] on div "check_box_outline_blank Hammer Arrestors - Missing" at bounding box center [423, 114] width 273 height 27
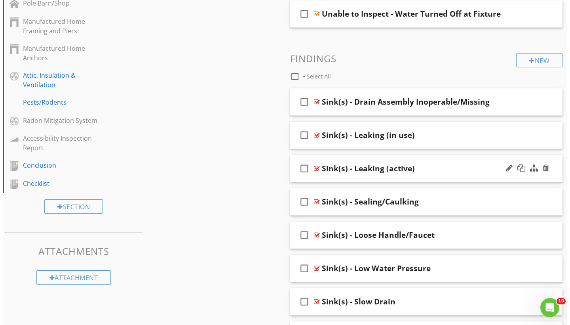
scroll to position [494, 0]
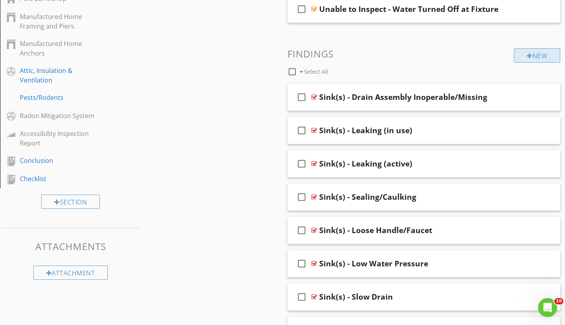
click at [543, 54] on div "New" at bounding box center [536, 55] width 46 height 14
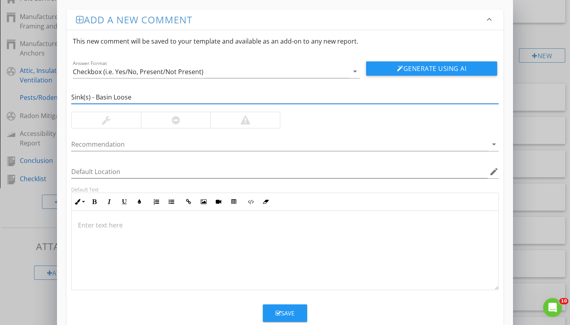
type input "Sink(s) - Basin Loose"
click at [150, 121] on div at bounding box center [176, 120] width 70 height 16
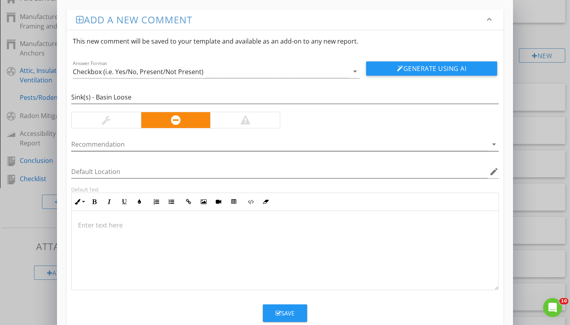
click at [124, 146] on div at bounding box center [279, 144] width 417 height 13
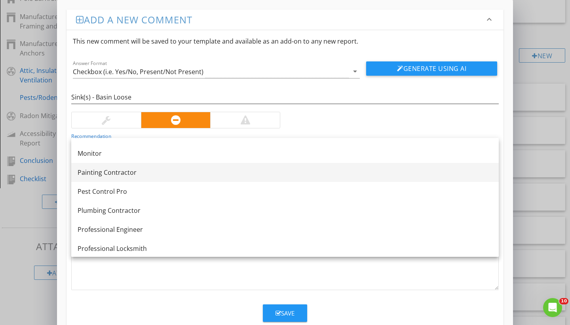
scroll to position [782, 0]
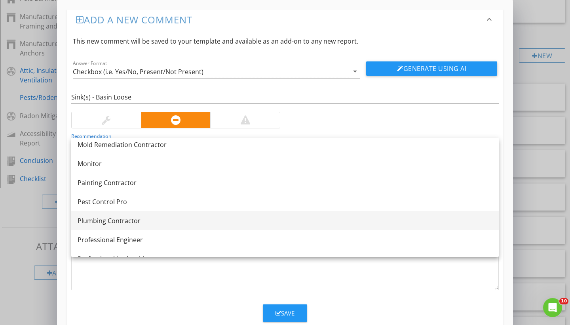
click at [104, 222] on div "Plumbing Contractor" at bounding box center [285, 221] width 415 height 10
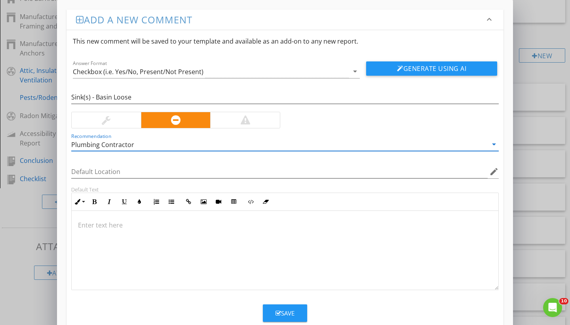
click at [105, 227] on p at bounding box center [285, 225] width 414 height 10
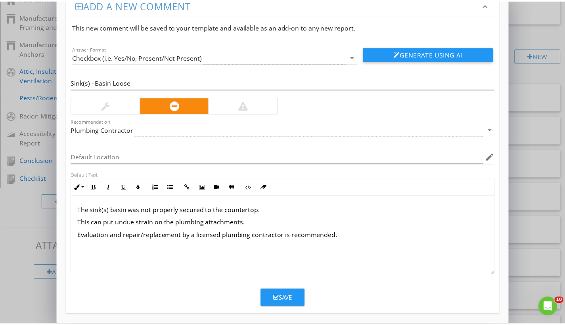
scroll to position [19, 0]
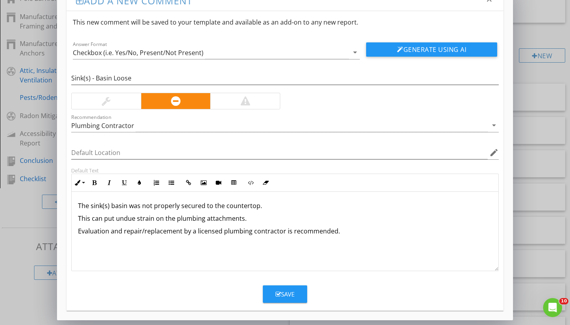
click at [280, 296] on icon "button" at bounding box center [279, 294] width 6 height 6
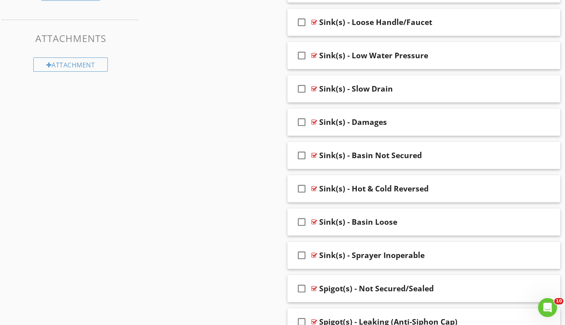
scroll to position [686, 0]
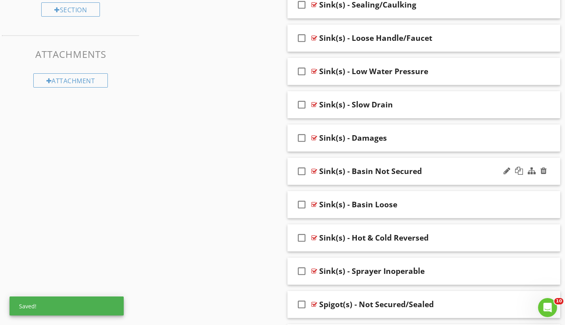
click at [387, 160] on div "check_box_outline_blank Sink(s) - Basin Not Secured" at bounding box center [423, 171] width 273 height 27
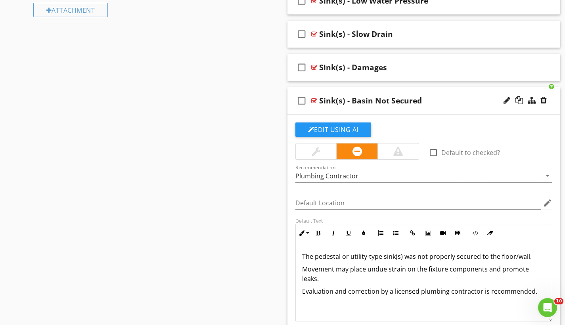
scroll to position [710, 0]
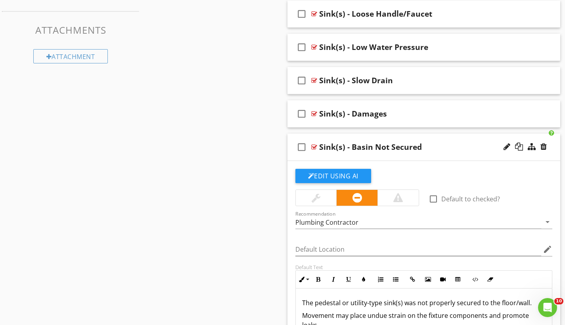
click at [374, 145] on div "Sink(s) - Basin Not Secured" at bounding box center [370, 147] width 103 height 10
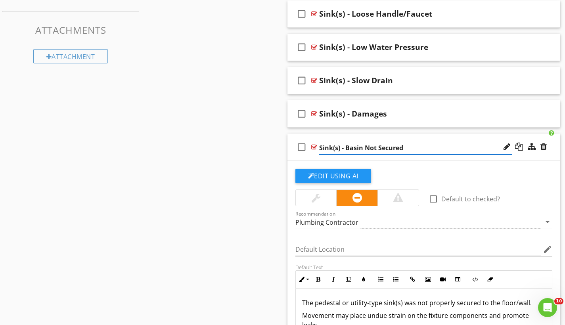
click at [364, 146] on input "Sink(s) - Basin Not Secured" at bounding box center [415, 147] width 193 height 13
type input "Sink(s) - Not Secured"
click at [387, 137] on div "check_box_outline_blank Sink(s) - Not Secured" at bounding box center [423, 147] width 273 height 27
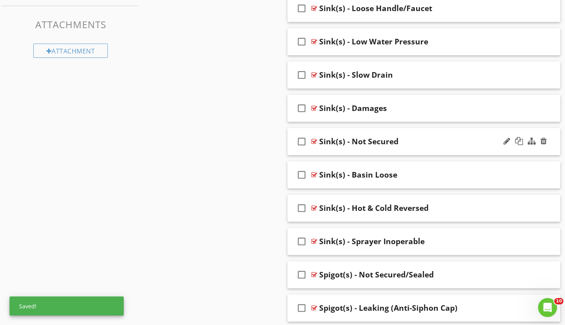
scroll to position [743, 0]
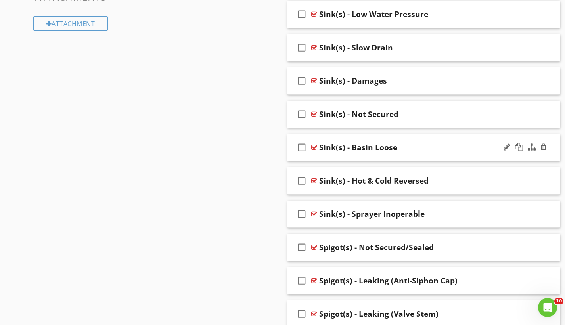
click at [390, 136] on div "check_box_outline_blank Sink(s) - Basin Loose" at bounding box center [423, 147] width 273 height 27
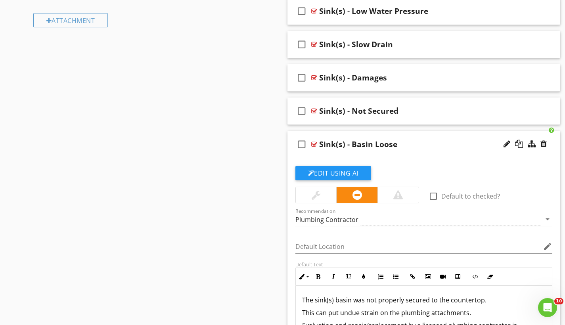
scroll to position [698, 0]
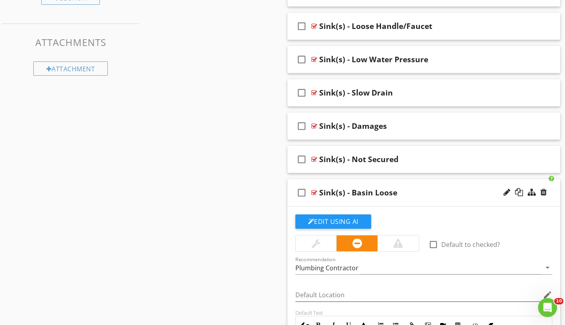
click at [384, 182] on div "check_box_outline_blank Sink(s) - Basin Loose" at bounding box center [423, 192] width 273 height 27
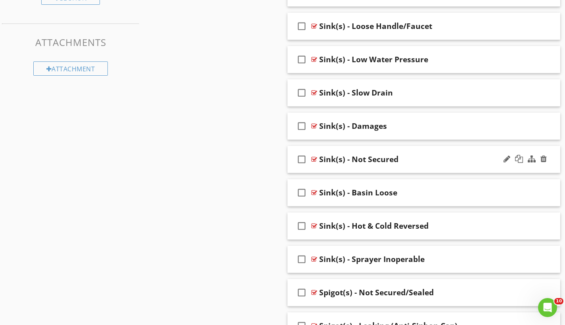
click at [390, 147] on div "check_box_outline_blank Sink(s) - Not Secured" at bounding box center [423, 159] width 273 height 27
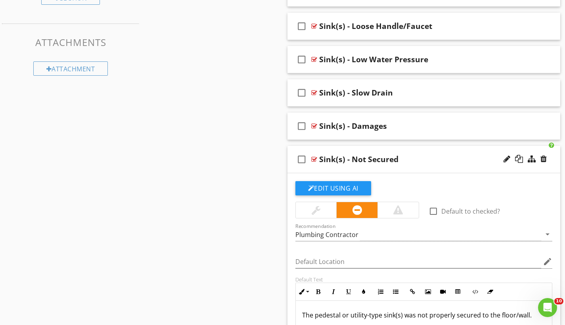
click at [390, 147] on div "check_box_outline_blank Sink(s) - Not Secured" at bounding box center [423, 159] width 273 height 27
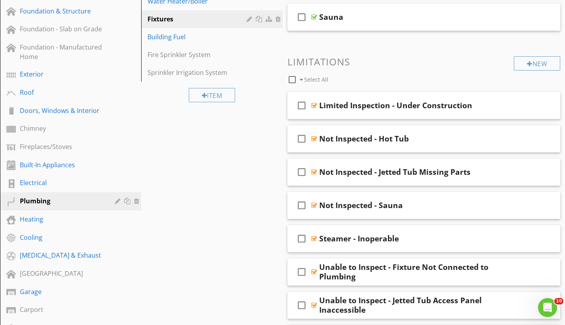
scroll to position [63, 0]
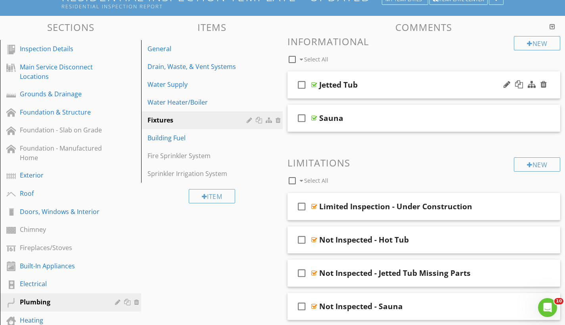
click at [378, 77] on div "check_box_outline_blank Jetted Tub" at bounding box center [423, 84] width 273 height 27
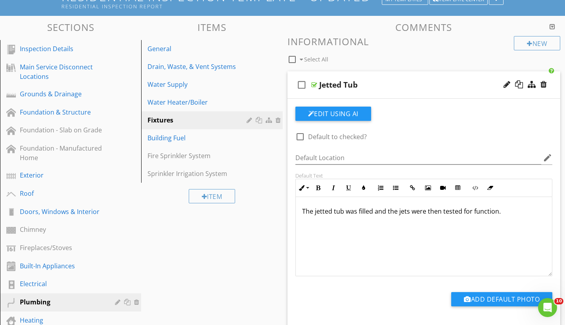
click at [378, 77] on div "check_box_outline_blank Jetted Tub" at bounding box center [423, 84] width 273 height 27
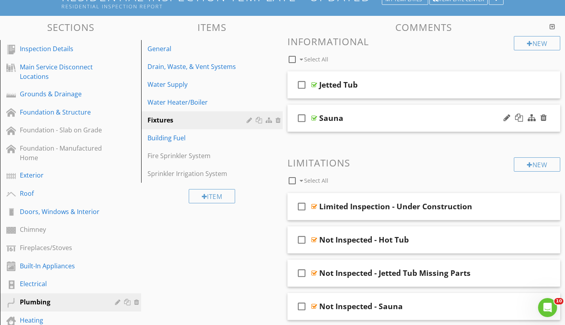
click at [361, 110] on div "check_box_outline_blank Sauna" at bounding box center [423, 118] width 273 height 27
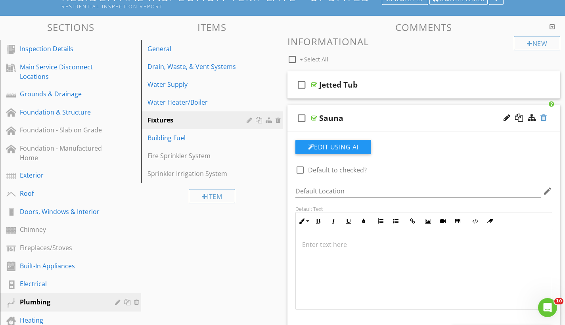
click at [543, 115] on div at bounding box center [543, 118] width 6 height 8
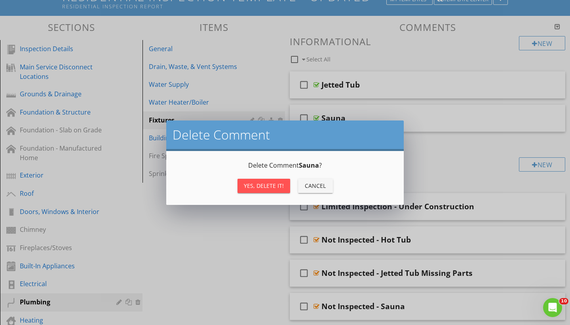
click at [263, 189] on div "Yes, Delete it!" at bounding box center [264, 185] width 40 height 8
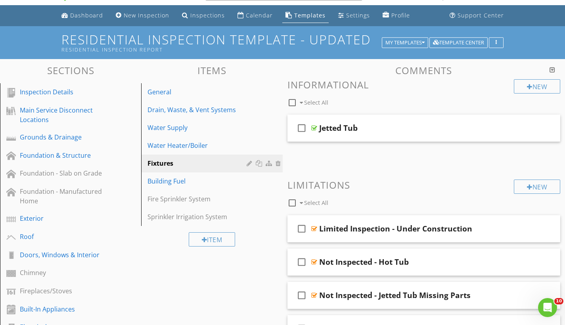
scroll to position [0, 0]
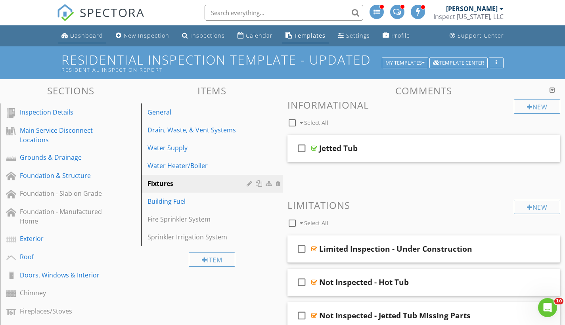
click at [92, 31] on link "Dashboard" at bounding box center [82, 36] width 48 height 15
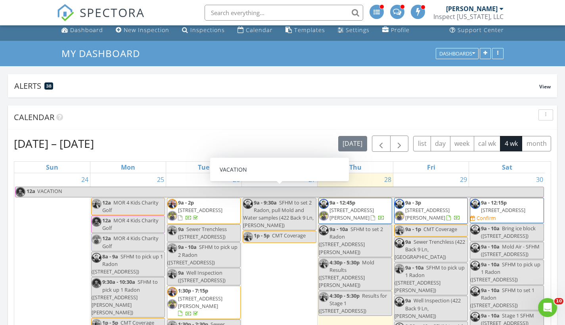
scroll to position [2, 0]
